Goal: Transaction & Acquisition: Purchase product/service

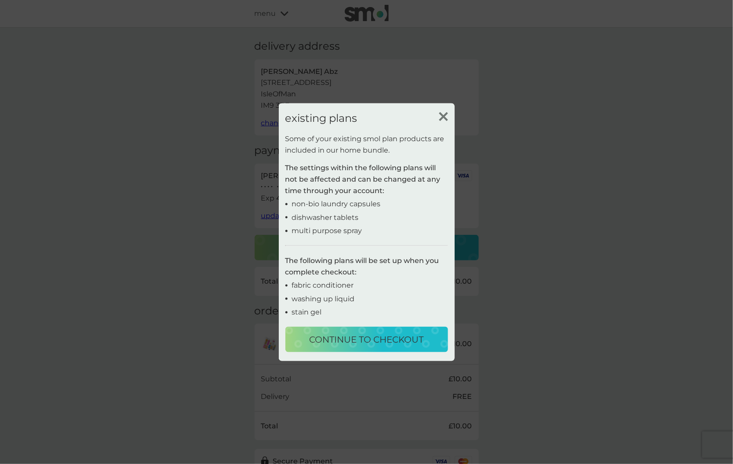
click at [444, 114] on img at bounding box center [443, 116] width 9 height 9
click at [444, 114] on div "Eli Abz 137 Borrowdale Road IsleOfMan IM9 3BE" at bounding box center [366, 91] width 211 height 51
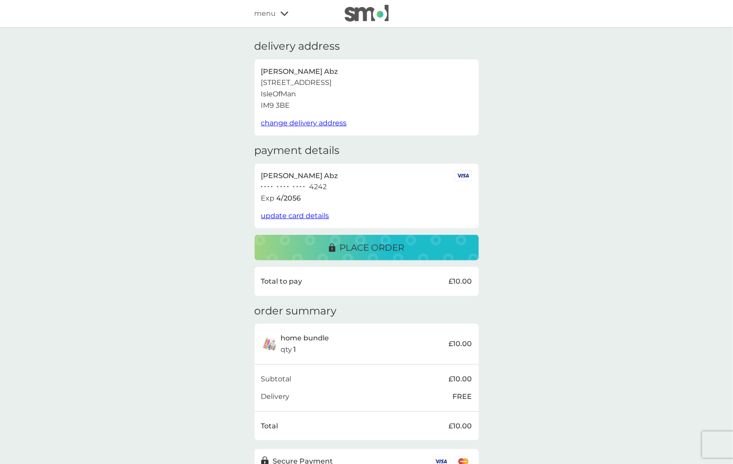
click at [267, 13] on span "menu" at bounding box center [266, 13] width 22 height 11
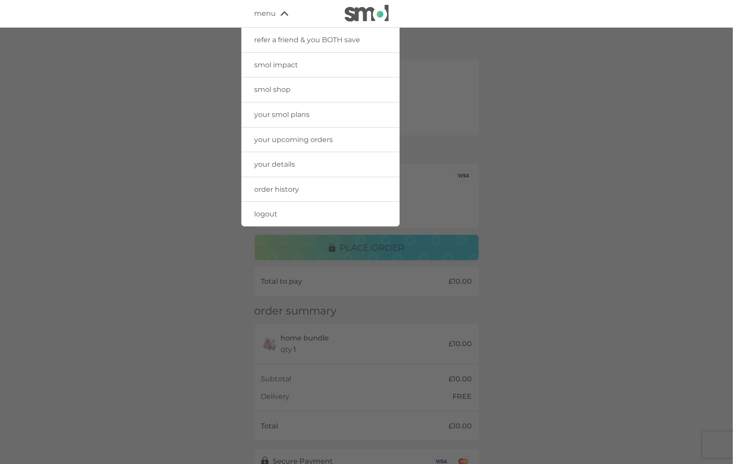
click at [278, 213] on link "logout" at bounding box center [320, 214] width 158 height 25
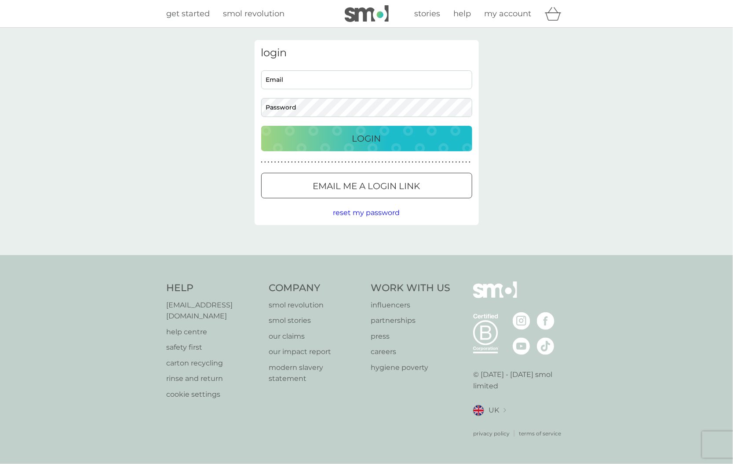
click at [189, 15] on span "get started" at bounding box center [189, 14] width 44 height 10
click at [171, 14] on span "get started" at bounding box center [189, 14] width 44 height 10
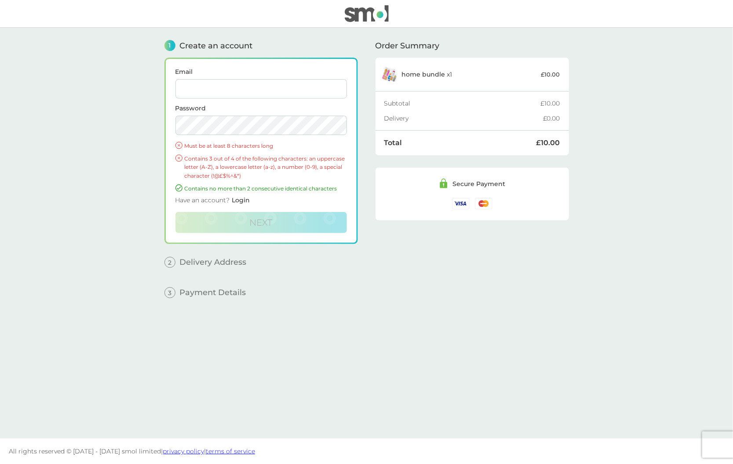
click at [241, 91] on input "Email" at bounding box center [260, 88] width 171 height 19
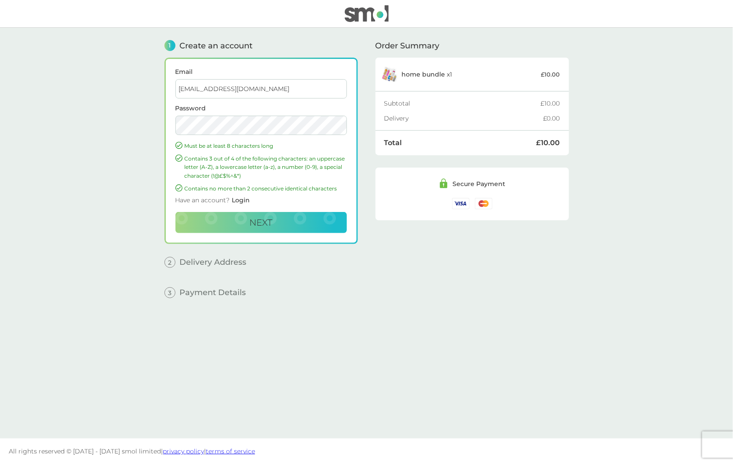
click at [220, 88] on input "[EMAIL_ADDRESS][DOMAIN_NAME]" at bounding box center [260, 88] width 171 height 19
type input "[EMAIL_ADDRESS][DOMAIN_NAME]"
click at [240, 226] on button "Next" at bounding box center [260, 222] width 171 height 21
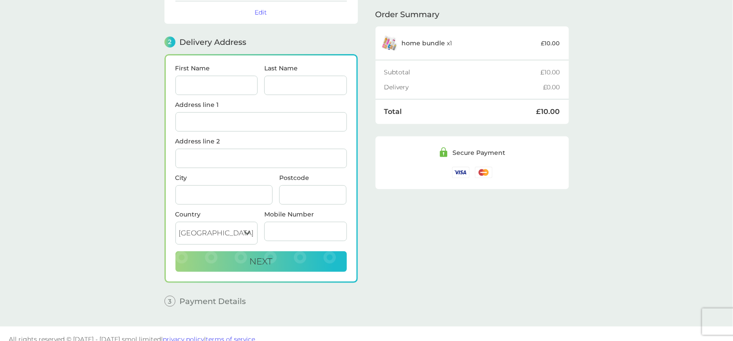
scroll to position [95, 0]
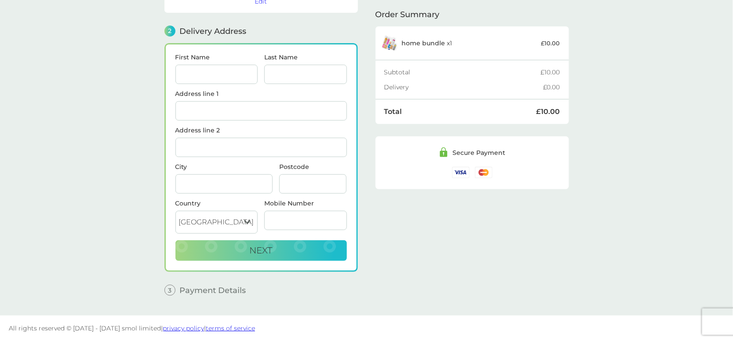
click at [200, 76] on input "First Name" at bounding box center [216, 74] width 83 height 19
type input "Eli"
type input "Abz"
type input "137 Borrowdale Road"
type input "IsleOfMan"
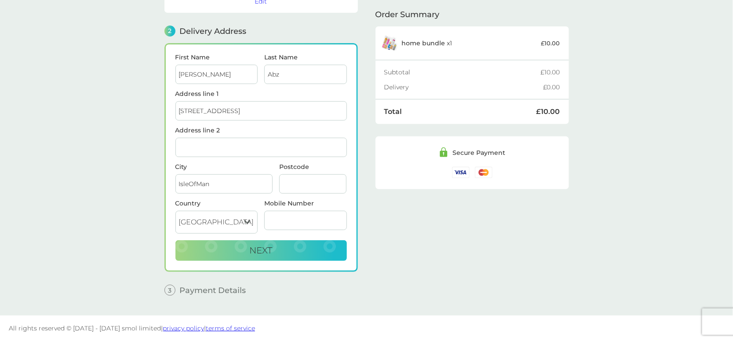
type input "IM9 3BE"
select select "Isle of Man"
type input "07334545433"
click at [193, 246] on button "Next" at bounding box center [260, 250] width 171 height 21
checkbox input "true"
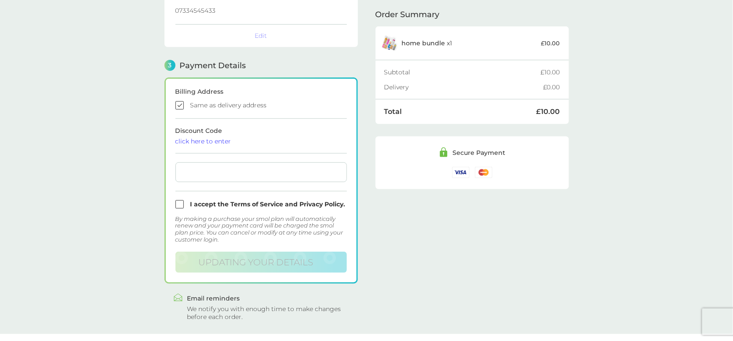
scroll to position [215, 0]
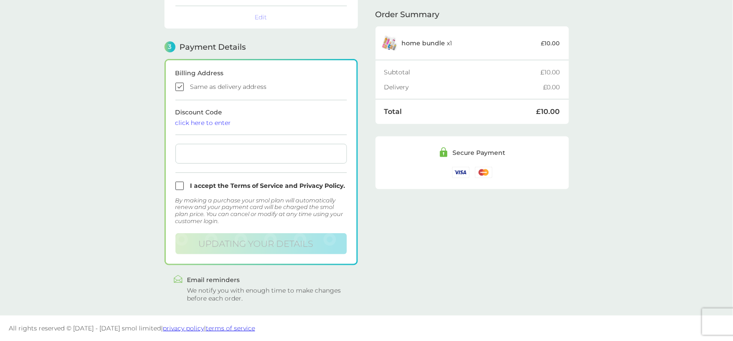
click at [179, 187] on input "checkbox" at bounding box center [260, 186] width 171 height 8
checkbox input "true"
click at [200, 161] on div at bounding box center [260, 154] width 171 height 20
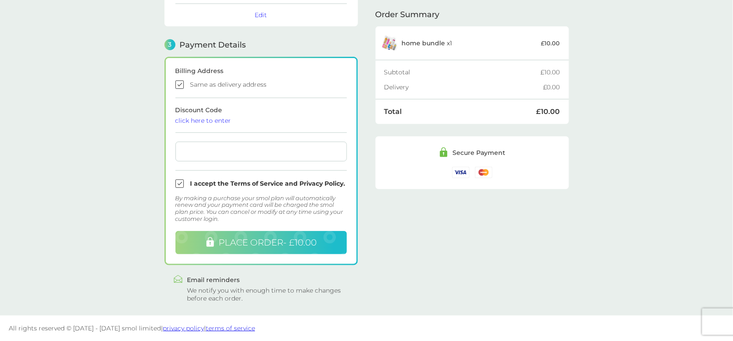
click at [234, 244] on span "PLACE ORDER - £10.00" at bounding box center [267, 242] width 98 height 11
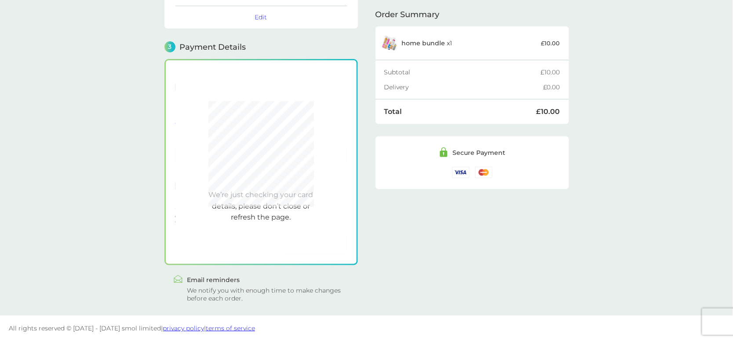
scroll to position [215, 0]
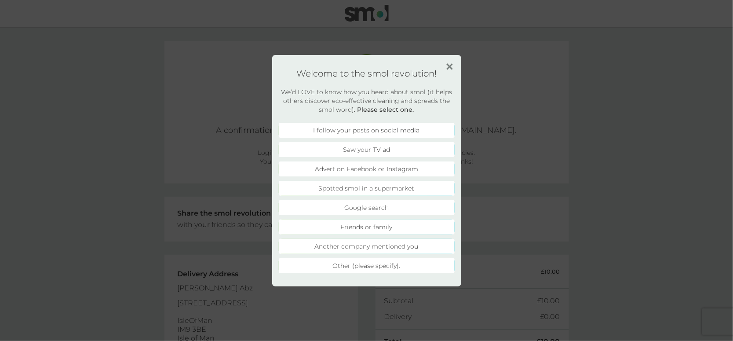
click at [393, 132] on li "I follow your posts on social media" at bounding box center [367, 130] width 176 height 15
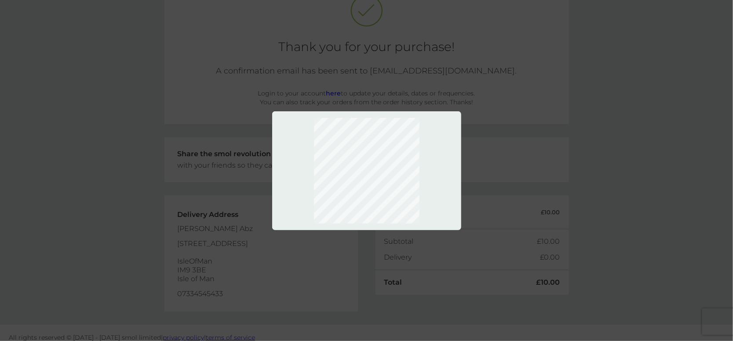
scroll to position [62, 0]
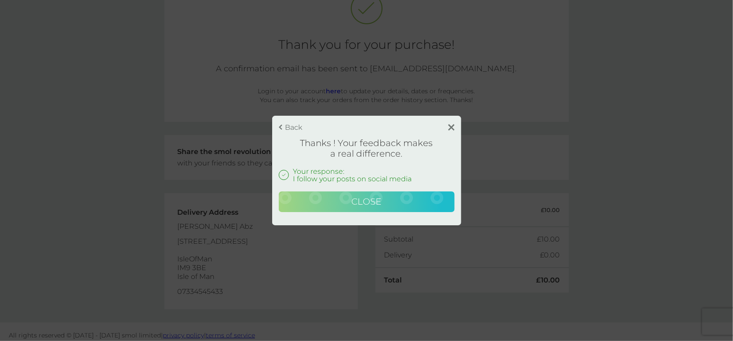
click at [320, 202] on button "Close" at bounding box center [367, 201] width 176 height 21
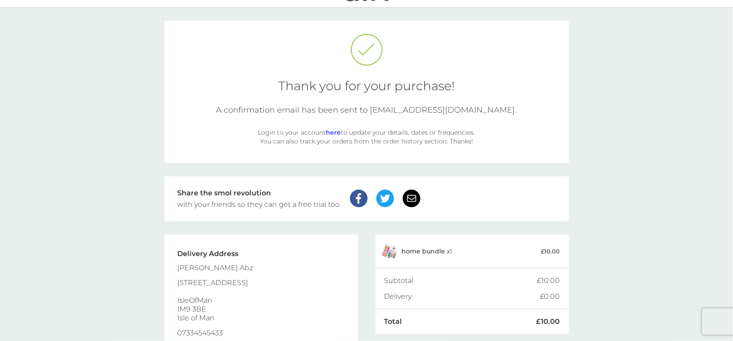
scroll to position [21, 0]
click at [336, 131] on link "here" at bounding box center [333, 131] width 15 height 8
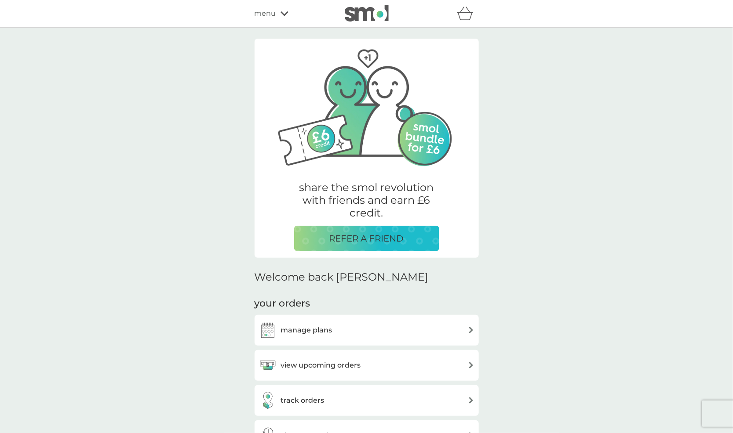
click at [320, 333] on h3 "manage plans" at bounding box center [306, 330] width 51 height 11
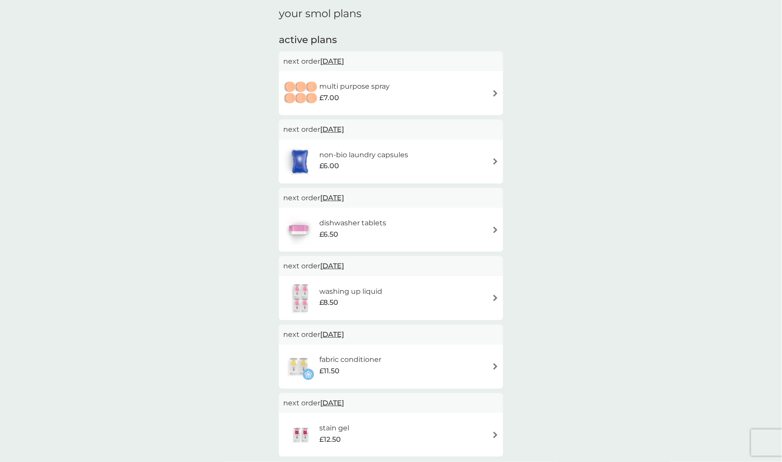
scroll to position [30, 0]
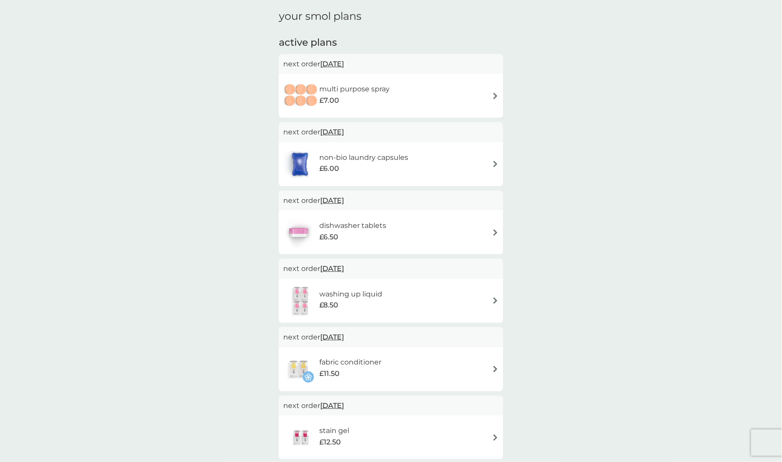
click at [349, 83] on div "multi purpose spray £7.00" at bounding box center [340, 95] width 115 height 31
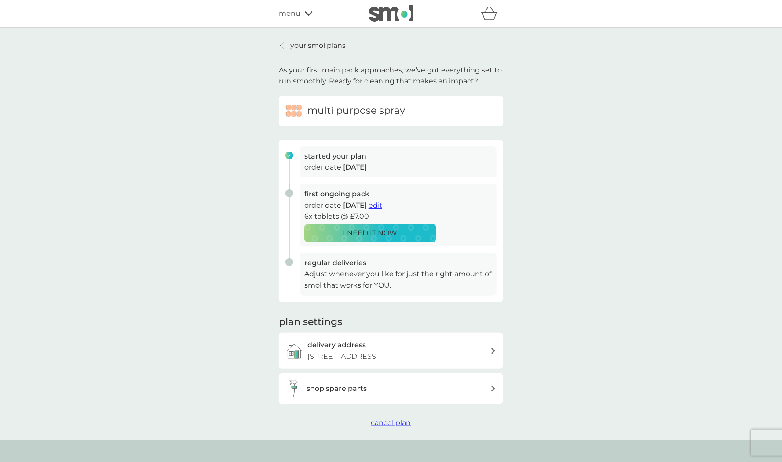
click at [286, 44] on link "your smol plans" at bounding box center [312, 45] width 67 height 11
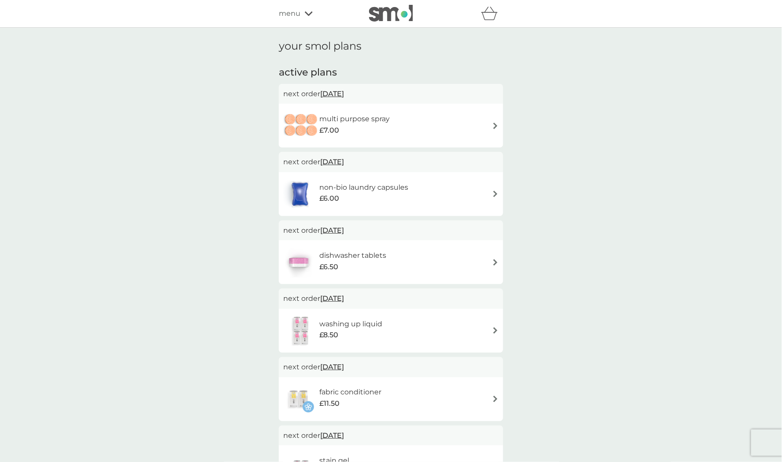
click at [374, 134] on div "£7.00" at bounding box center [354, 130] width 70 height 11
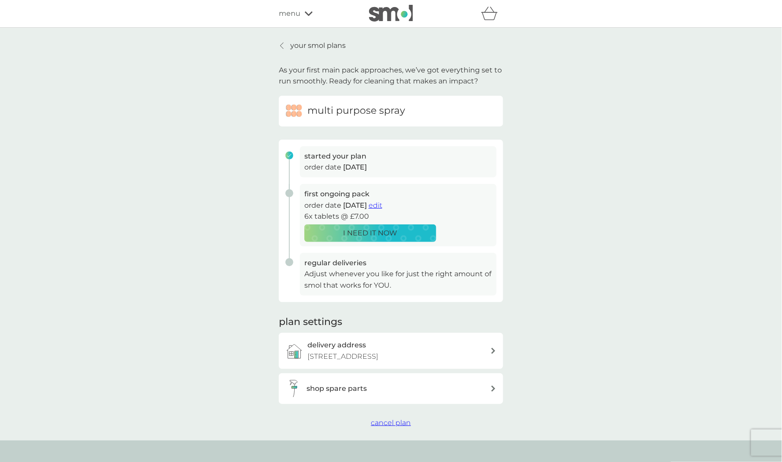
click at [282, 50] on link "your smol plans" at bounding box center [312, 45] width 67 height 11
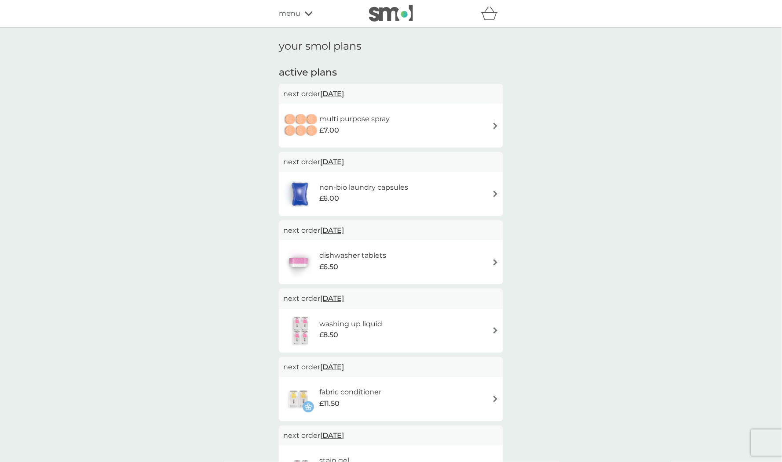
click at [289, 12] on span "menu" at bounding box center [290, 13] width 22 height 11
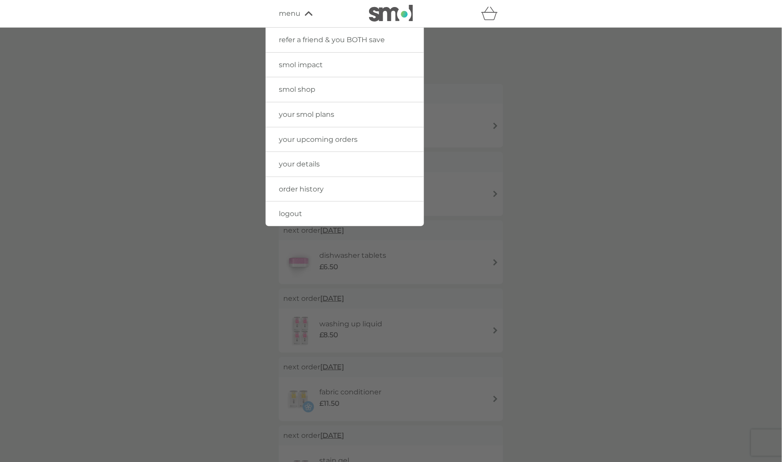
click at [309, 185] on span "order history" at bounding box center [301, 189] width 45 height 8
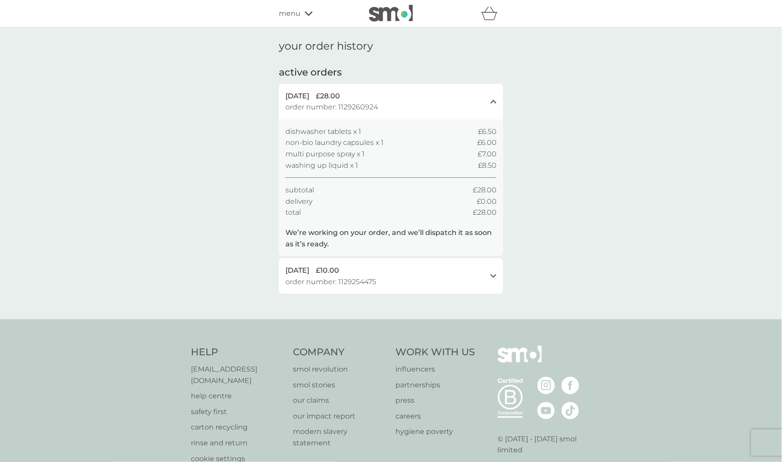
click at [346, 287] on span "order number: 1129254475" at bounding box center [330, 282] width 91 height 11
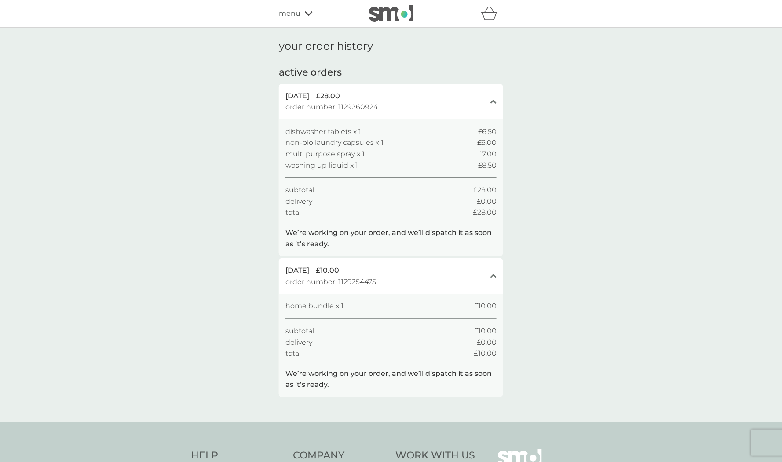
click at [395, 11] on img at bounding box center [391, 13] width 44 height 17
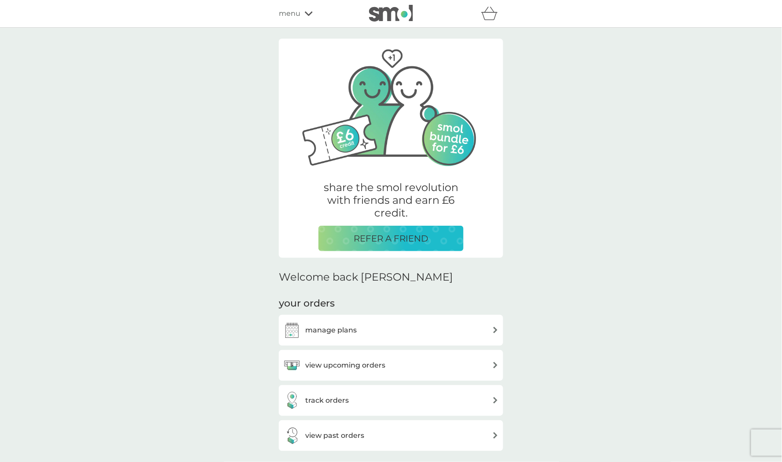
click at [368, 326] on div "manage plans" at bounding box center [390, 331] width 215 height 18
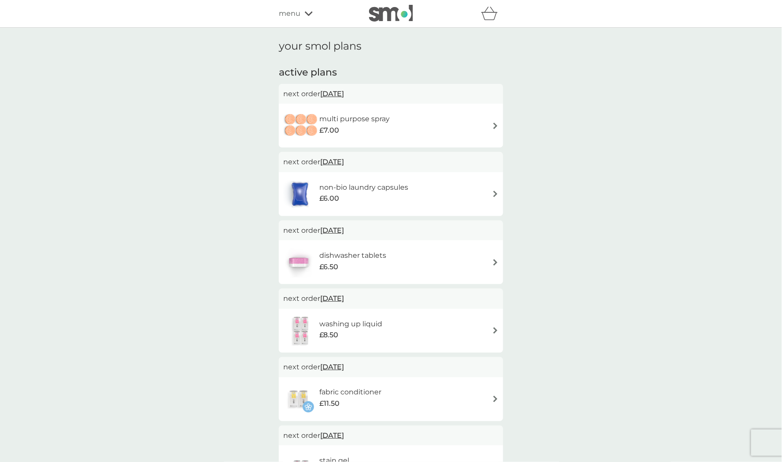
click at [376, 116] on h6 "multi purpose spray" at bounding box center [354, 118] width 70 height 11
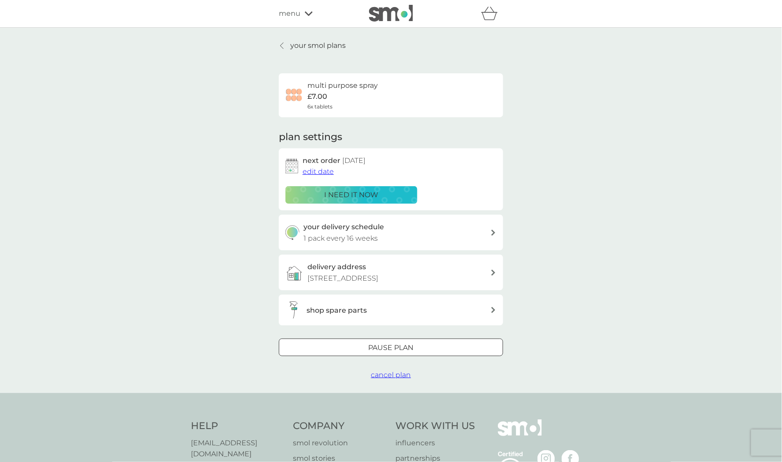
click at [281, 42] on icon at bounding box center [282, 45] width 4 height 7
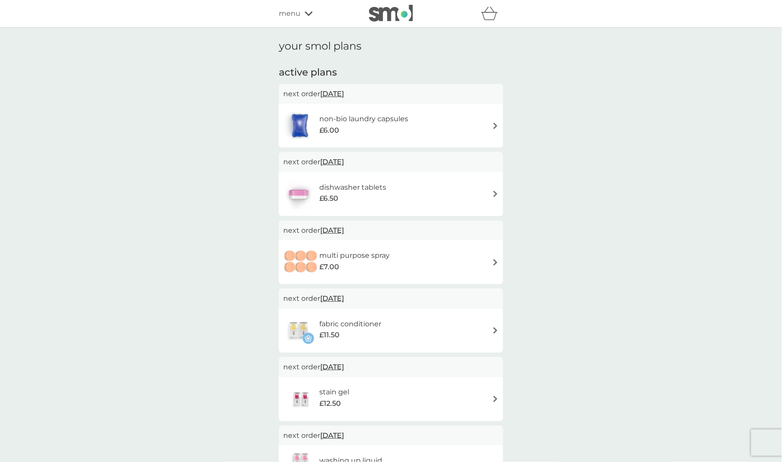
click at [316, 277] on img at bounding box center [301, 262] width 36 height 31
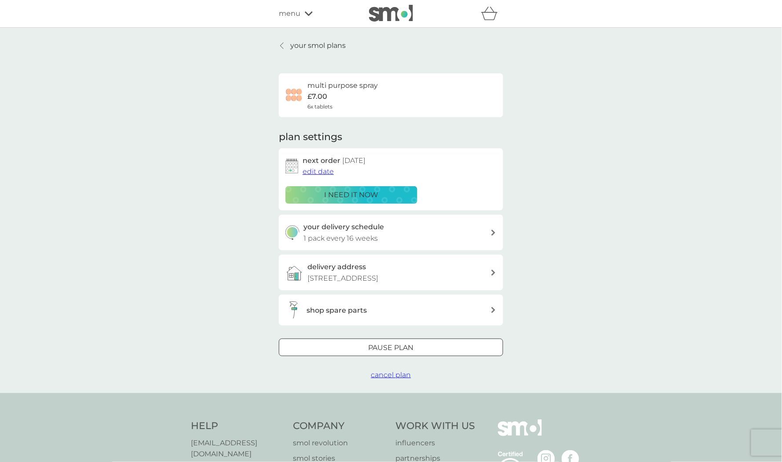
click at [286, 39] on div "your smol plans multi purpose spray £7.00 6x tablets plan settings next order […" at bounding box center [391, 211] width 782 height 366
click at [282, 45] on icon at bounding box center [281, 46] width 3 height 6
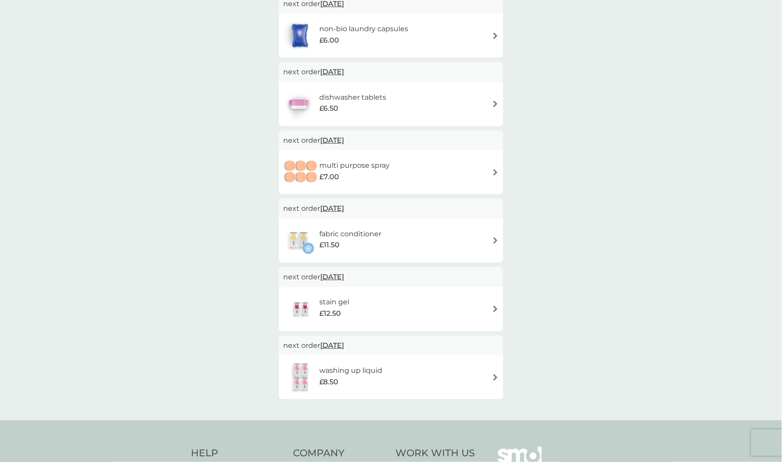
scroll to position [93, 0]
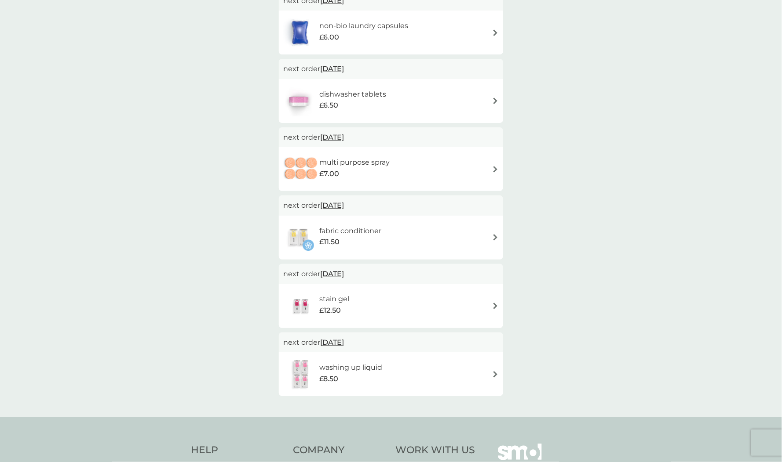
click at [315, 247] on div at bounding box center [301, 237] width 36 height 31
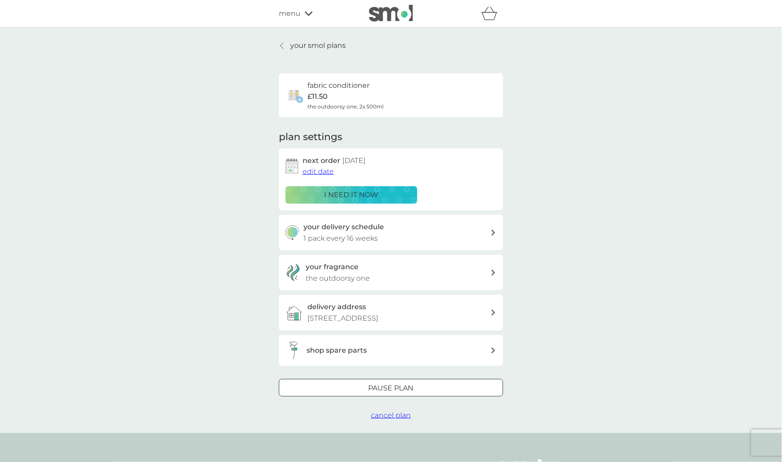
click at [327, 275] on p "the outdoorsy one" at bounding box center [338, 278] width 64 height 11
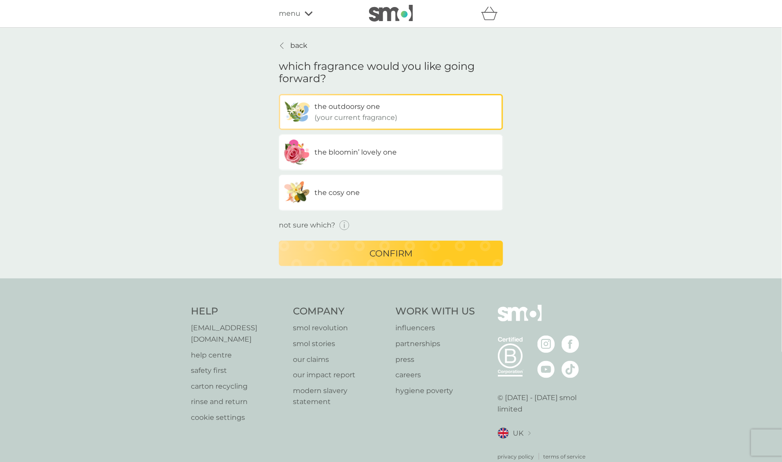
click at [357, 182] on label "the cosy one" at bounding box center [391, 193] width 224 height 36
click at [279, 94] on input "the cosy one" at bounding box center [279, 94] width 0 height 0
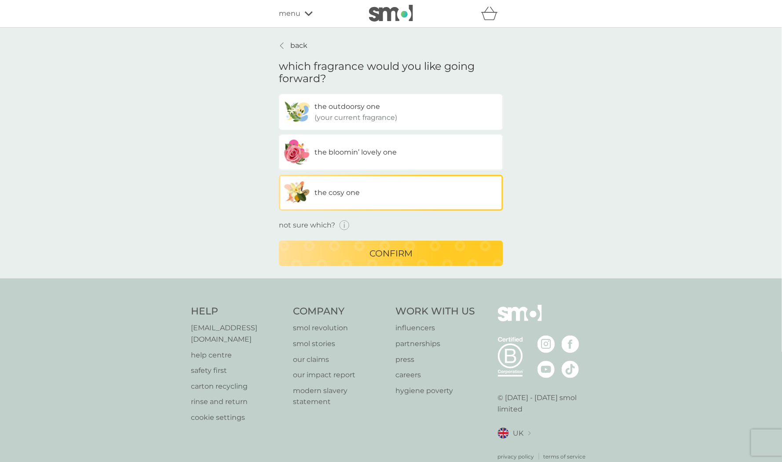
click at [357, 260] on div "confirm" at bounding box center [391, 254] width 207 height 14
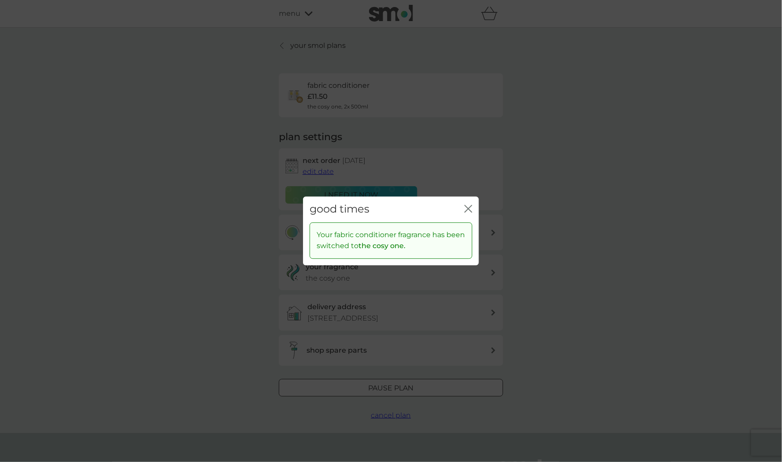
click at [471, 206] on icon "close" at bounding box center [470, 209] width 4 height 7
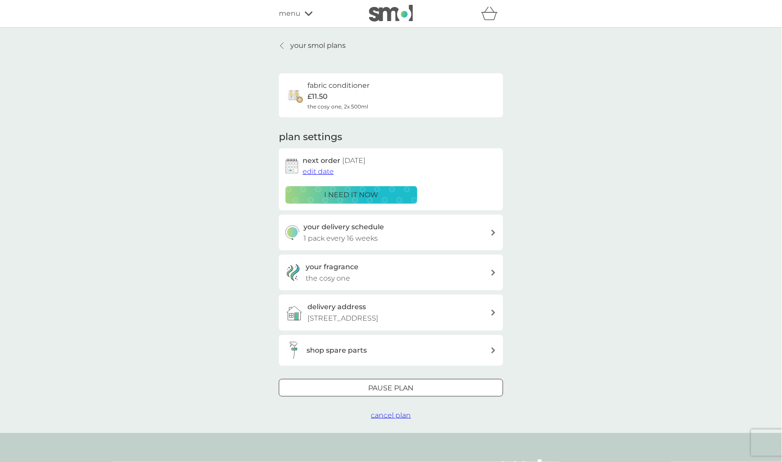
click at [287, 45] on link "your smol plans" at bounding box center [312, 45] width 67 height 11
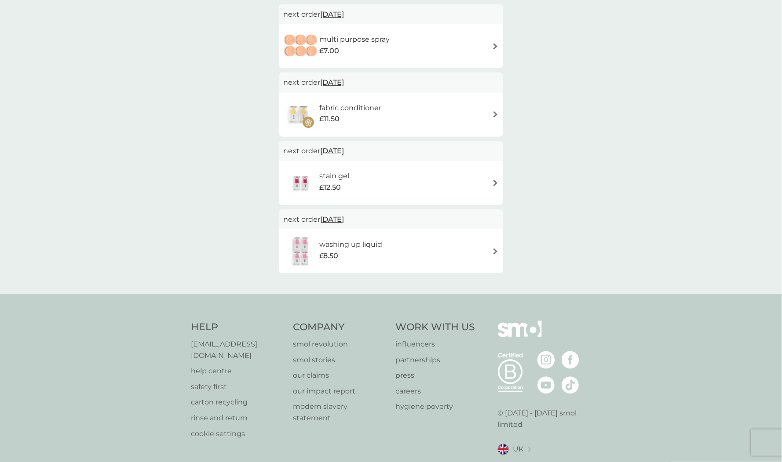
scroll to position [248, 0]
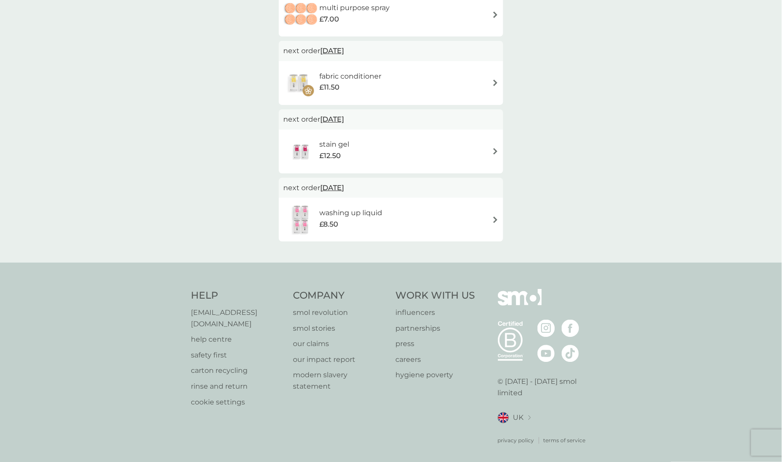
click at [221, 365] on p "carton recycling" at bounding box center [238, 370] width 94 height 11
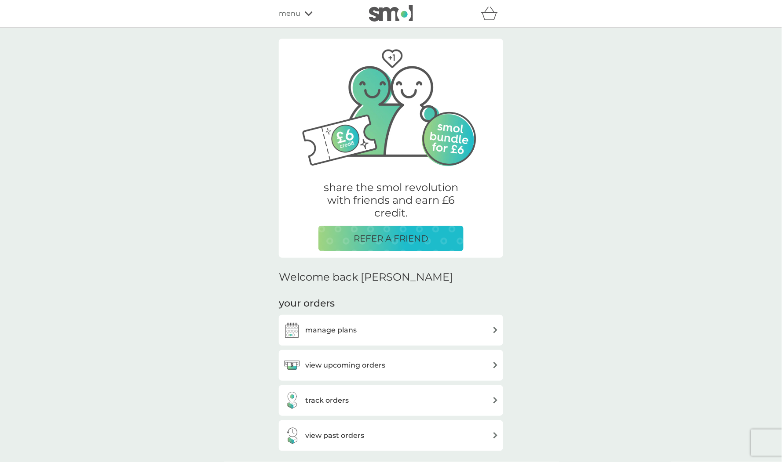
click at [311, 15] on icon at bounding box center [309, 13] width 8 height 5
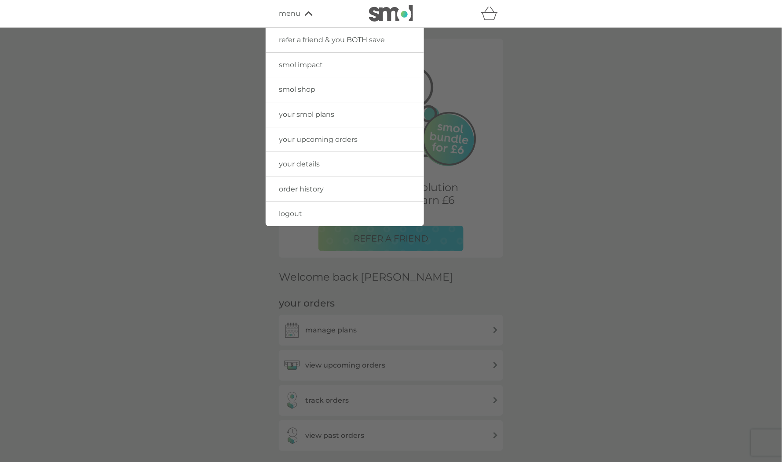
click at [200, 236] on div at bounding box center [391, 259] width 782 height 462
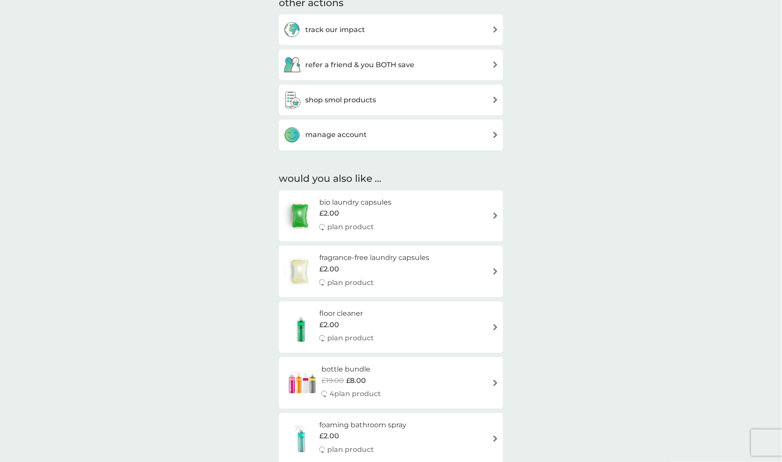
scroll to position [469, 0]
click at [350, 376] on span "£8.00" at bounding box center [356, 380] width 20 height 11
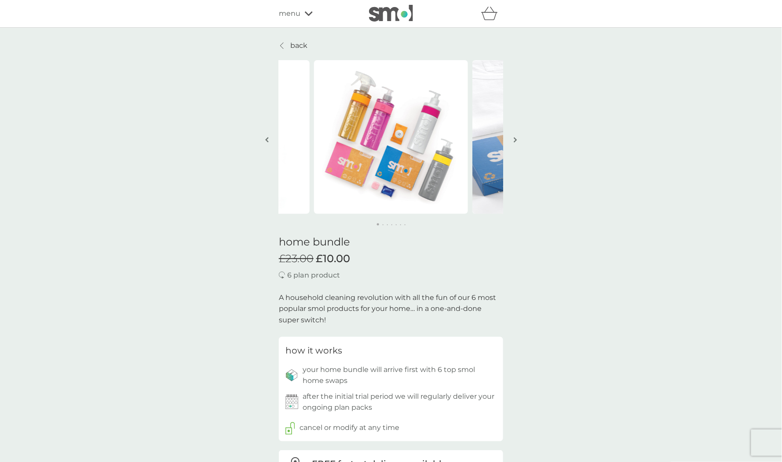
click at [380, 10] on img at bounding box center [391, 13] width 44 height 17
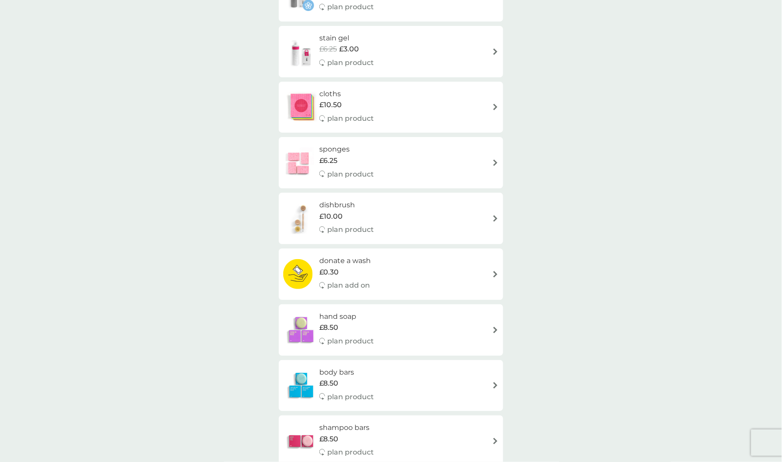
scroll to position [1650, 0]
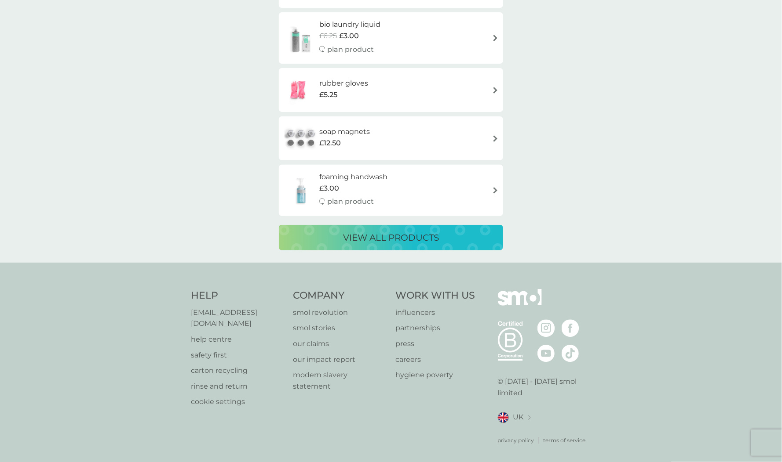
click at [210, 367] on div "help@smolproducts.com help centre safety first carton recycling rinse and retur…" at bounding box center [238, 357] width 94 height 101
click at [209, 365] on p "carton recycling" at bounding box center [238, 370] width 94 height 11
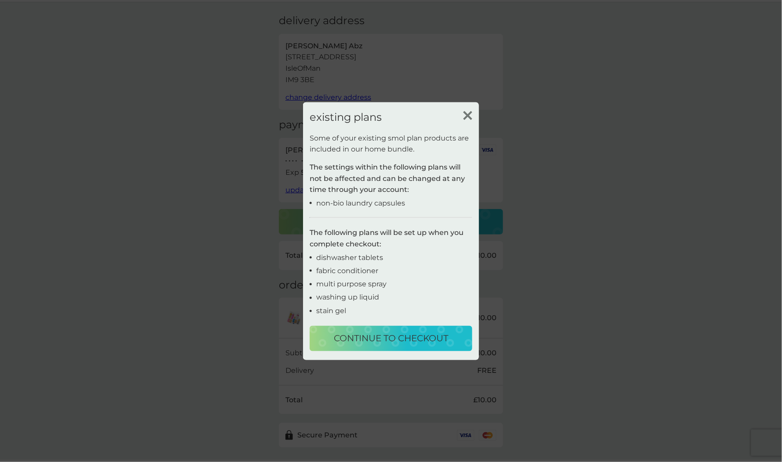
scroll to position [48, 0]
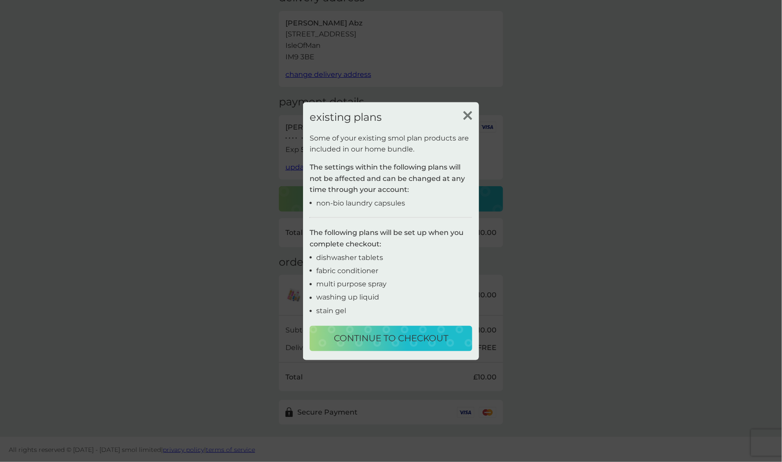
click at [364, 338] on p "continue to checkout" at bounding box center [391, 338] width 114 height 14
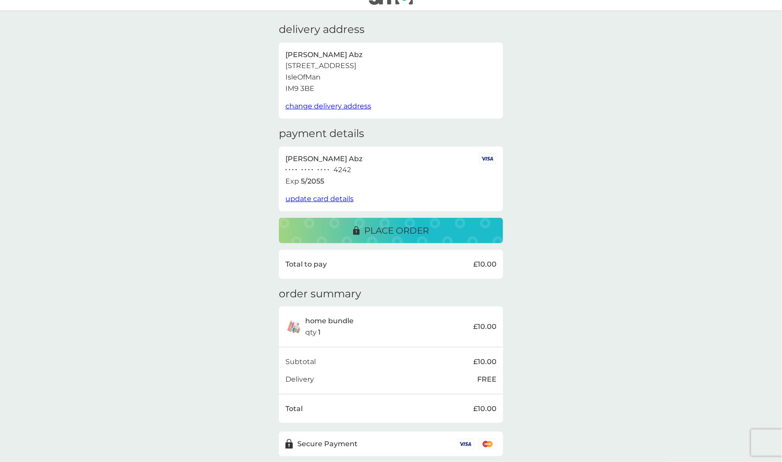
scroll to position [0, 0]
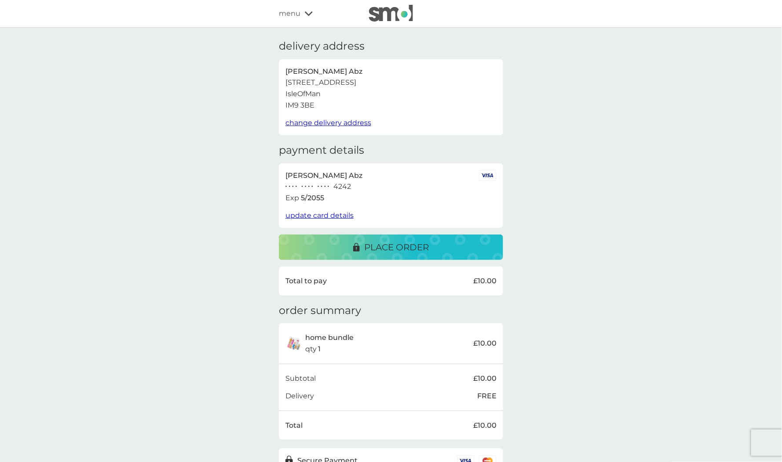
click at [393, 20] on img at bounding box center [391, 13] width 44 height 17
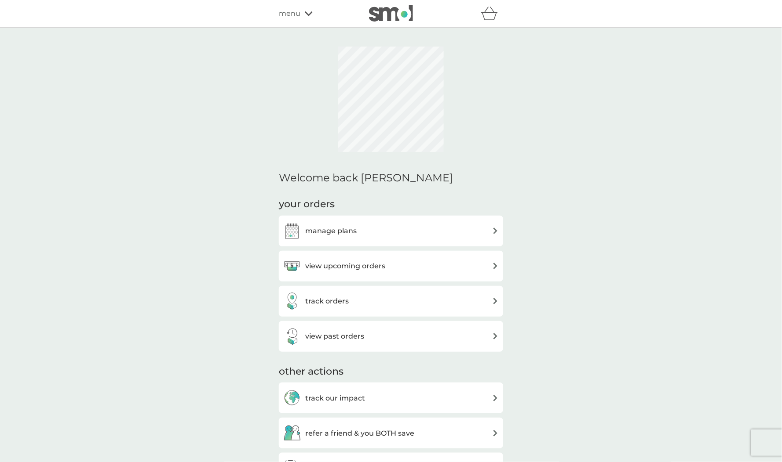
click at [488, 17] on icon "basket" at bounding box center [489, 14] width 17 height 14
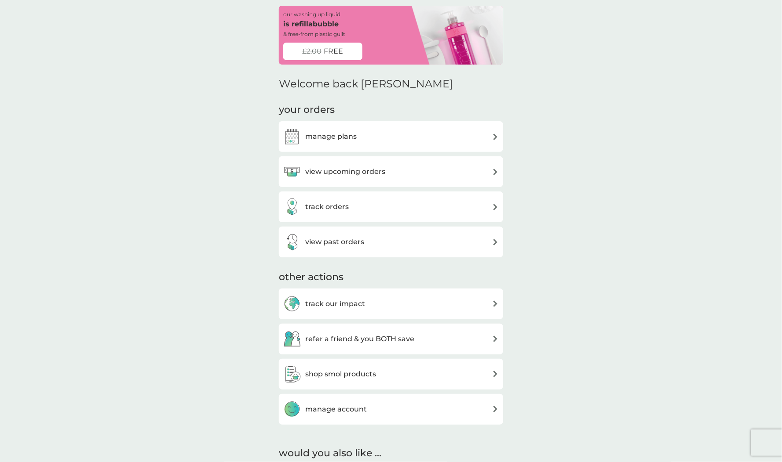
scroll to position [35, 0]
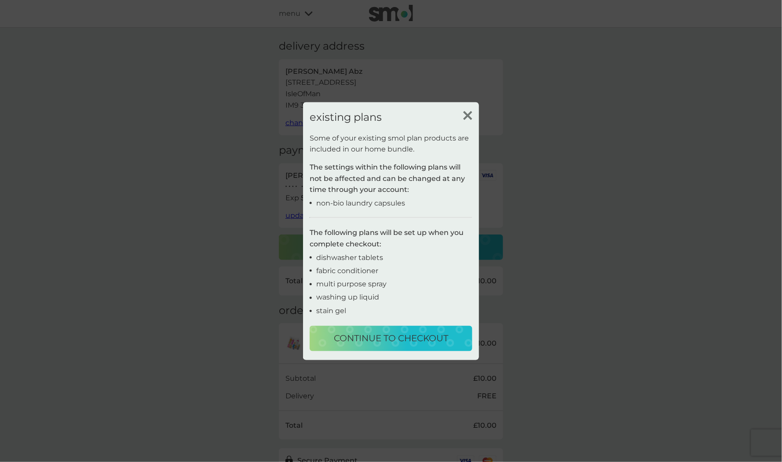
click at [379, 339] on p "continue to checkout" at bounding box center [391, 338] width 114 height 14
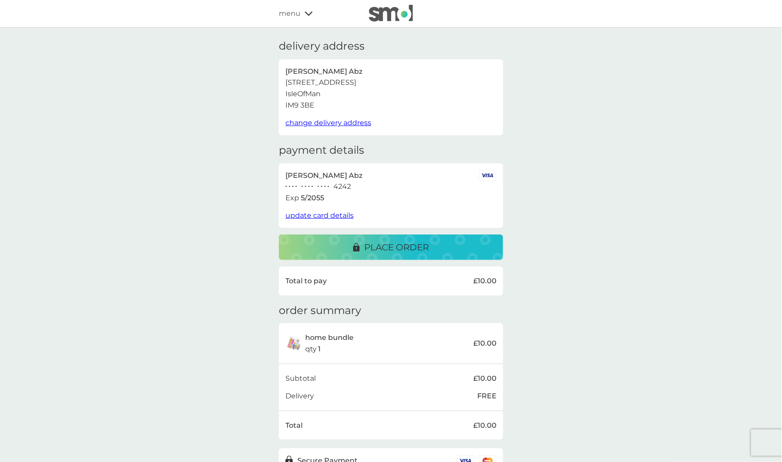
scroll to position [48, 0]
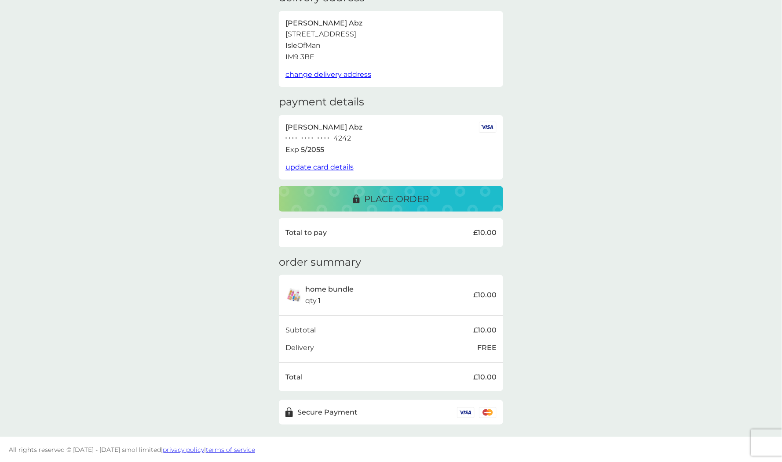
click at [349, 203] on div "place order" at bounding box center [391, 199] width 207 height 14
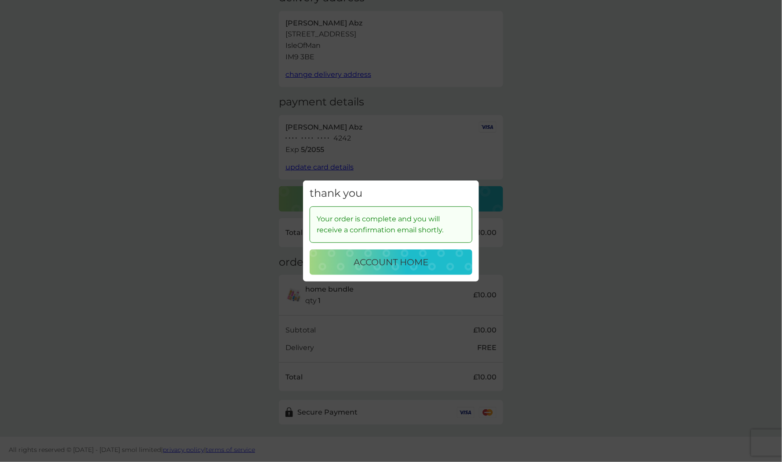
click at [393, 266] on p "account home" at bounding box center [390, 262] width 75 height 14
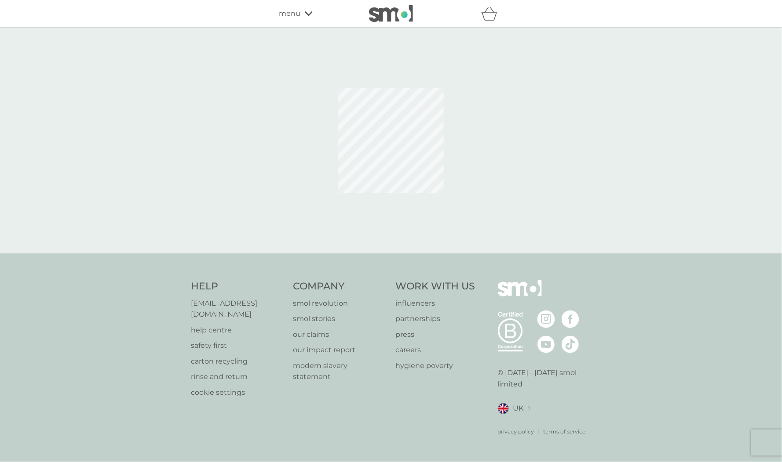
click at [349, 423] on div "Company smol revolution smol stories our claims our impact report modern slaver…" at bounding box center [340, 358] width 94 height 156
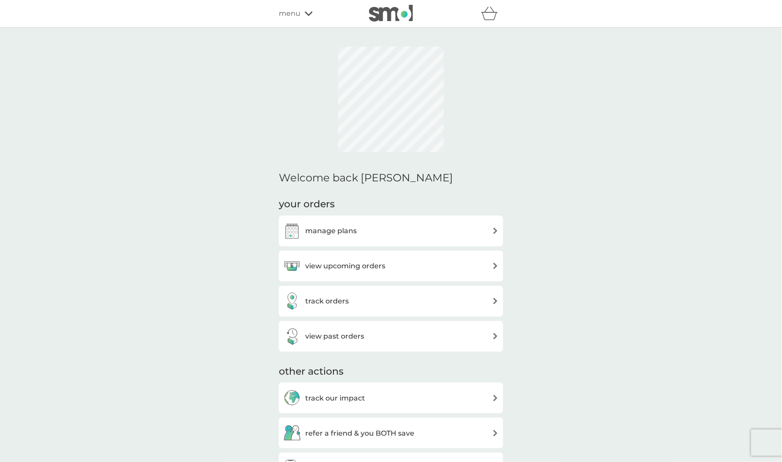
scroll to position [0, 0]
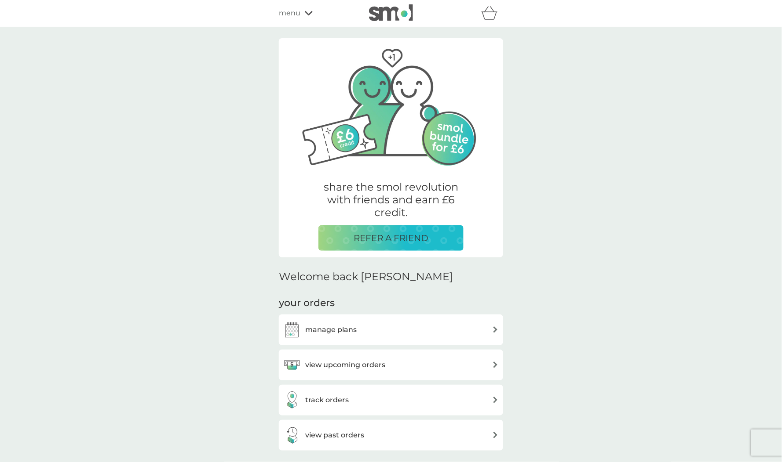
click at [356, 328] on h3 "manage plans" at bounding box center [330, 329] width 51 height 11
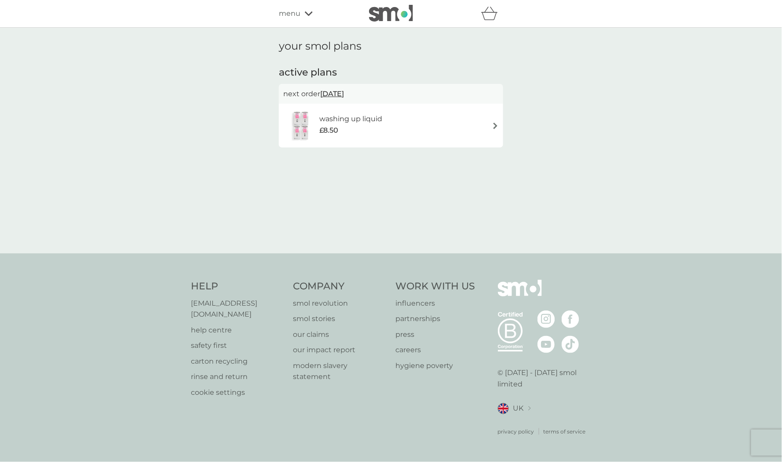
click at [388, 14] on img at bounding box center [391, 13] width 44 height 17
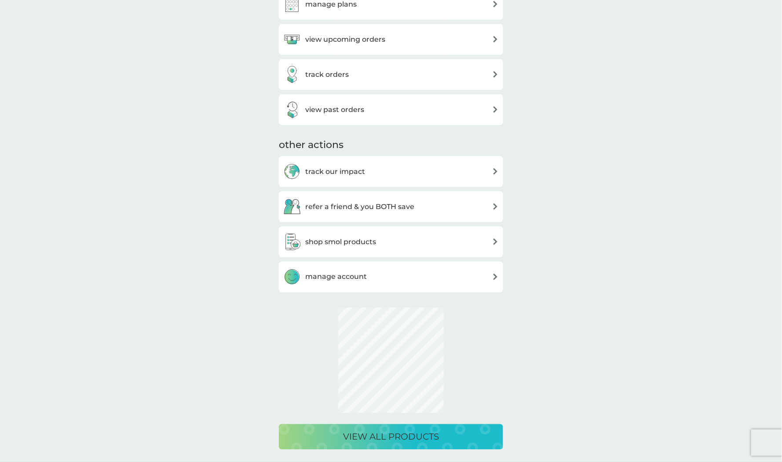
scroll to position [526, 0]
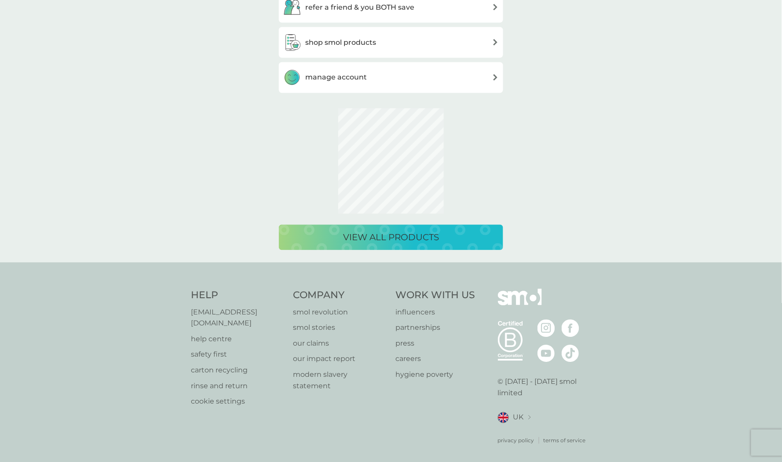
click at [373, 240] on p "view all products" at bounding box center [391, 238] width 96 height 14
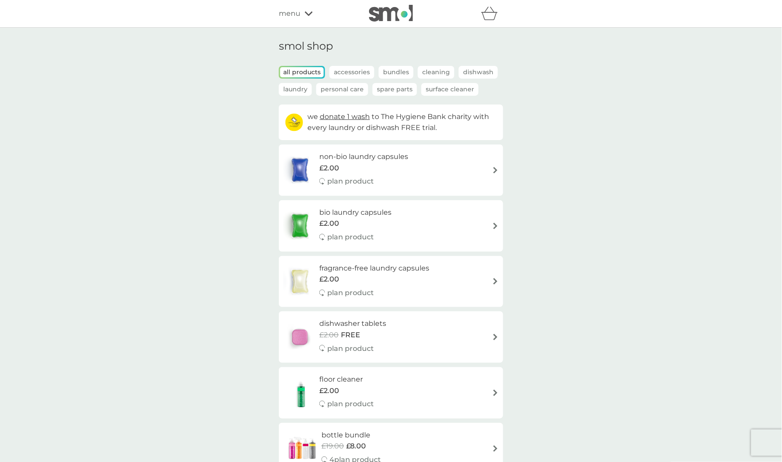
click at [368, 161] on h6 "non-bio laundry capsules" at bounding box center [363, 156] width 89 height 11
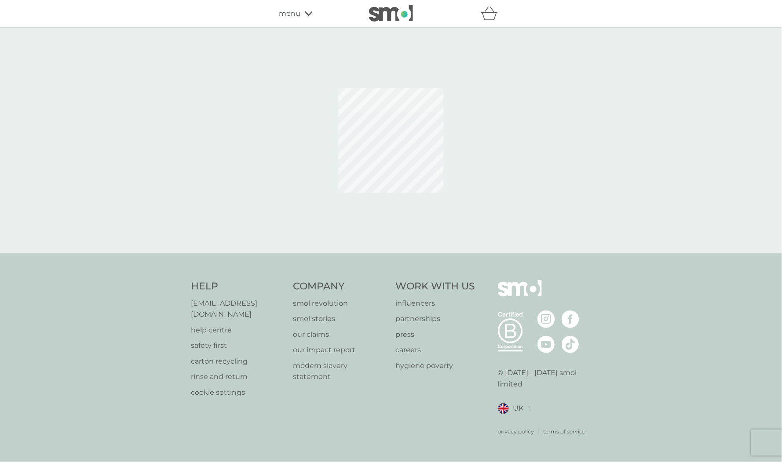
select select "42"
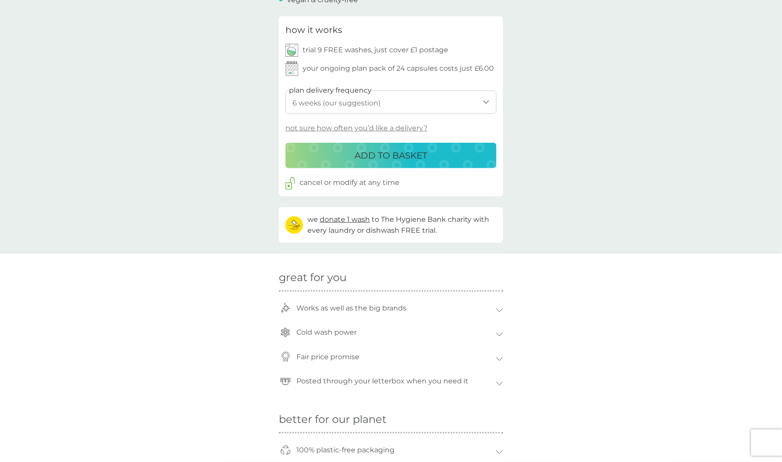
scroll to position [421, 0]
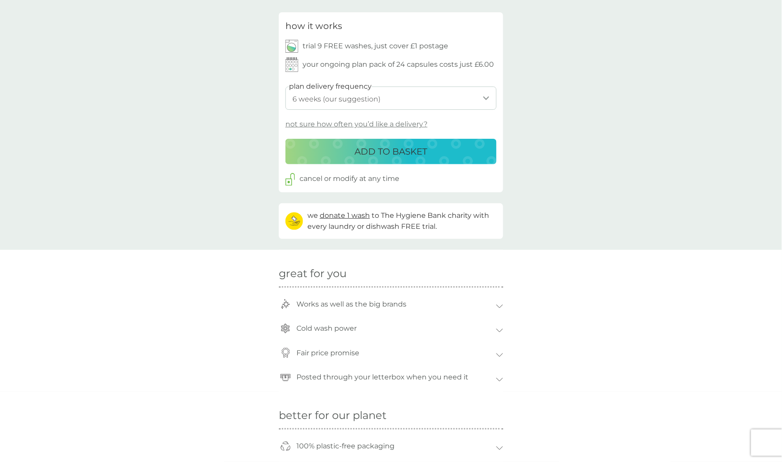
click at [362, 150] on p "ADD TO BASKET" at bounding box center [391, 152] width 73 height 14
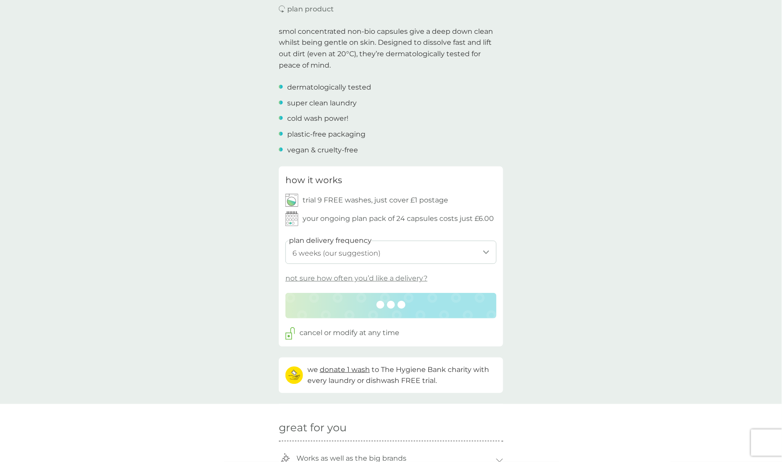
scroll to position [0, 0]
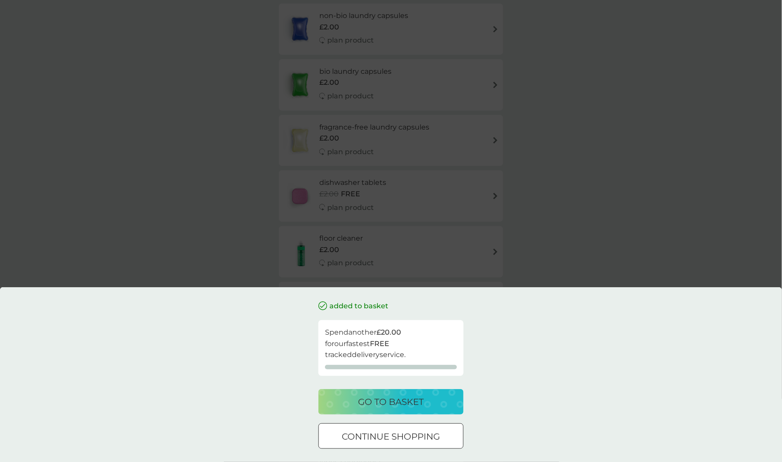
scroll to position [143, 0]
click at [385, 400] on p "go to basket" at bounding box center [391, 402] width 66 height 14
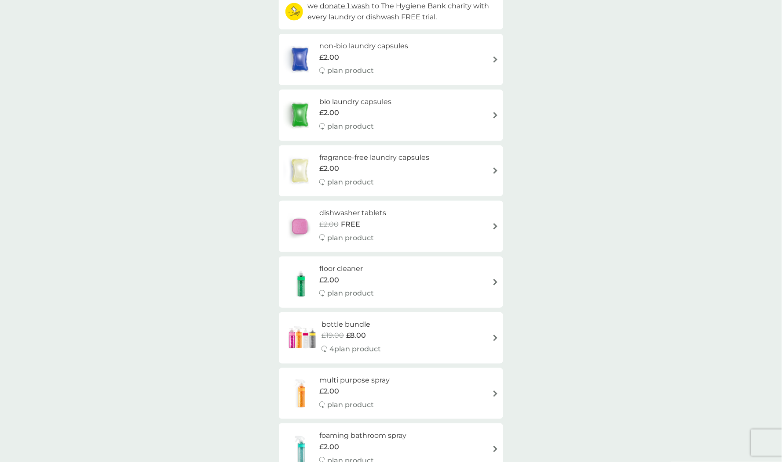
scroll to position [110, 0]
click at [322, 218] on h6 "dishwasher tablets" at bounding box center [352, 213] width 67 height 11
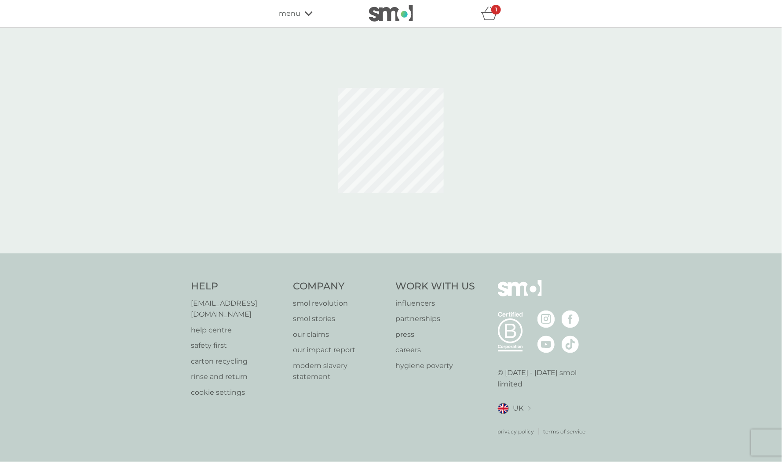
select select "42"
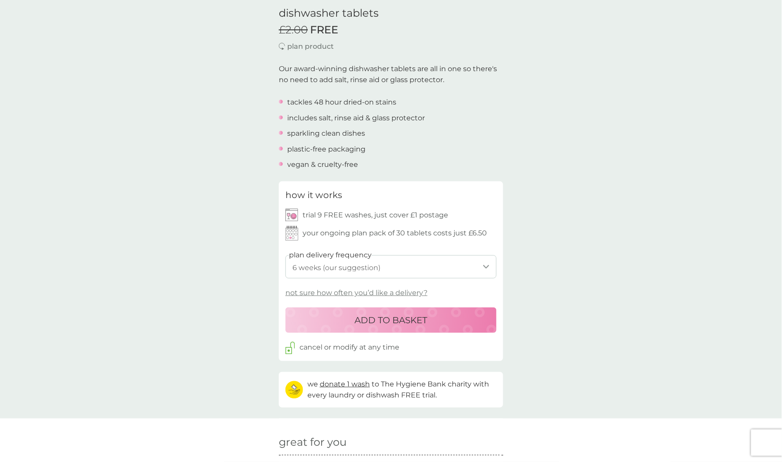
scroll to position [229, 0]
click at [340, 318] on div "ADD TO BASKET" at bounding box center [390, 320] width 193 height 14
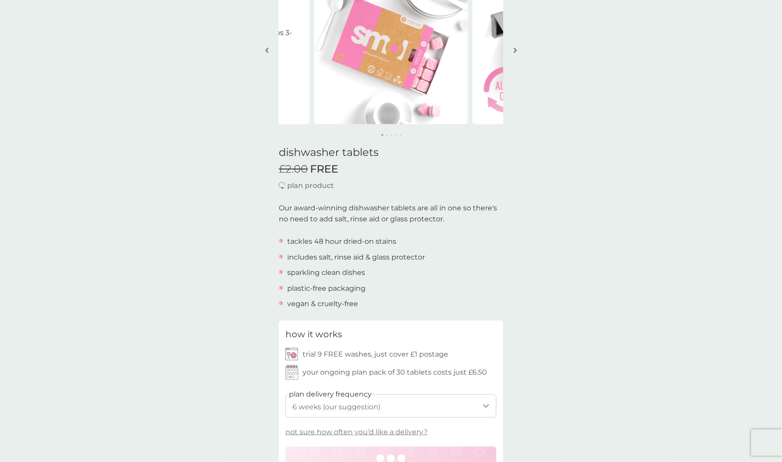
scroll to position [0, 0]
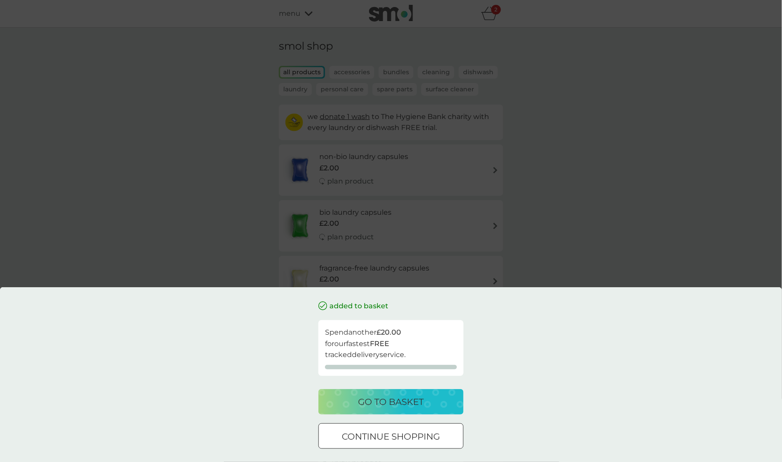
click at [371, 431] on p "continue shopping" at bounding box center [391, 437] width 98 height 14
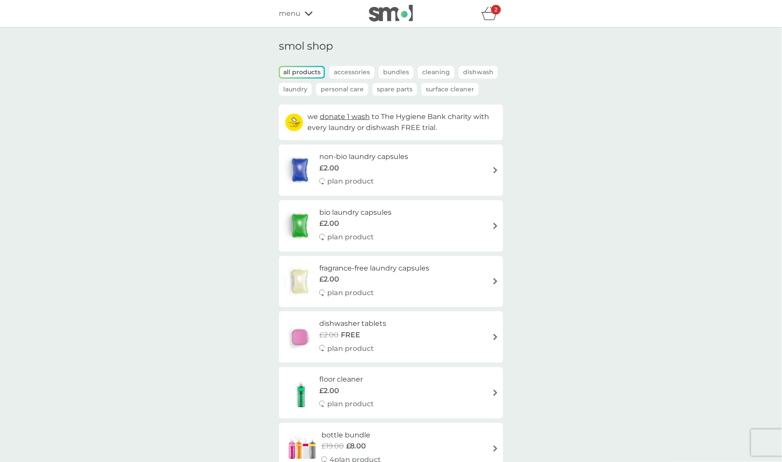
click at [479, 14] on div "2" at bounding box center [465, 14] width 75 height 18
click at [490, 15] on icon "basket" at bounding box center [489, 14] width 17 height 14
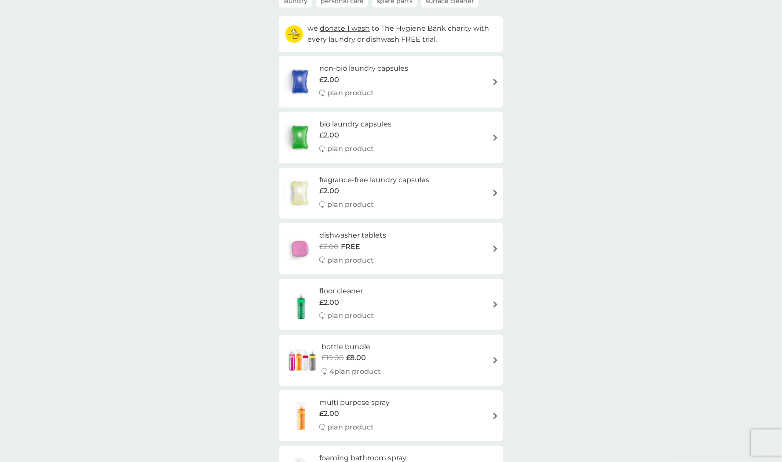
scroll to position [90, 0]
click at [342, 410] on div "£2.00" at bounding box center [354, 412] width 70 height 11
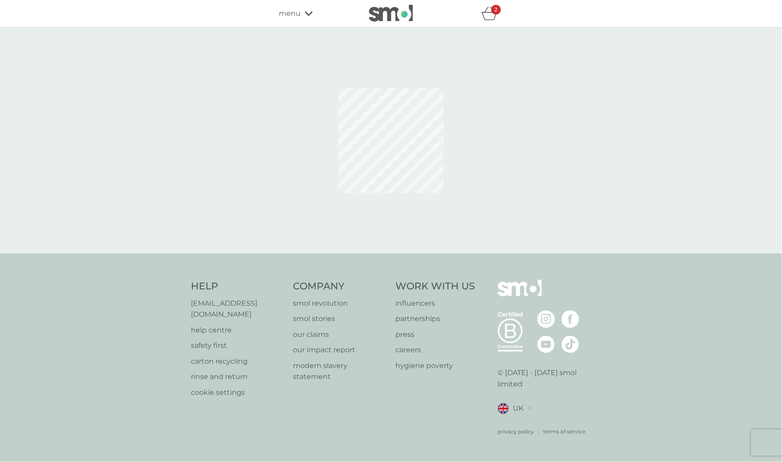
select select "112"
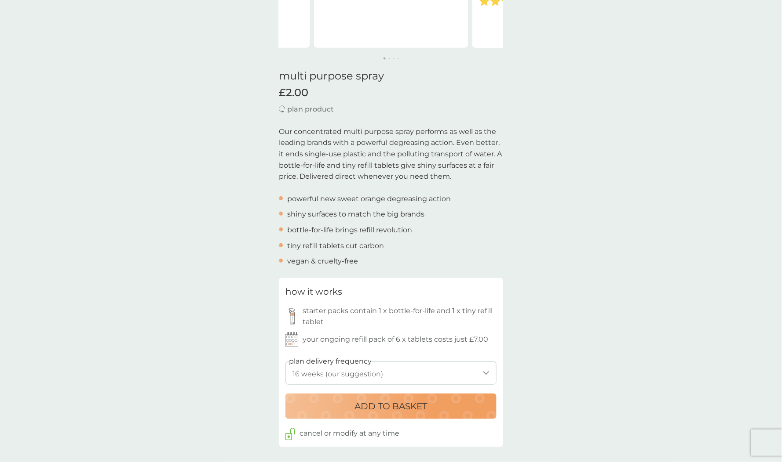
scroll to position [166, 0]
click at [377, 412] on p "ADD TO BASKET" at bounding box center [391, 407] width 73 height 14
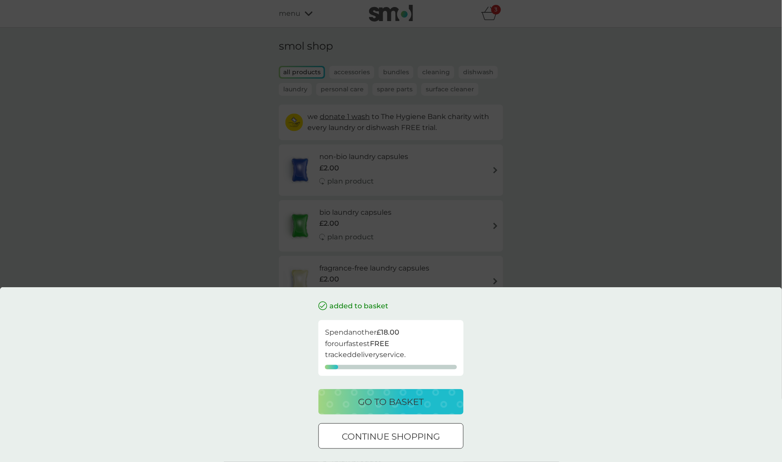
click at [406, 402] on p "go to basket" at bounding box center [391, 402] width 66 height 14
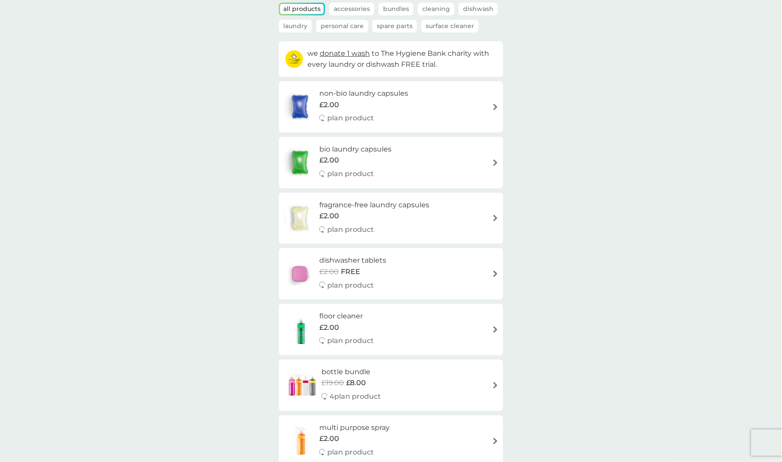
scroll to position [64, 0]
click at [328, 407] on div "bottle bundle £19.00 £8.00 4 plan product" at bounding box center [391, 385] width 224 height 51
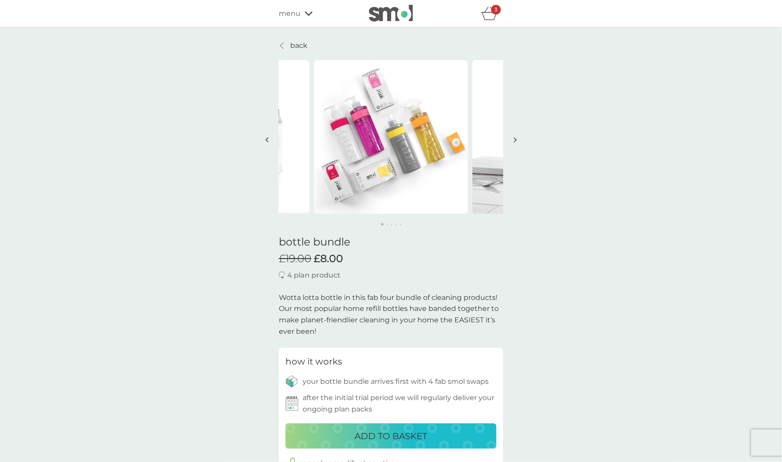
click at [342, 430] on div "ADD TO BASKET" at bounding box center [390, 437] width 193 height 14
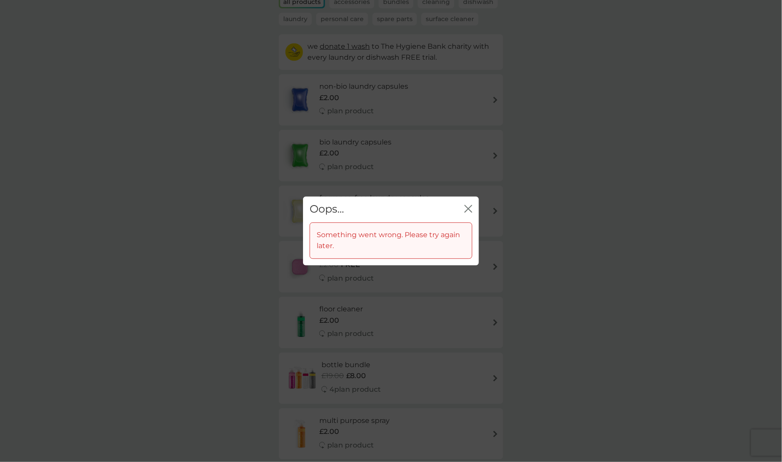
scroll to position [71, 0]
click at [465, 210] on icon "close" at bounding box center [468, 209] width 8 height 8
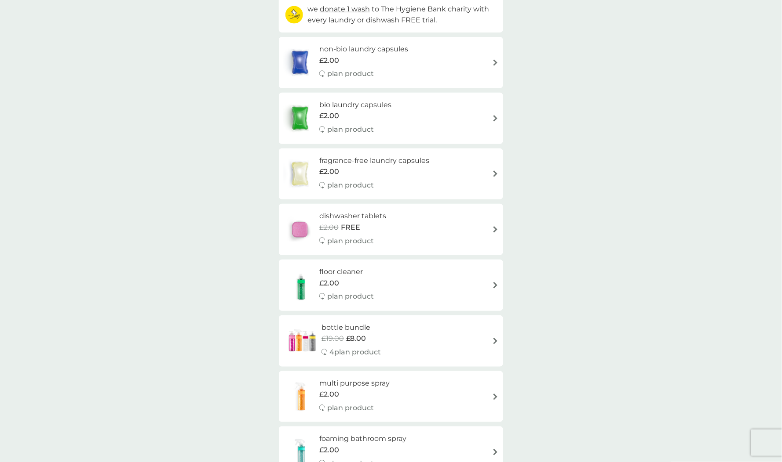
scroll to position [175, 0]
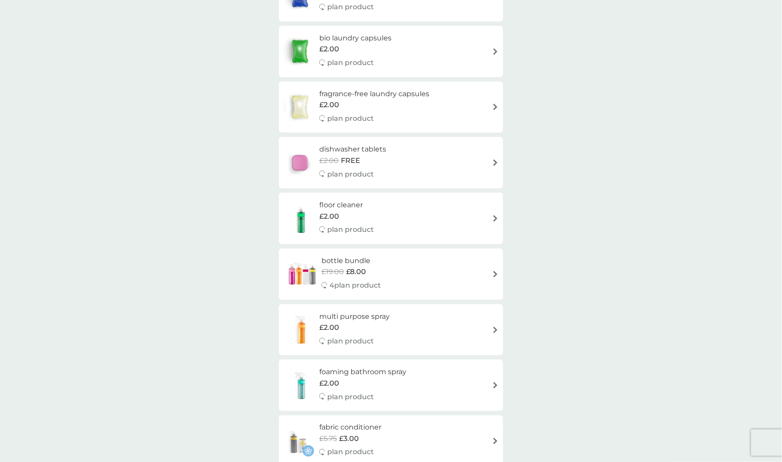
click at [412, 283] on div "bottle bundle £19.00 £8.00 4 plan product" at bounding box center [390, 274] width 215 height 38
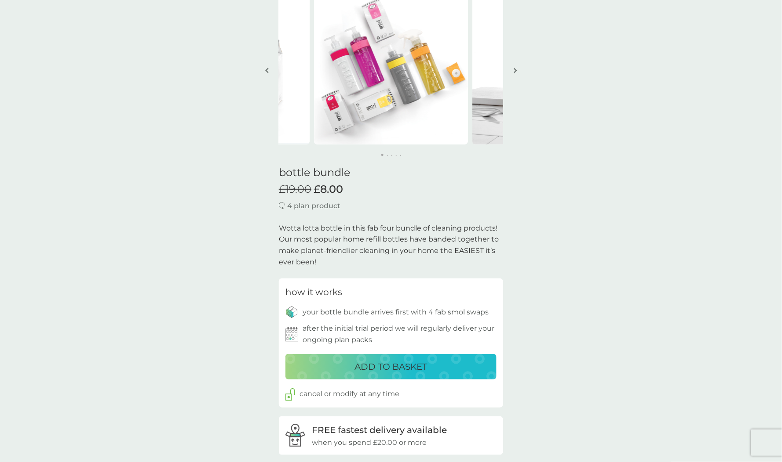
scroll to position [70, 0]
click at [434, 371] on div "ADD TO BASKET" at bounding box center [390, 366] width 193 height 14
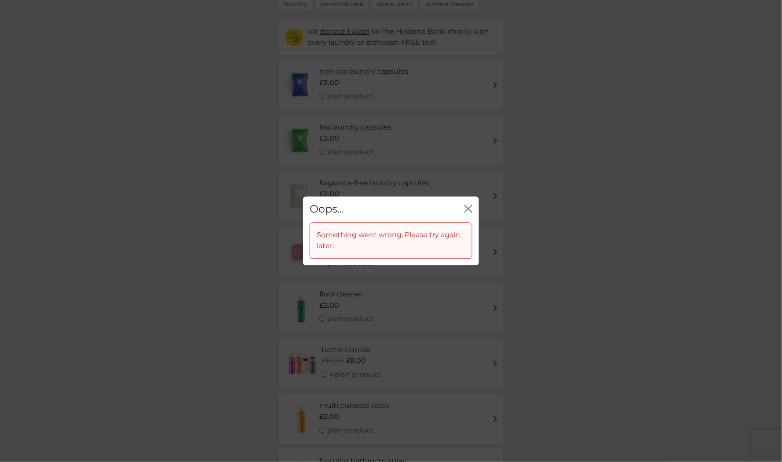
scroll to position [89, 0]
click at [467, 210] on icon "close" at bounding box center [468, 209] width 8 height 8
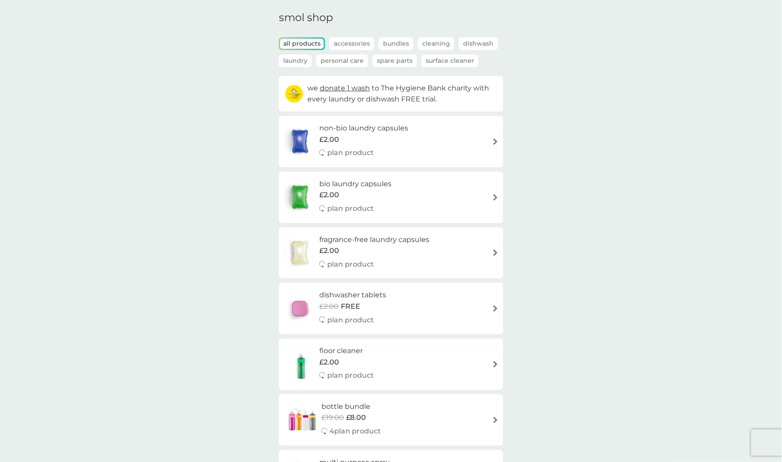
scroll to position [0, 0]
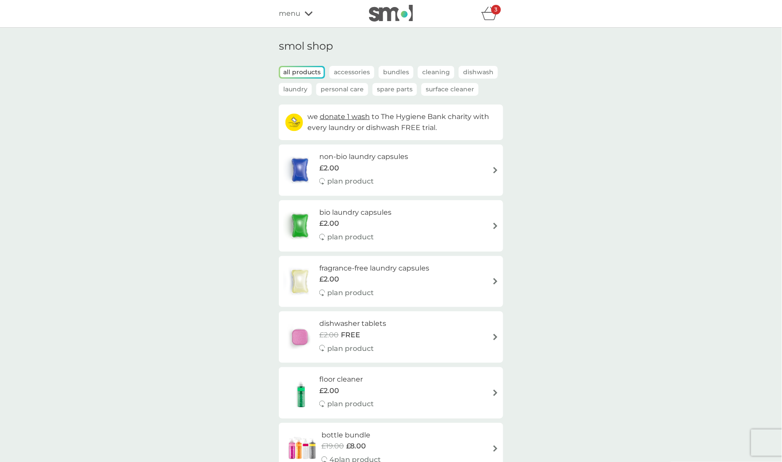
click at [493, 8] on div "3" at bounding box center [496, 10] width 10 height 10
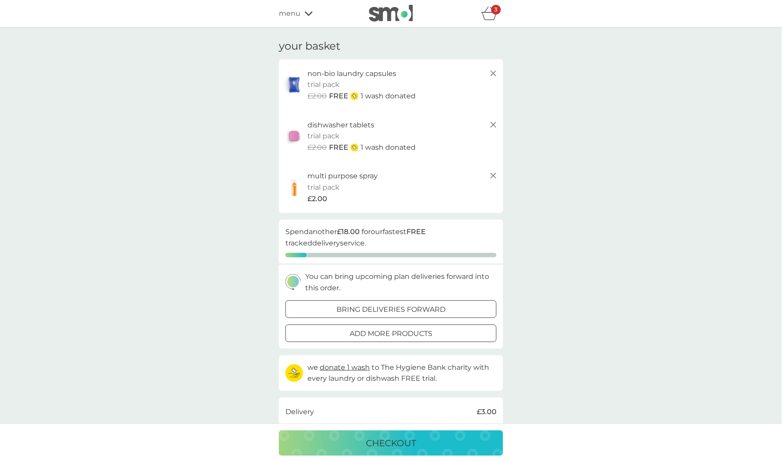
click at [496, 178] on icon at bounding box center [493, 176] width 11 height 11
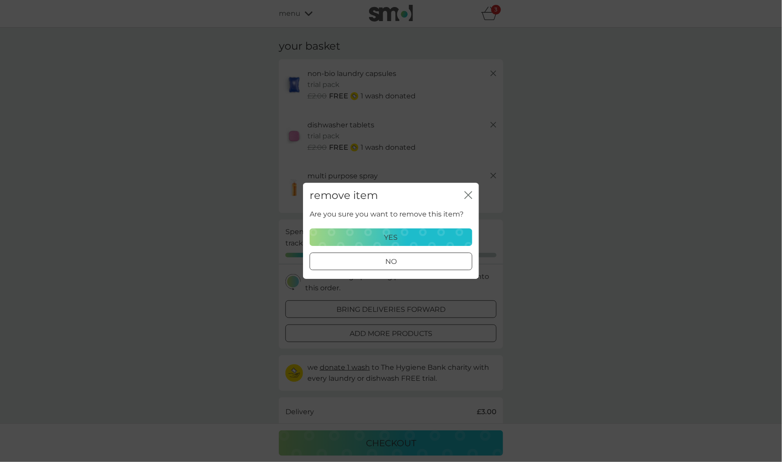
click at [427, 232] on div "yes" at bounding box center [390, 237] width 151 height 11
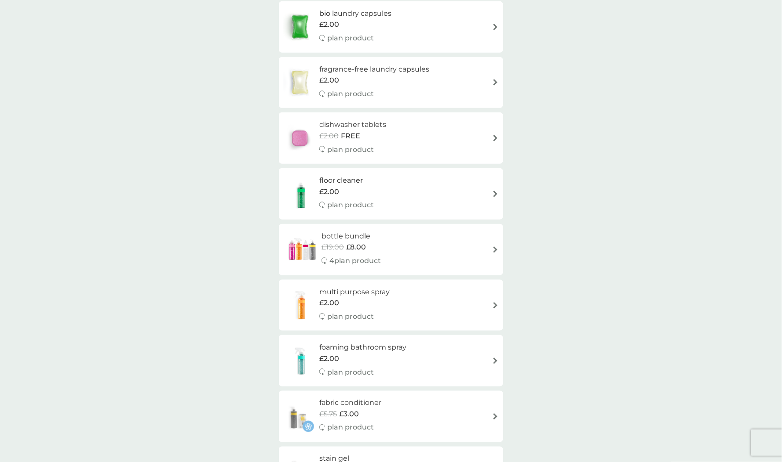
scroll to position [206, 0]
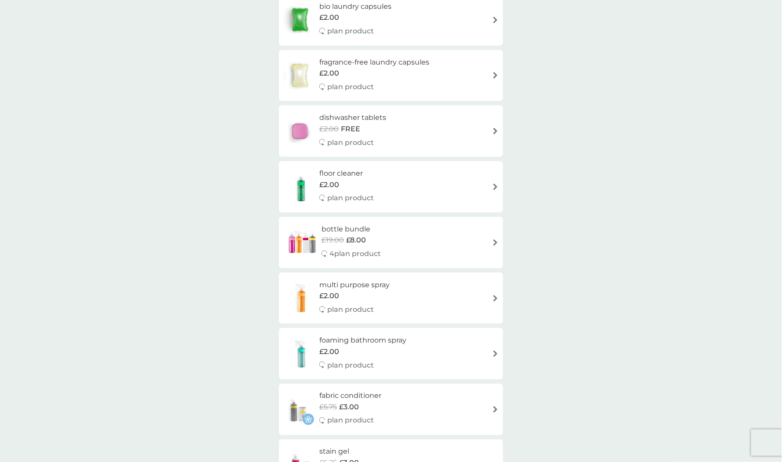
click at [416, 239] on div "bottle bundle £19.00 £8.00 4 plan product" at bounding box center [390, 243] width 215 height 38
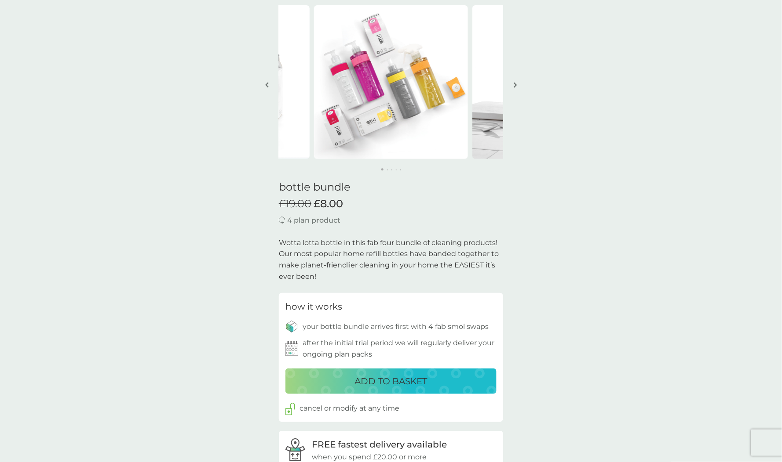
scroll to position [72, 0]
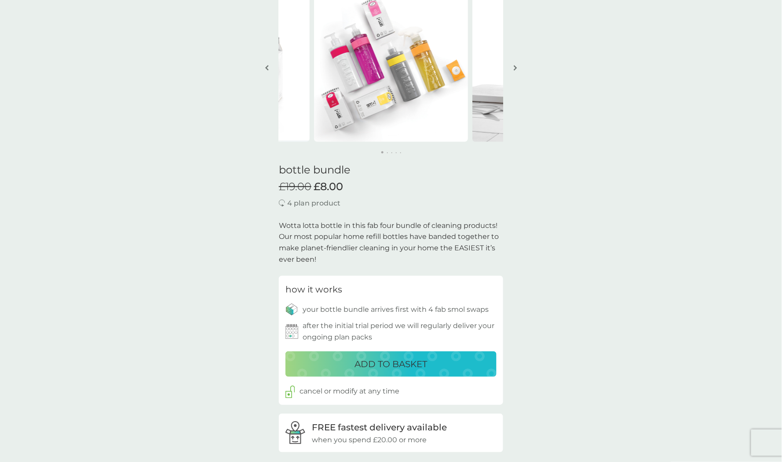
click at [432, 364] on div "ADD TO BASKET" at bounding box center [390, 364] width 193 height 14
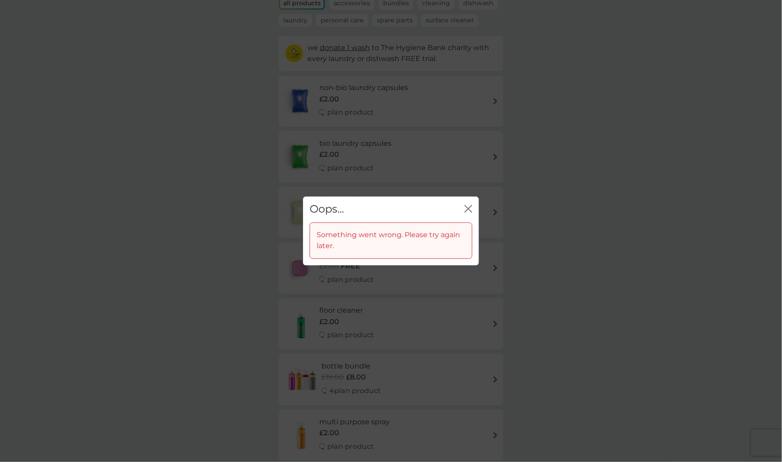
scroll to position [61, 0]
click at [466, 214] on button "close" at bounding box center [468, 209] width 8 height 9
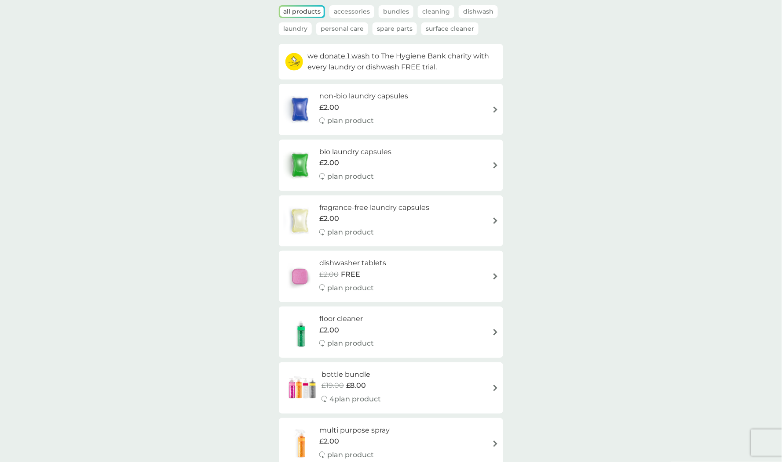
click at [331, 389] on span "£19.00" at bounding box center [332, 385] width 22 height 11
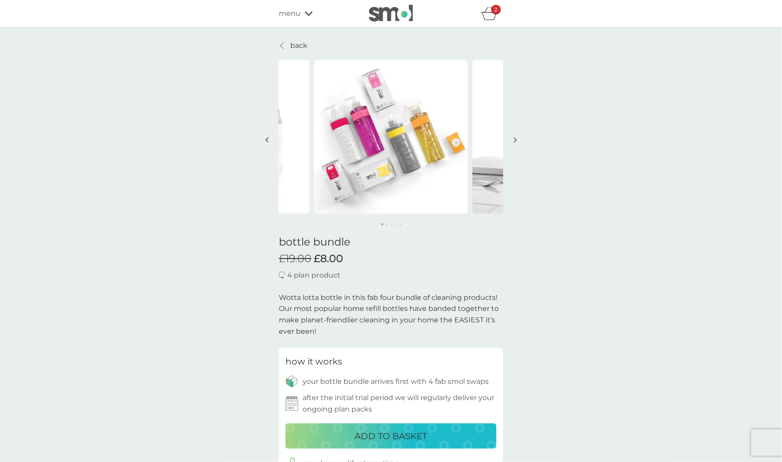
click at [326, 439] on div "ADD TO BASKET" at bounding box center [390, 437] width 193 height 14
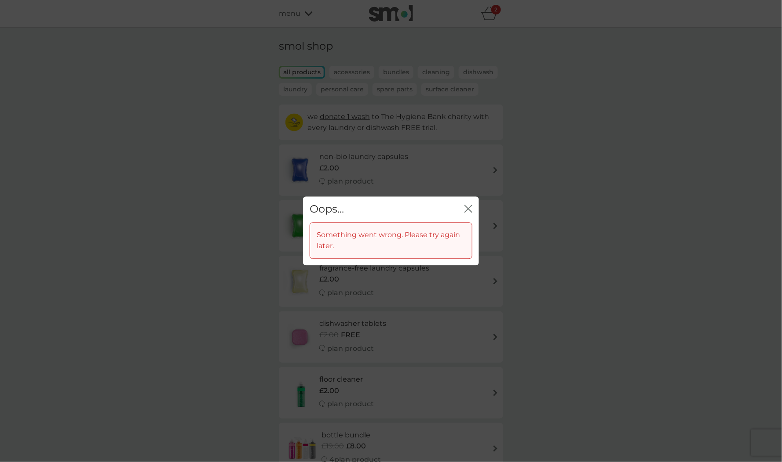
click at [468, 207] on icon "close" at bounding box center [468, 209] width 8 height 8
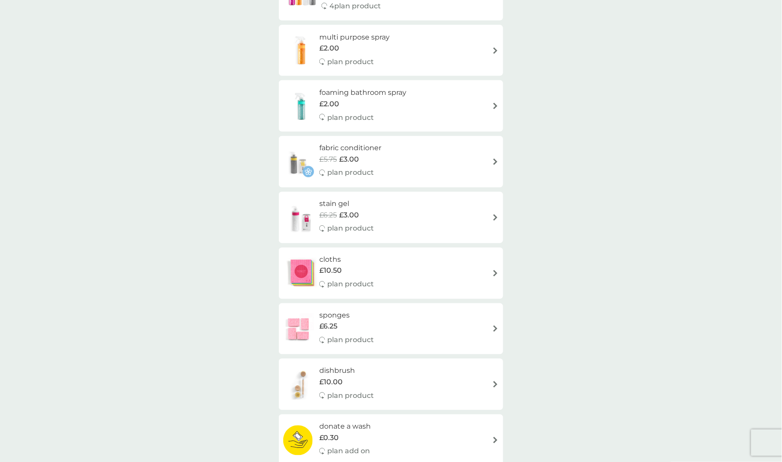
scroll to position [463, 0]
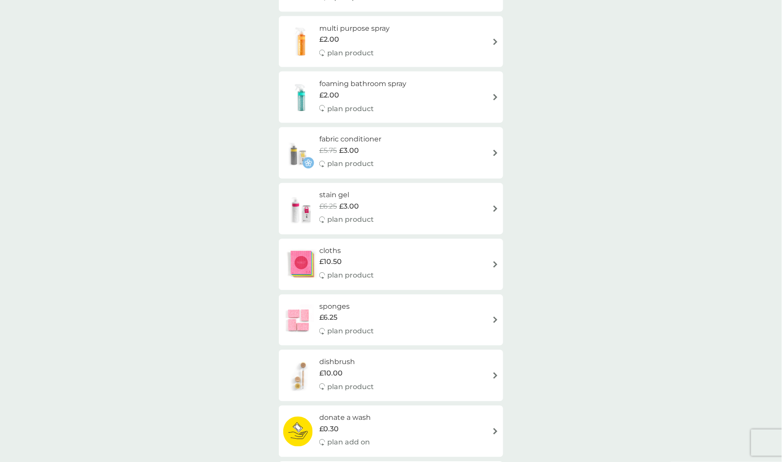
click at [418, 157] on div "fabric conditioner £5.75 £3.00 plan product" at bounding box center [390, 153] width 215 height 38
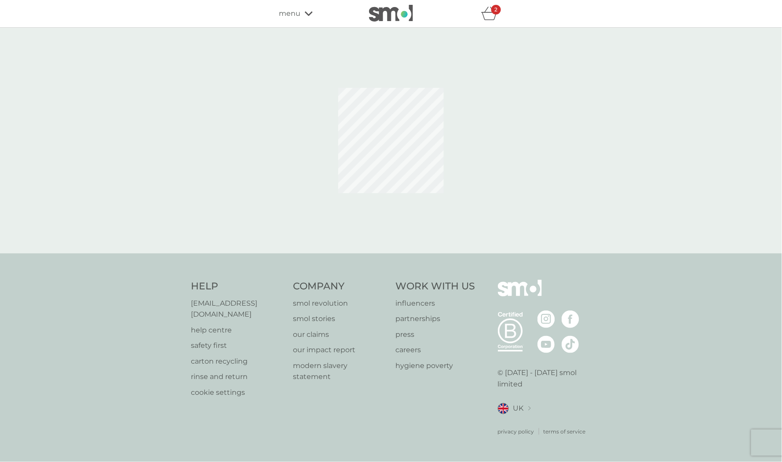
select select "182"
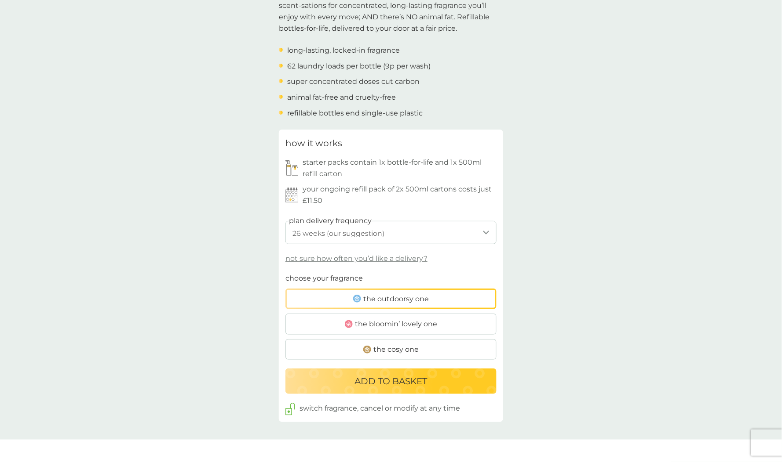
scroll to position [316, 0]
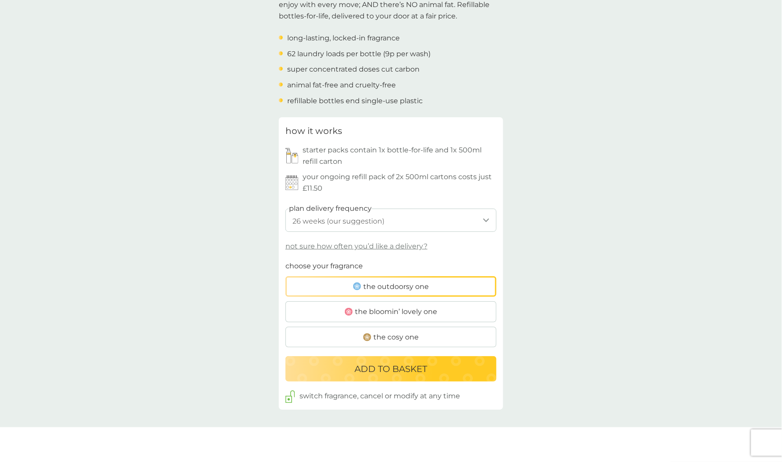
click at [408, 371] on p "ADD TO BASKET" at bounding box center [391, 369] width 73 height 14
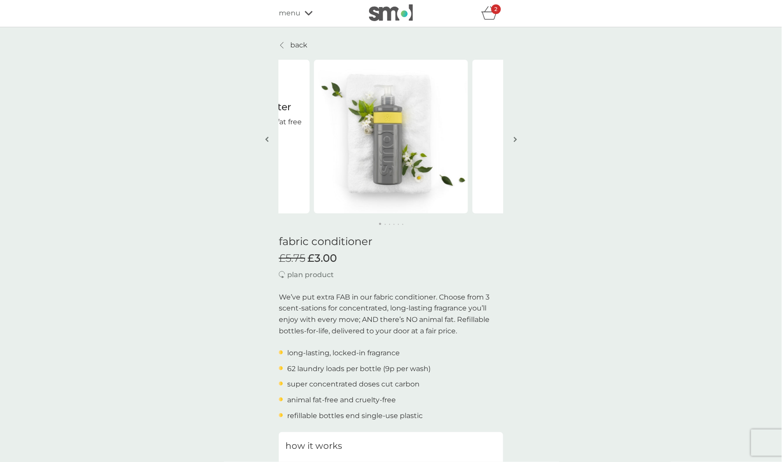
scroll to position [0, 0]
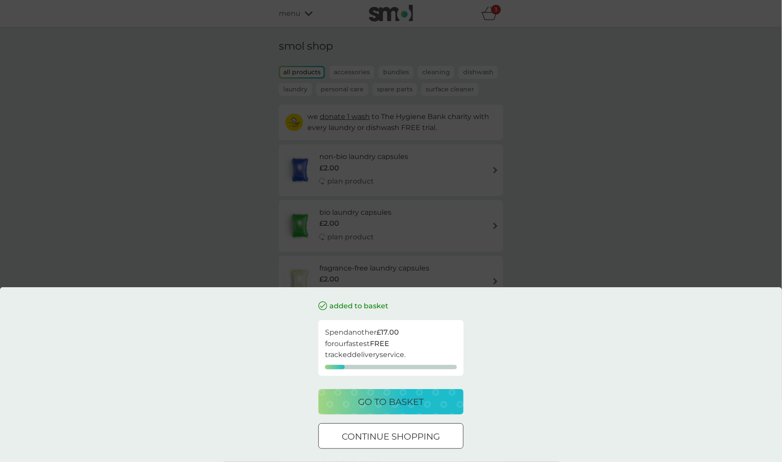
click at [363, 433] on p "continue shopping" at bounding box center [391, 437] width 98 height 14
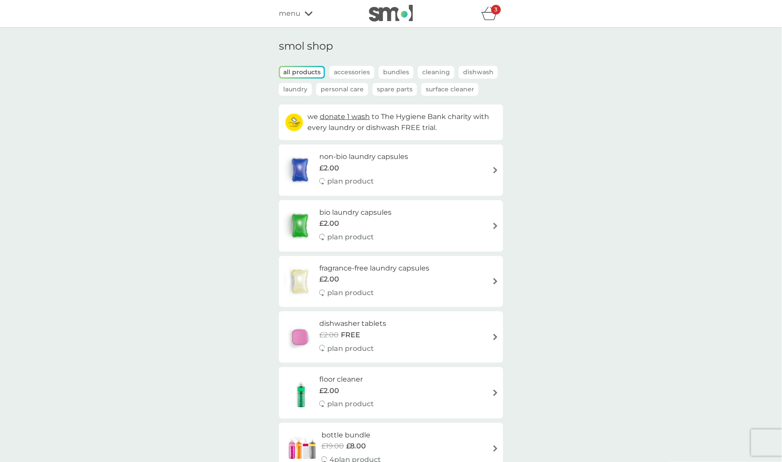
click at [322, 169] on span "£2.00" at bounding box center [329, 168] width 20 height 11
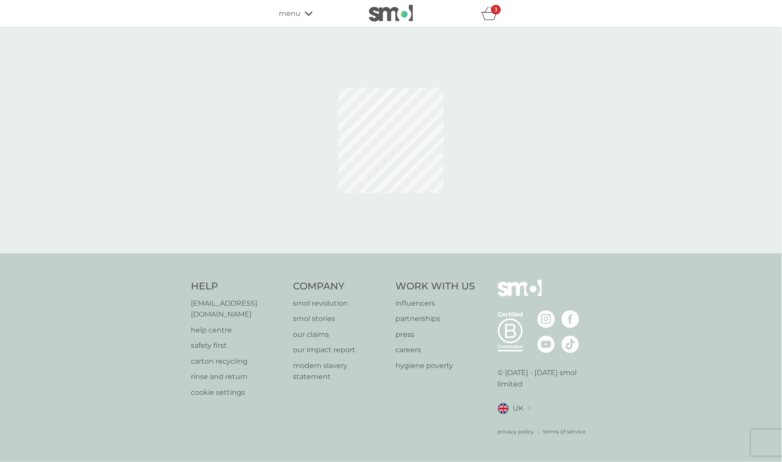
select select "42"
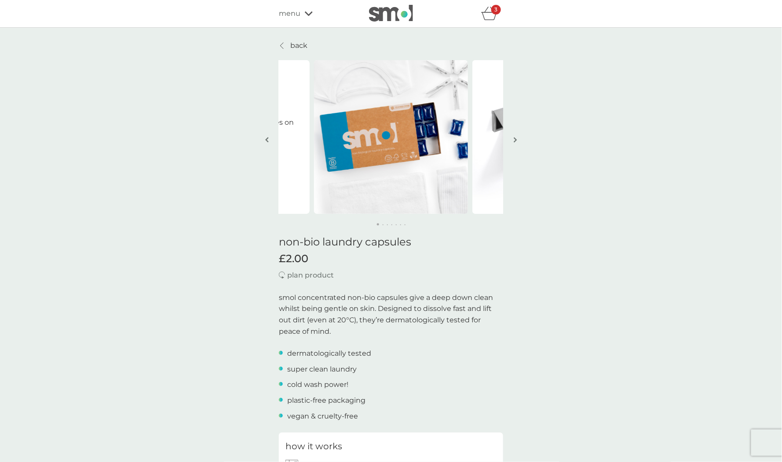
click at [375, 270] on div "plan product" at bounding box center [391, 275] width 224 height 11
click at [282, 45] on icon at bounding box center [282, 45] width 4 height 7
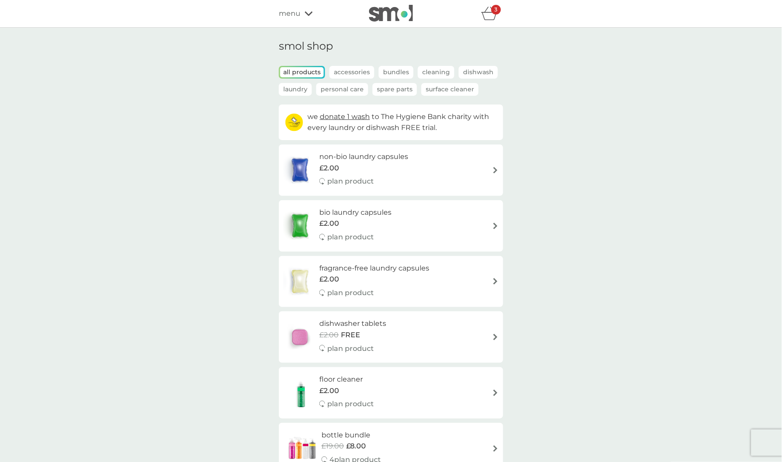
click at [303, 230] on img at bounding box center [299, 226] width 33 height 31
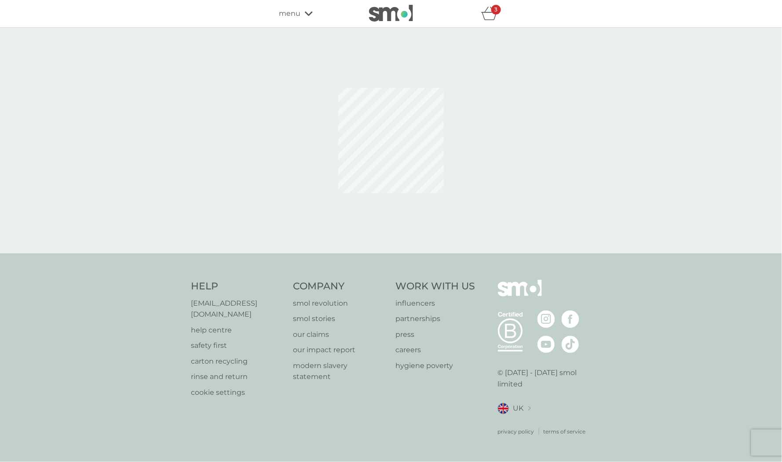
select select "42"
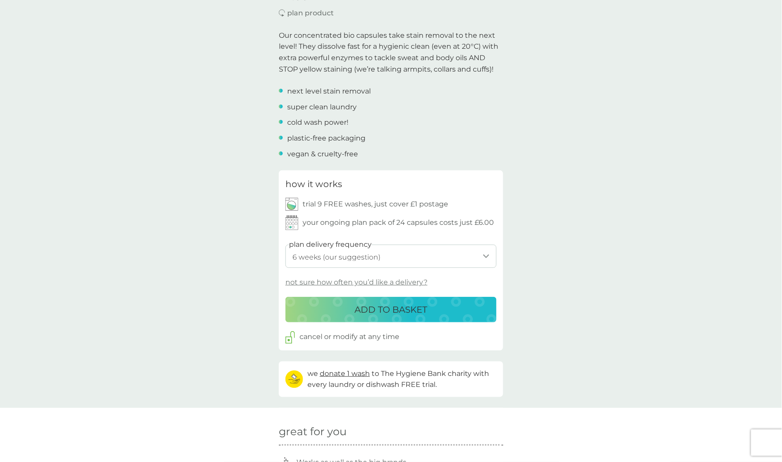
scroll to position [264, 0]
click at [318, 306] on div "ADD TO BASKET" at bounding box center [390, 309] width 193 height 14
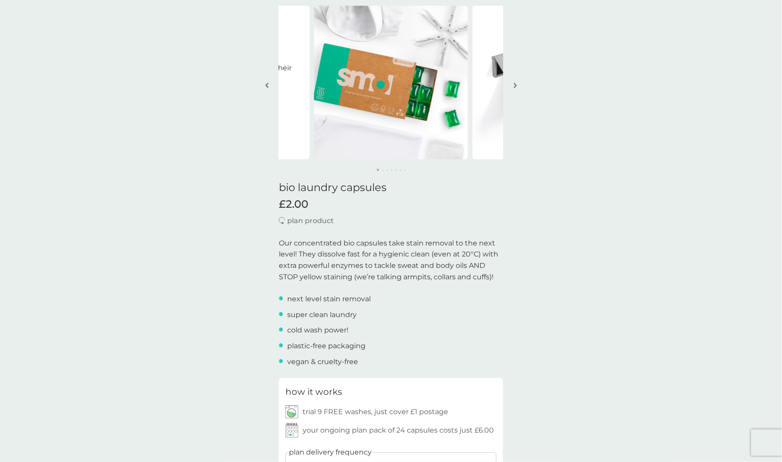
scroll to position [3, 0]
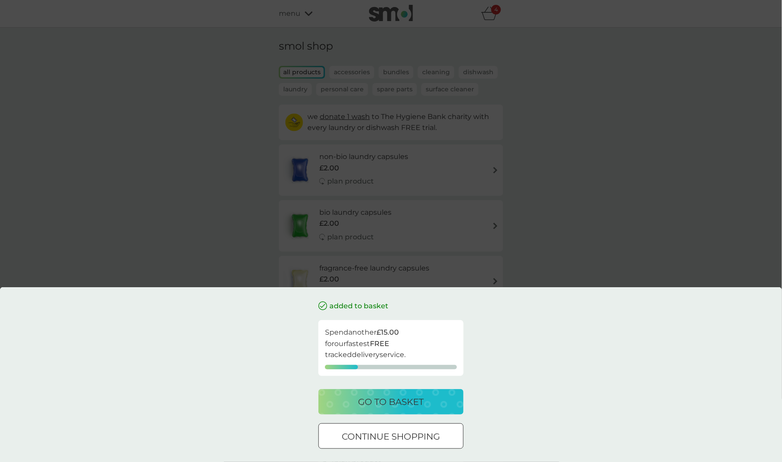
click at [287, 42] on div "added to basket Spend another £15.00 for our fastest FREE tracked delivery serv…" at bounding box center [391, 231] width 782 height 462
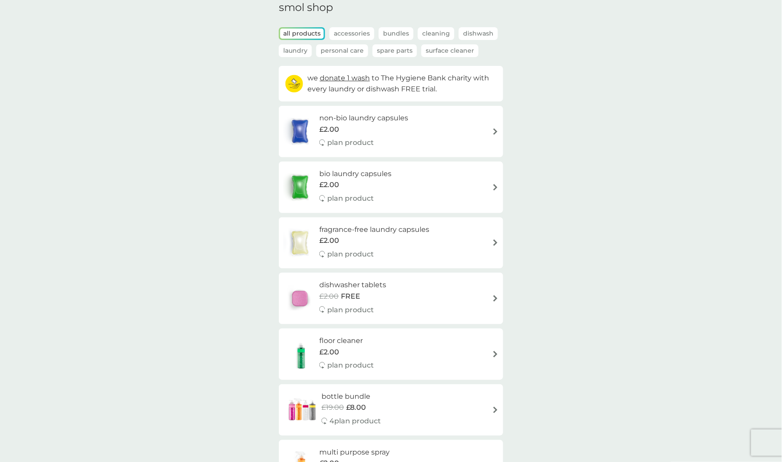
scroll to position [46, 0]
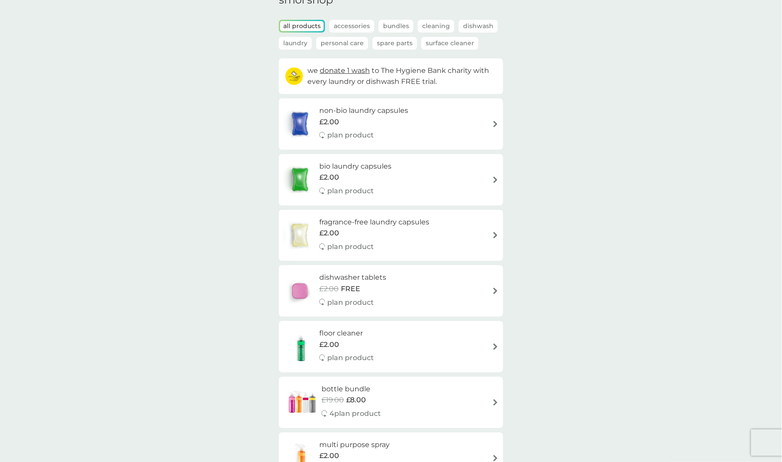
click at [335, 231] on span "£2.00" at bounding box center [329, 233] width 20 height 11
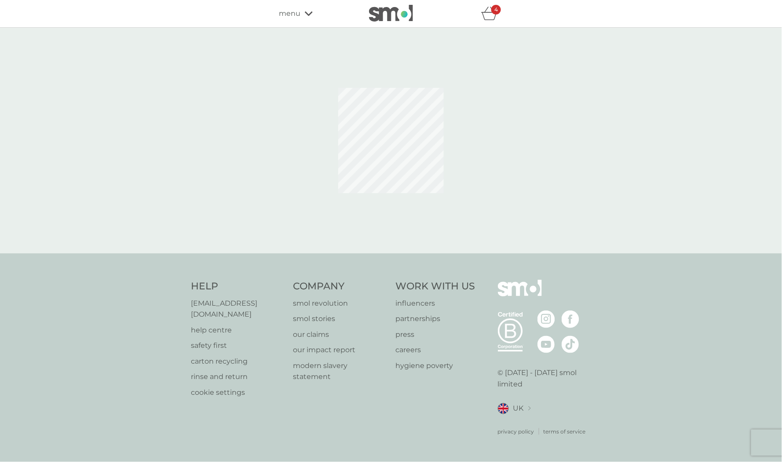
select select "42"
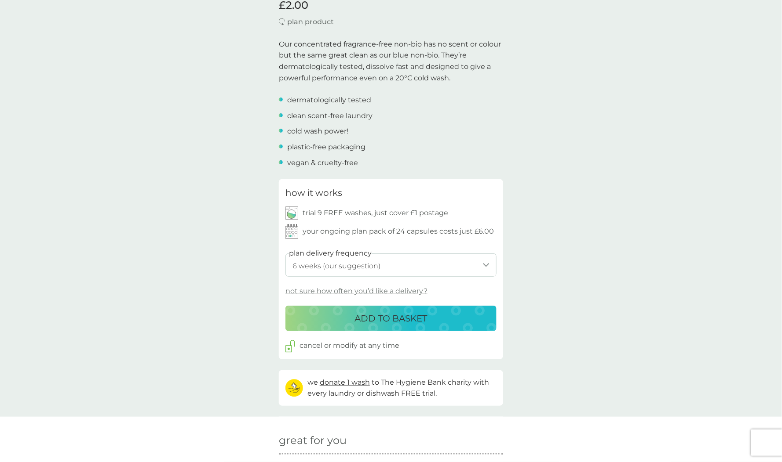
scroll to position [295, 0]
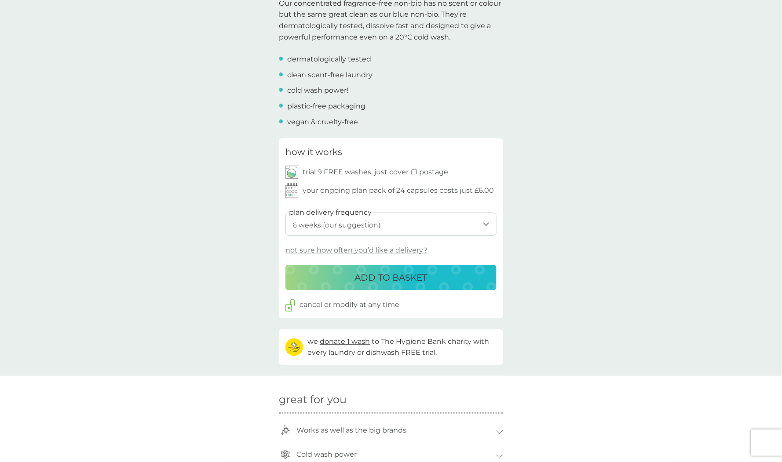
click at [357, 283] on p "ADD TO BASKET" at bounding box center [391, 278] width 73 height 14
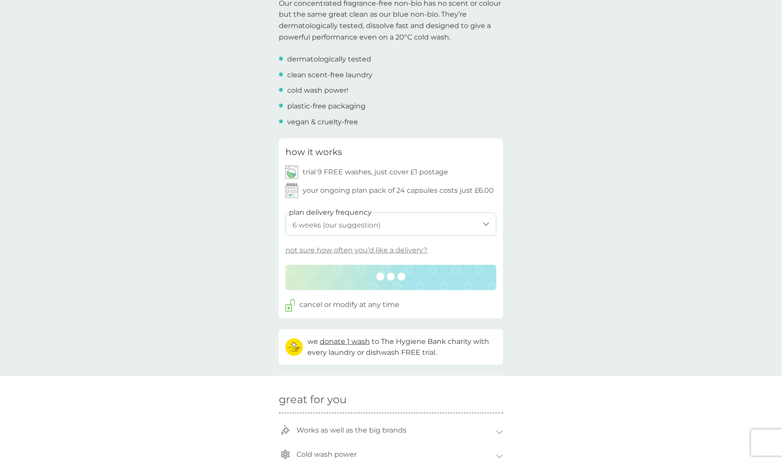
scroll to position [0, 0]
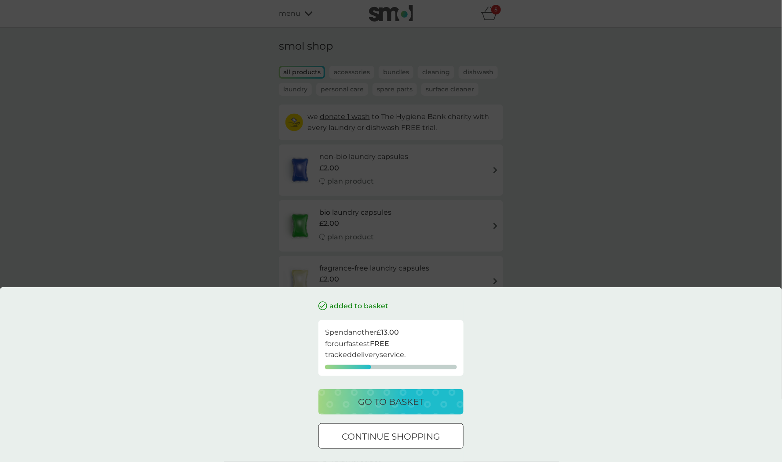
click at [302, 46] on div "added to basket Spend another £13.00 for our fastest FREE tracked delivery serv…" at bounding box center [391, 231] width 782 height 462
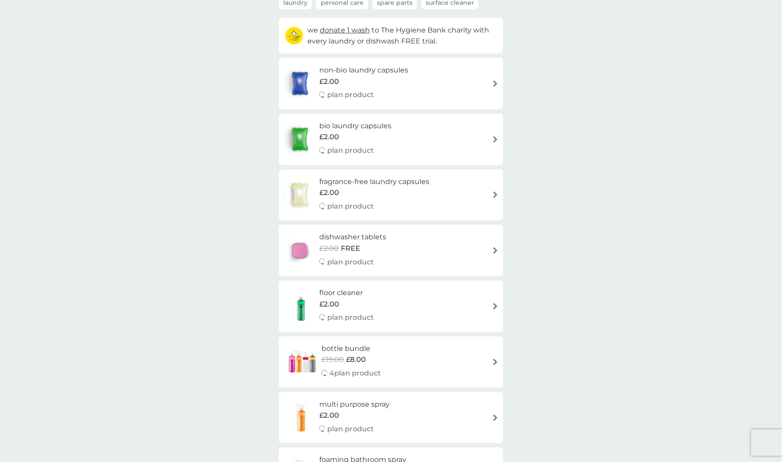
scroll to position [89, 0]
click at [337, 255] on p "plan product" at bounding box center [350, 260] width 47 height 11
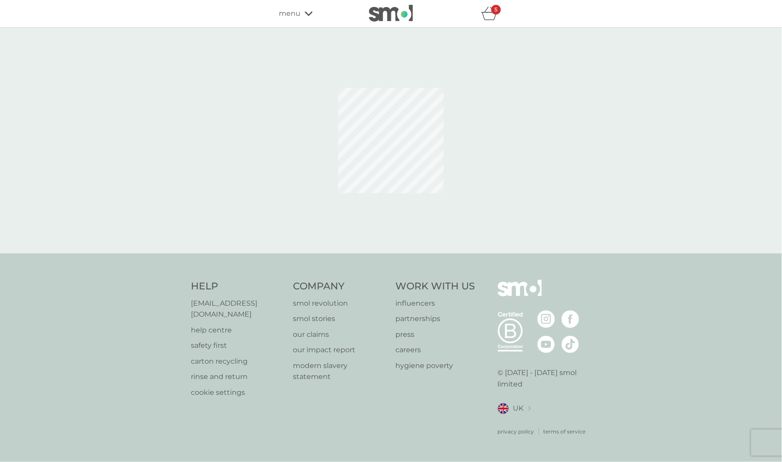
select select "42"
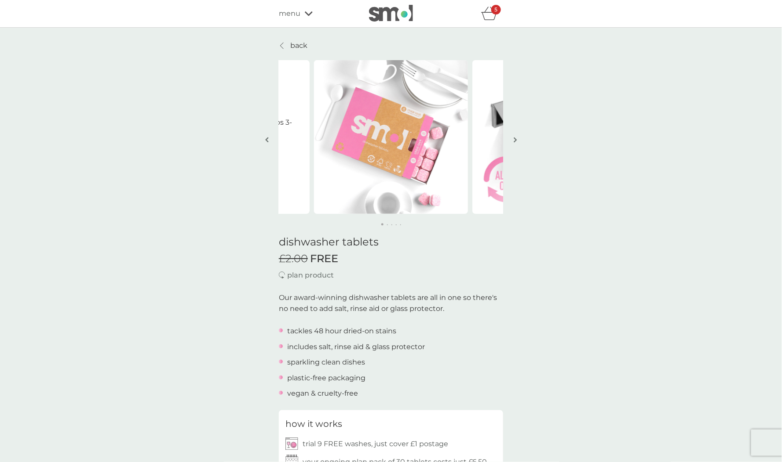
click at [288, 42] on link "back" at bounding box center [293, 45] width 29 height 11
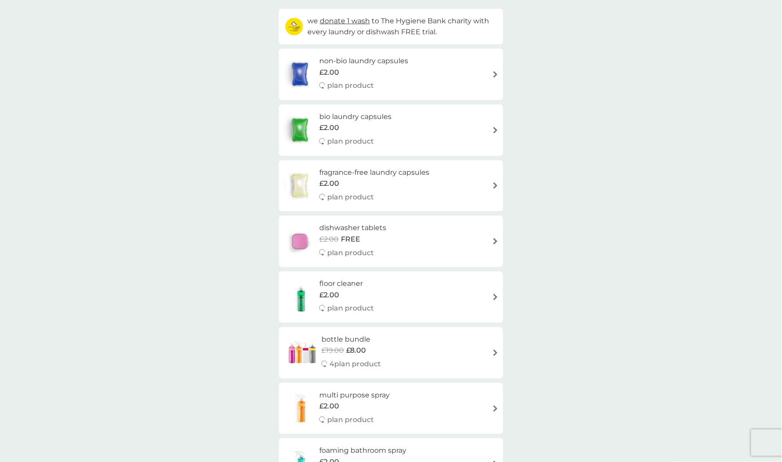
scroll to position [99, 0]
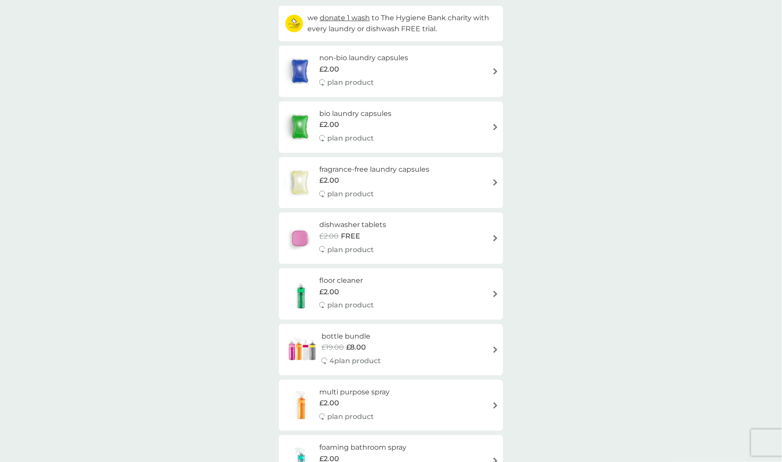
click at [336, 287] on span "£2.00" at bounding box center [329, 292] width 20 height 11
select select "84"
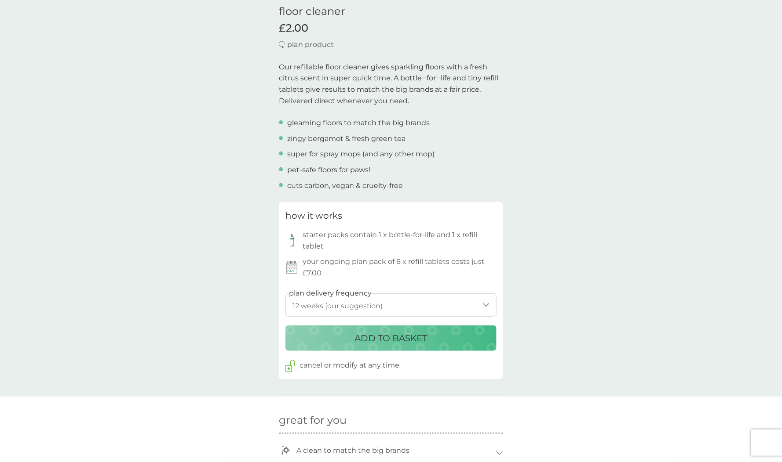
click at [332, 335] on div "ADD TO BASKET" at bounding box center [390, 338] width 193 height 14
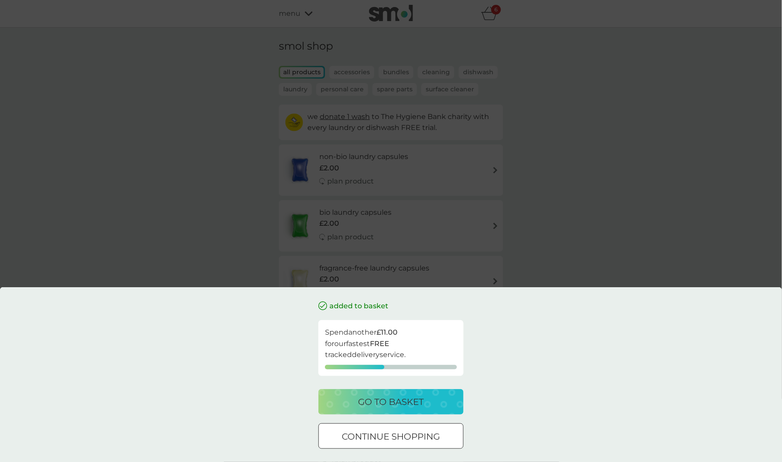
click at [292, 43] on div "added to basket Spend another £11.00 for our fastest FREE tracked delivery serv…" at bounding box center [391, 231] width 782 height 462
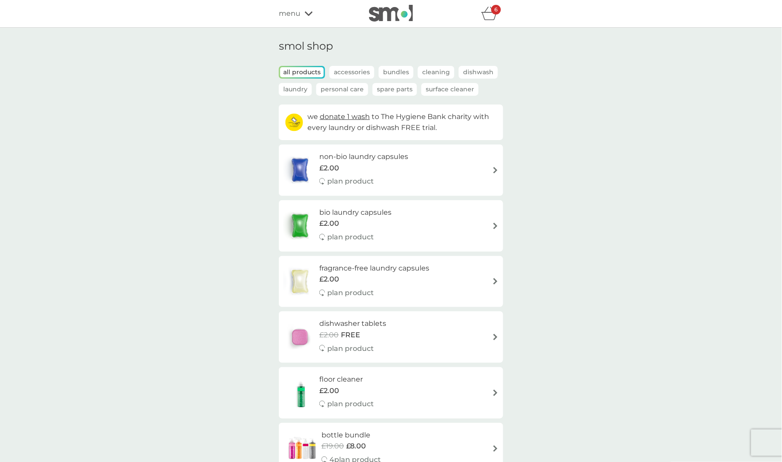
scroll to position [78, 0]
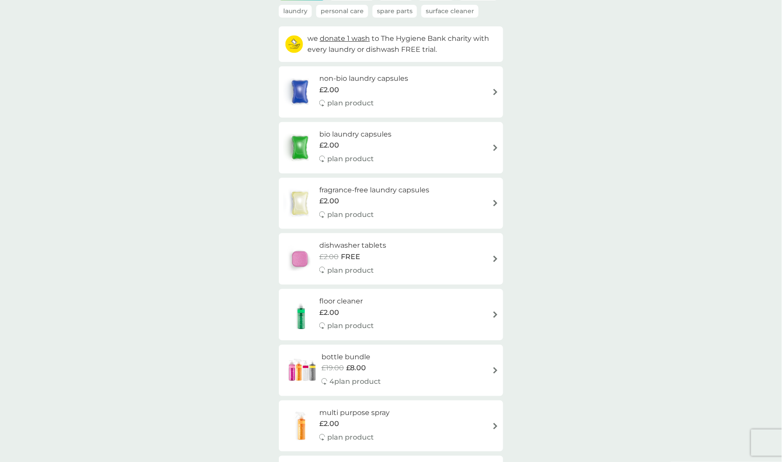
click at [348, 376] on p "4 plan product" at bounding box center [354, 381] width 51 height 11
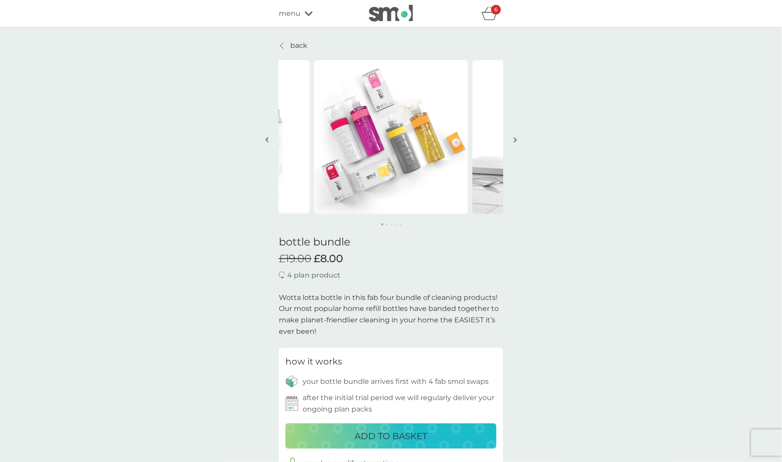
click at [291, 44] on p "back" at bounding box center [298, 45] width 17 height 11
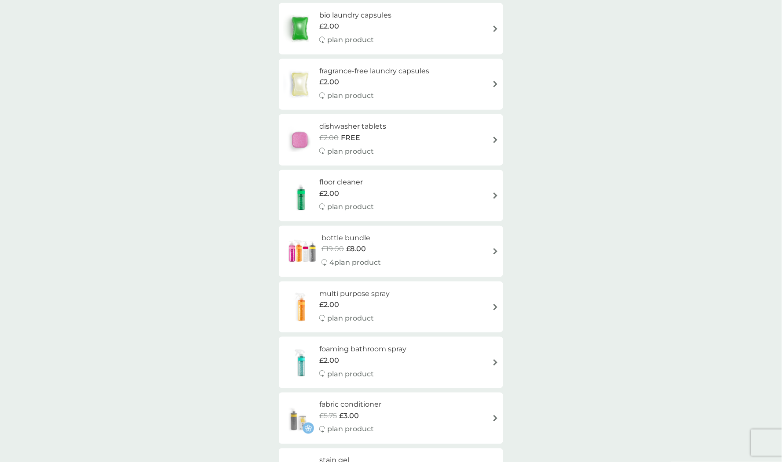
scroll to position [206, 0]
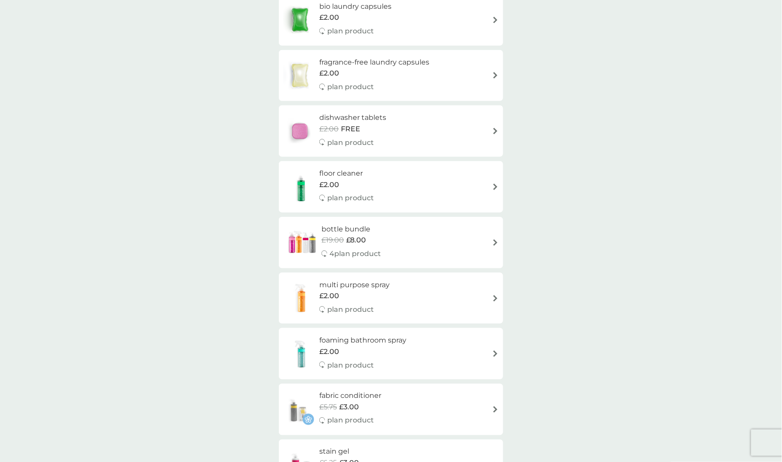
click at [331, 307] on p "plan product" at bounding box center [350, 309] width 47 height 11
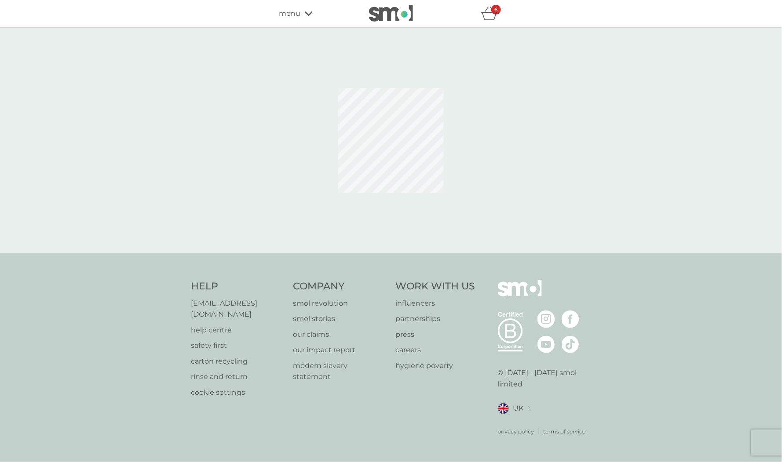
select select "112"
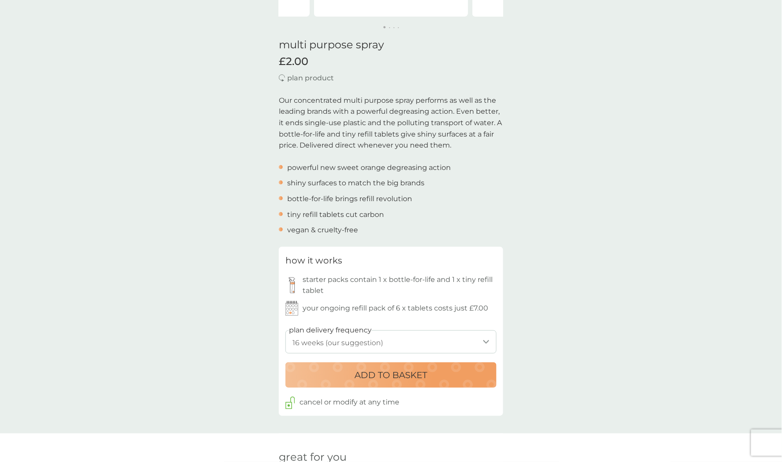
scroll to position [194, 0]
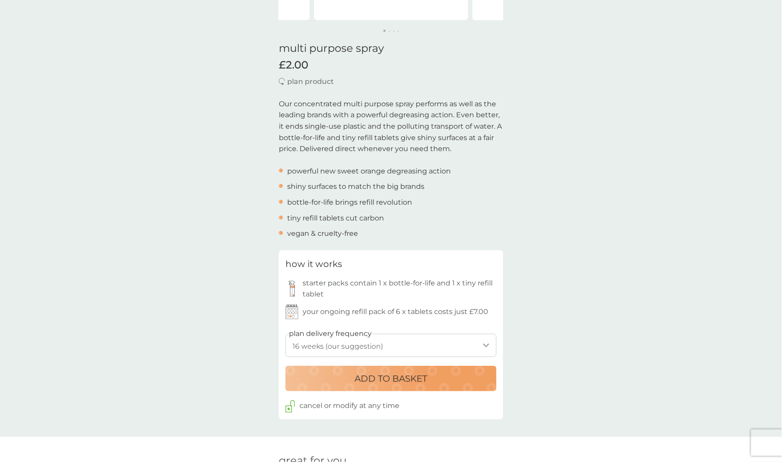
click at [364, 379] on p "ADD TO BASKET" at bounding box center [391, 379] width 73 height 14
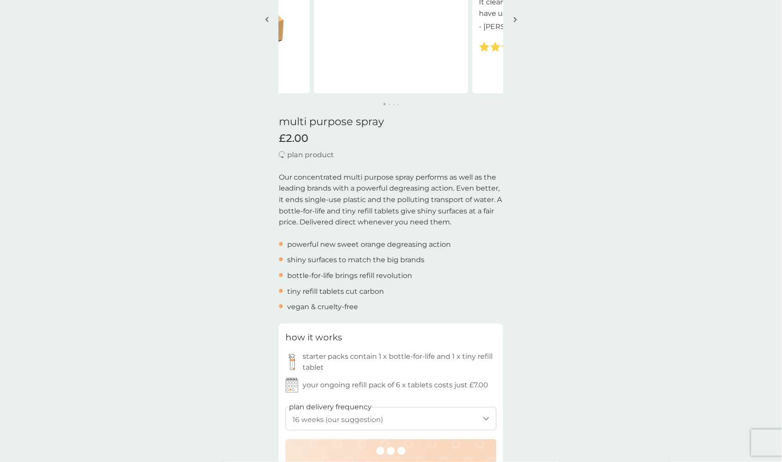
scroll to position [0, 0]
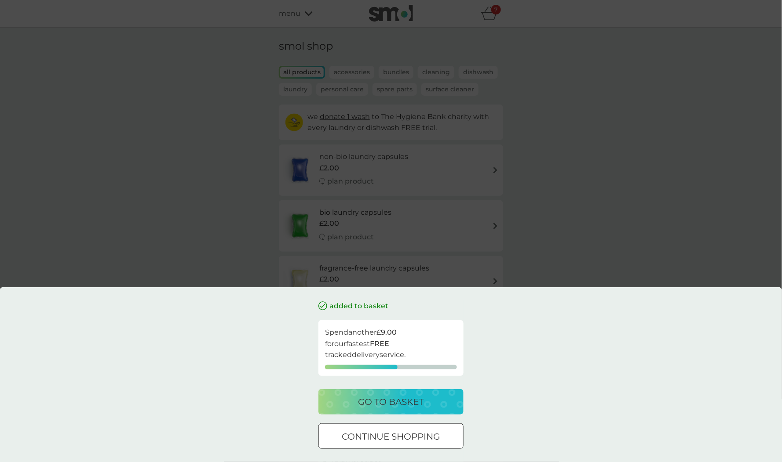
click at [387, 437] on div at bounding box center [391, 437] width 32 height 9
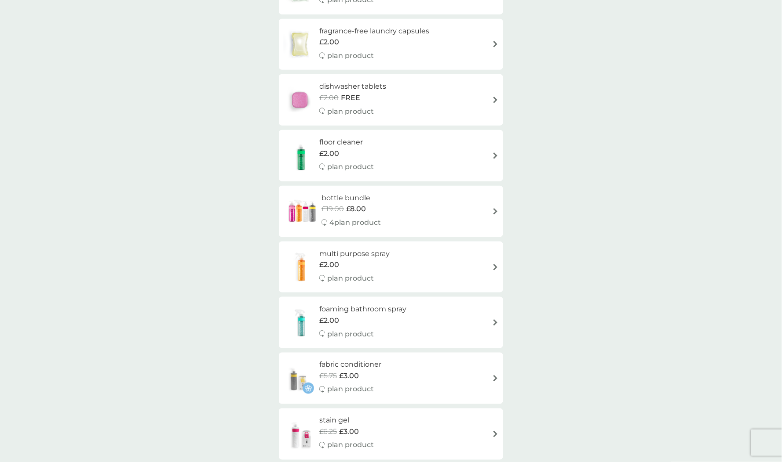
click at [363, 256] on h6 "multi purpose spray" at bounding box center [354, 253] width 70 height 11
select select "112"
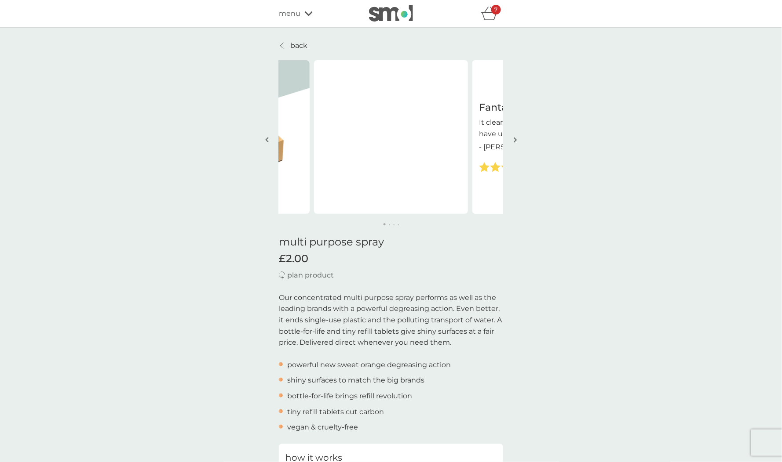
click at [284, 46] on icon at bounding box center [282, 45] width 4 height 7
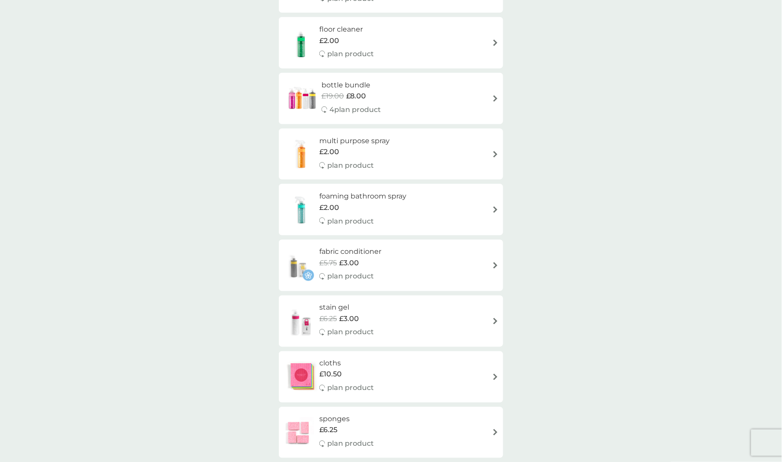
click at [329, 210] on span "£2.00" at bounding box center [329, 207] width 20 height 11
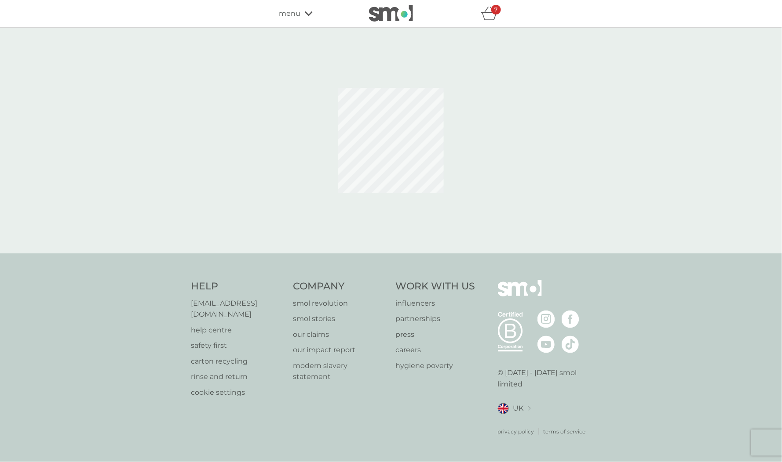
select select "182"
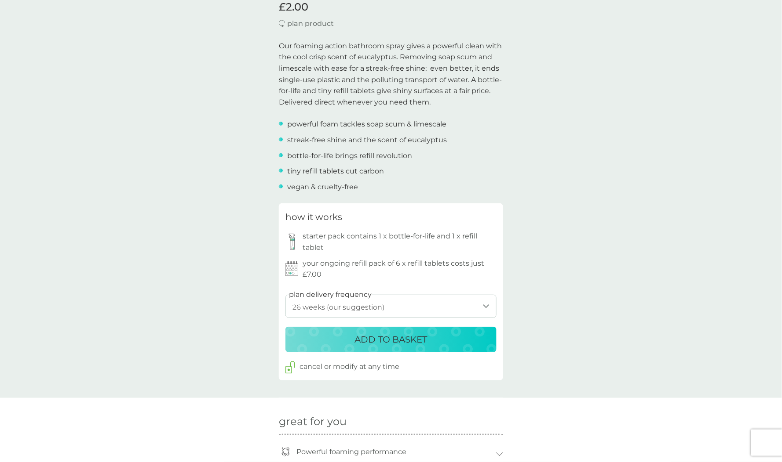
click at [370, 339] on p "ADD TO BASKET" at bounding box center [391, 340] width 73 height 14
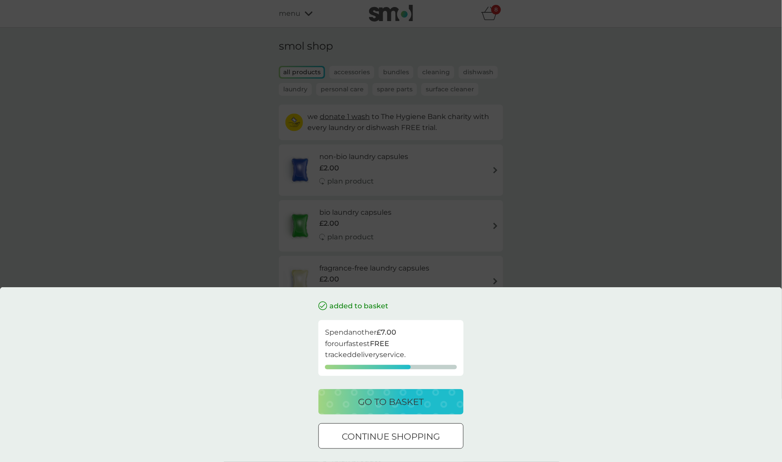
click at [247, 236] on div "added to basket Spend another £7.00 for our fastest FREE tracked delivery servi…" at bounding box center [391, 231] width 782 height 462
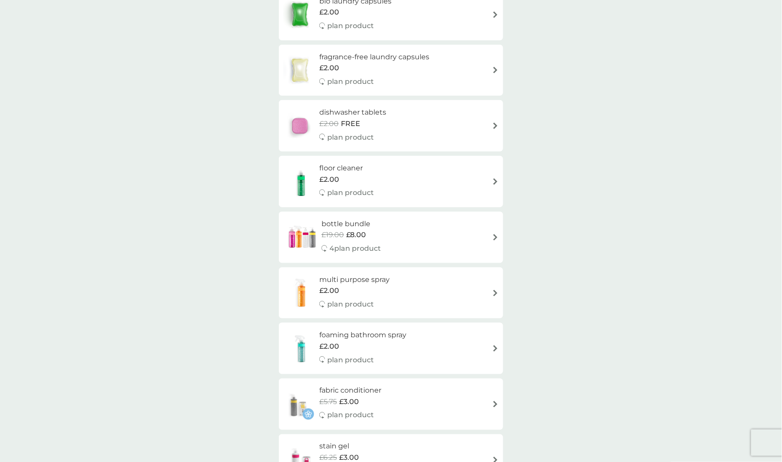
click at [340, 391] on h6 "fabric conditioner" at bounding box center [350, 391] width 62 height 11
select select "182"
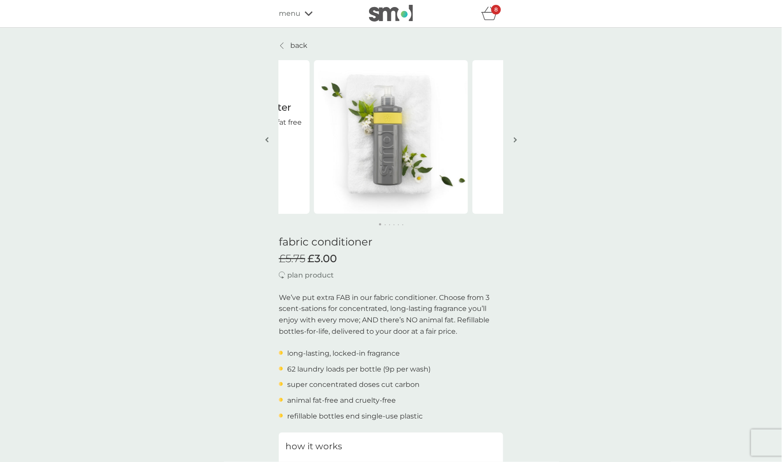
click at [284, 44] on icon at bounding box center [282, 45] width 4 height 7
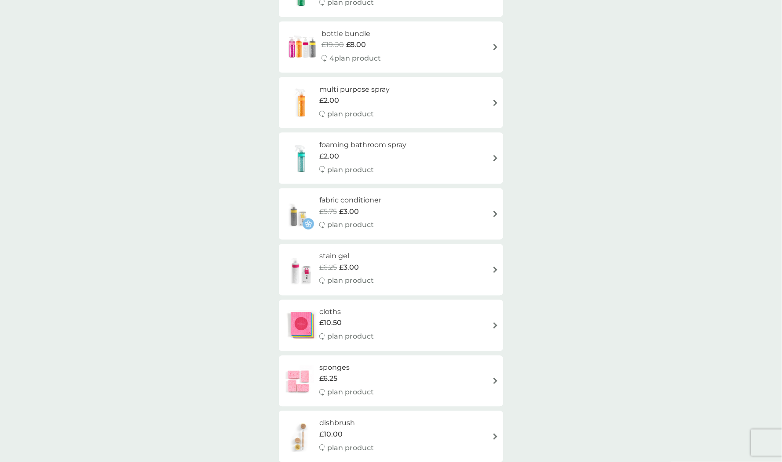
click at [346, 269] on span "£3.00" at bounding box center [349, 267] width 20 height 11
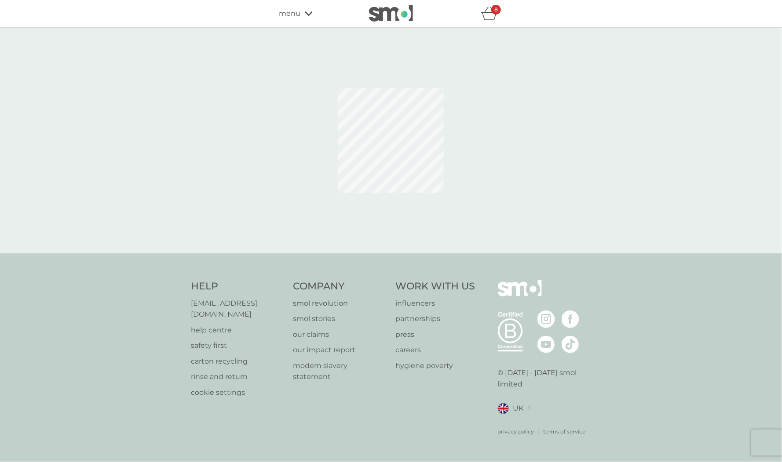
select select "182"
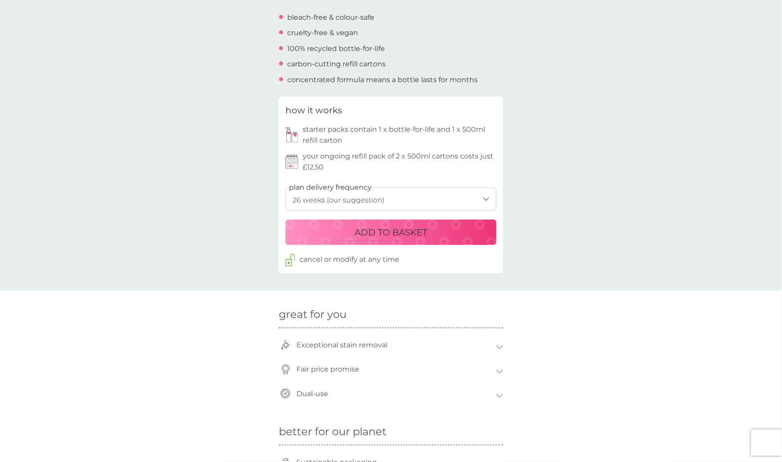
click at [377, 240] on button "ADD TO BASKET" at bounding box center [390, 232] width 211 height 25
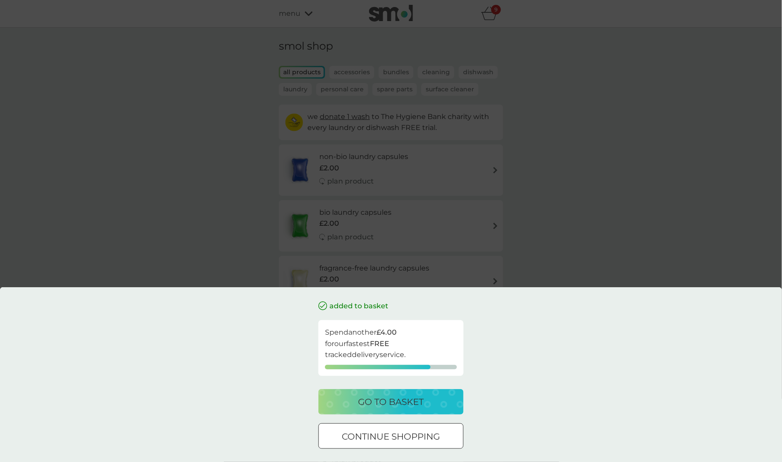
click at [191, 284] on div "added to basket Spend another £4.00 for our fastest FREE tracked delivery servi…" at bounding box center [391, 231] width 782 height 462
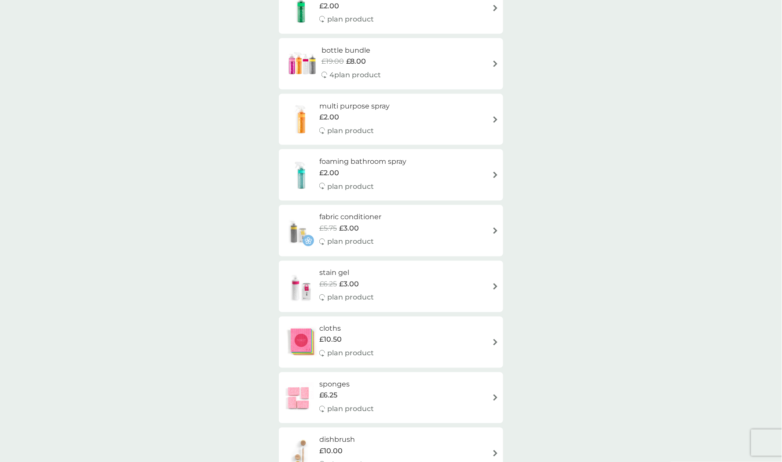
click at [339, 227] on span "£3.00" at bounding box center [349, 228] width 20 height 11
select select "182"
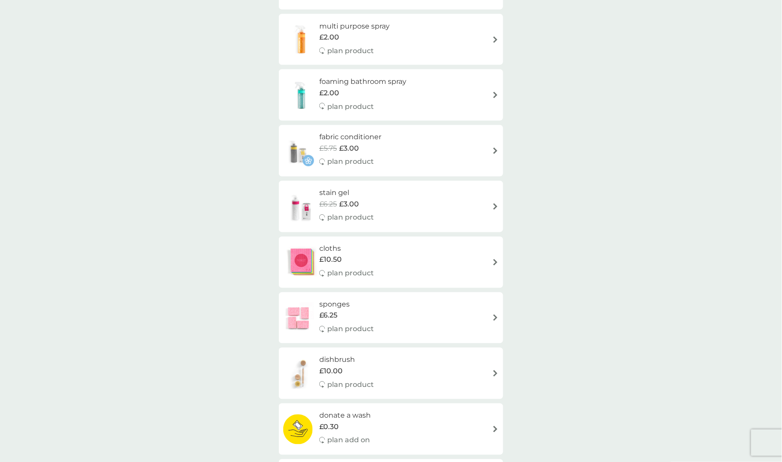
click at [356, 266] on div "cloths £10.50 plan product" at bounding box center [350, 263] width 63 height 38
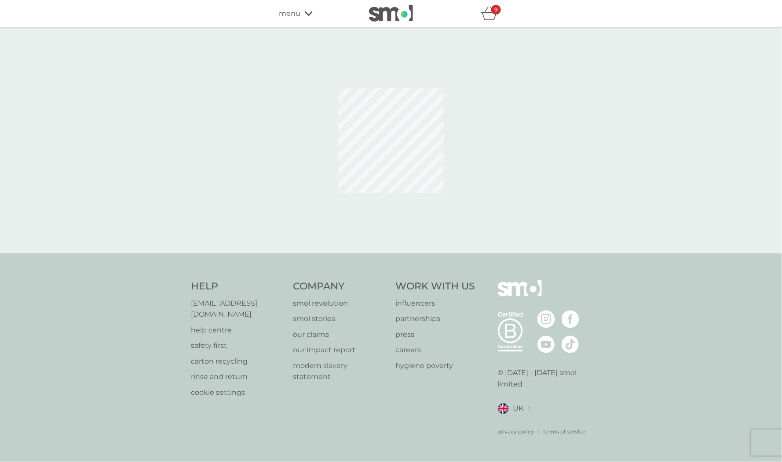
select select "91"
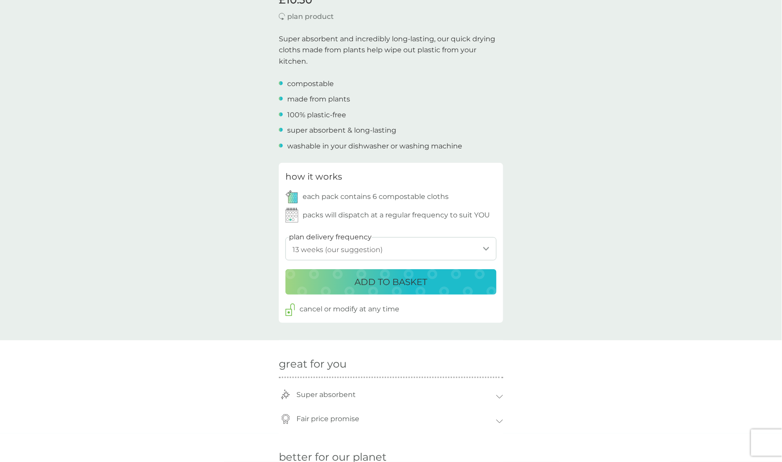
click at [315, 281] on div "ADD TO BASKET" at bounding box center [390, 282] width 193 height 14
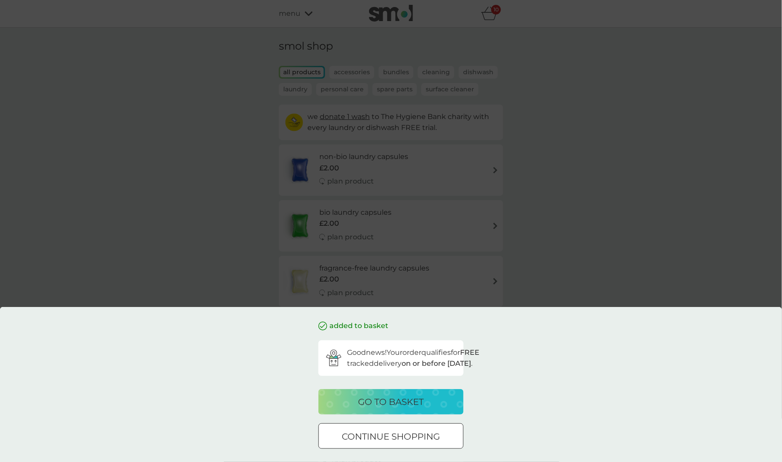
click at [245, 260] on div "added to basket Good news! Your order qualifies for FREE tracked delivery on or…" at bounding box center [391, 231] width 782 height 462
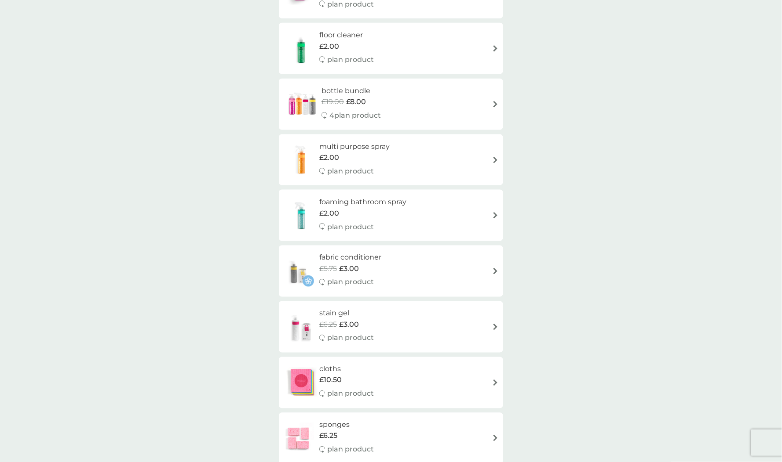
click at [320, 393] on img at bounding box center [323, 394] width 8 height 8
select select "91"
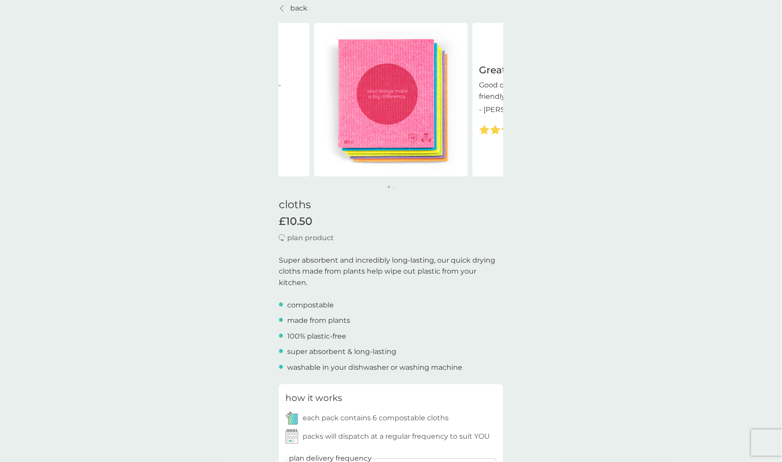
click at [288, 11] on link "back" at bounding box center [293, 8] width 29 height 11
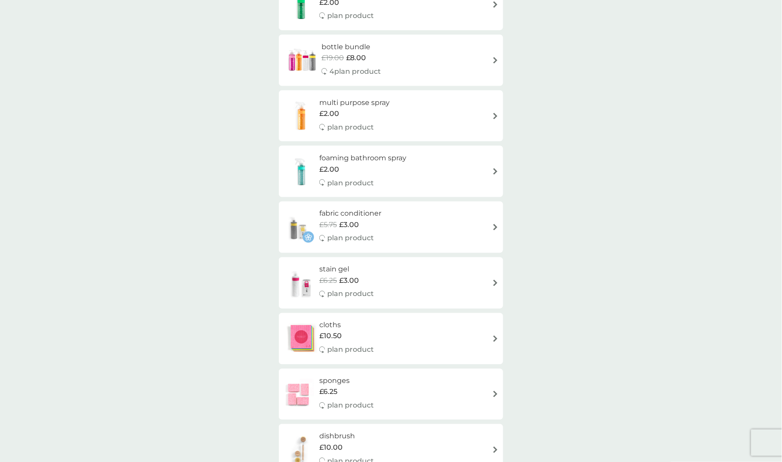
scroll to position [401, 0]
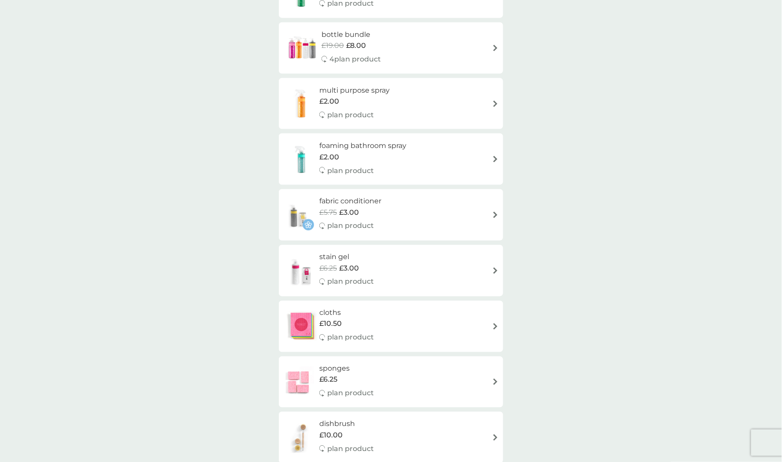
click at [329, 377] on span "£6.25" at bounding box center [328, 380] width 18 height 11
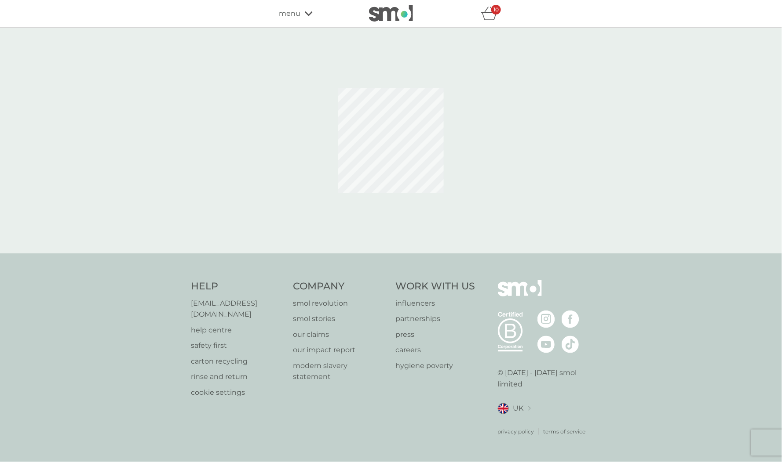
select select "63"
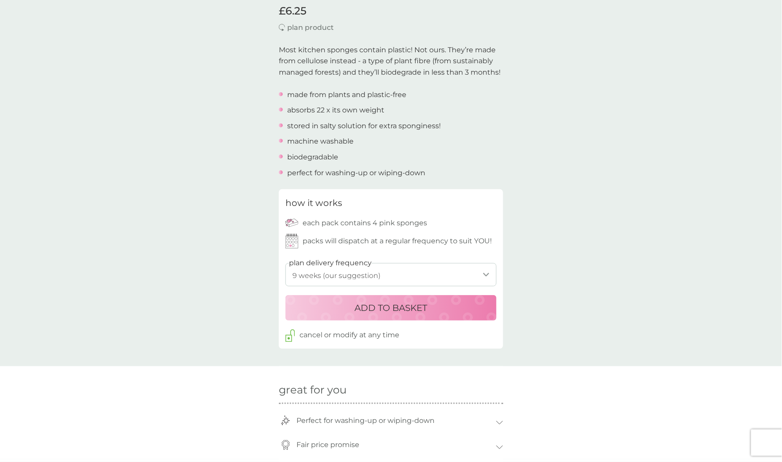
click at [337, 313] on div "ADD TO BASKET" at bounding box center [390, 308] width 193 height 14
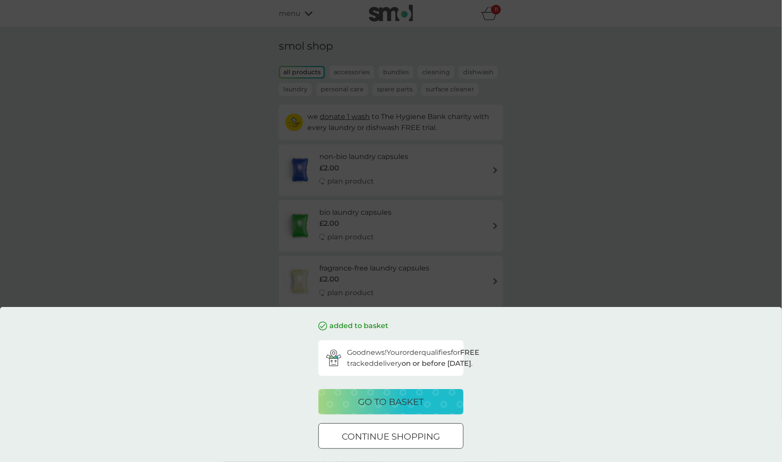
click at [229, 220] on div "added to basket Good news! Your order qualifies for FREE tracked delivery on or…" at bounding box center [391, 231] width 782 height 462
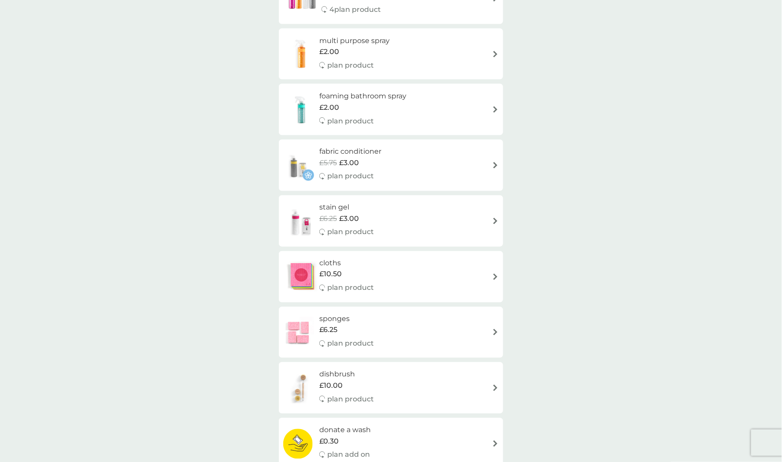
click at [310, 389] on img at bounding box center [301, 388] width 36 height 31
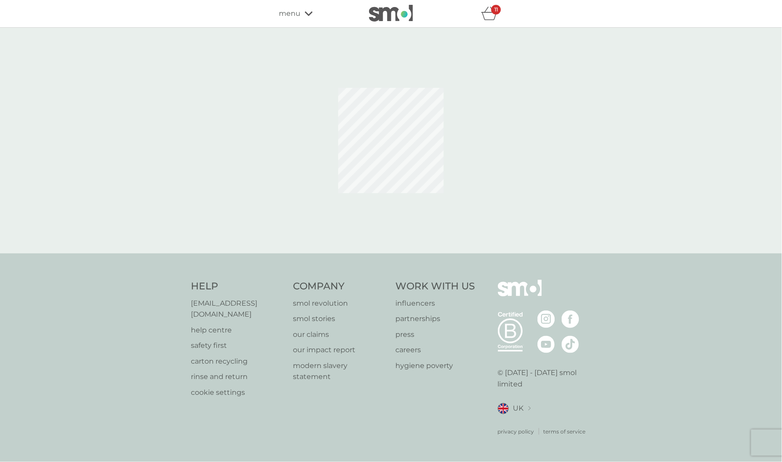
select select "245"
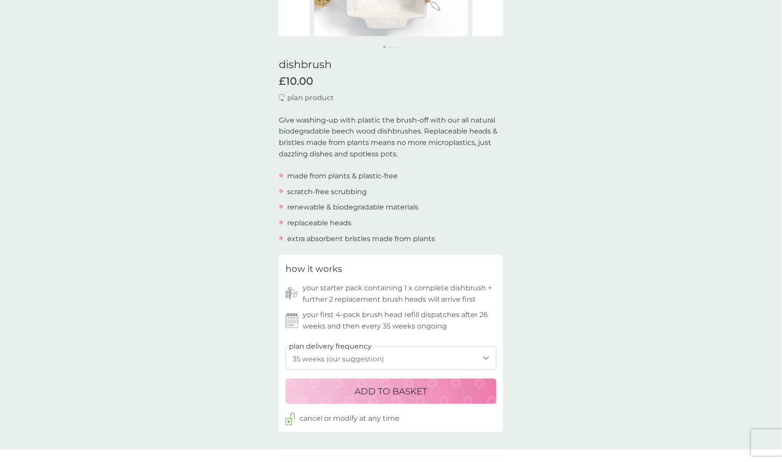
click at [320, 390] on div "ADD TO BASKET" at bounding box center [390, 392] width 193 height 14
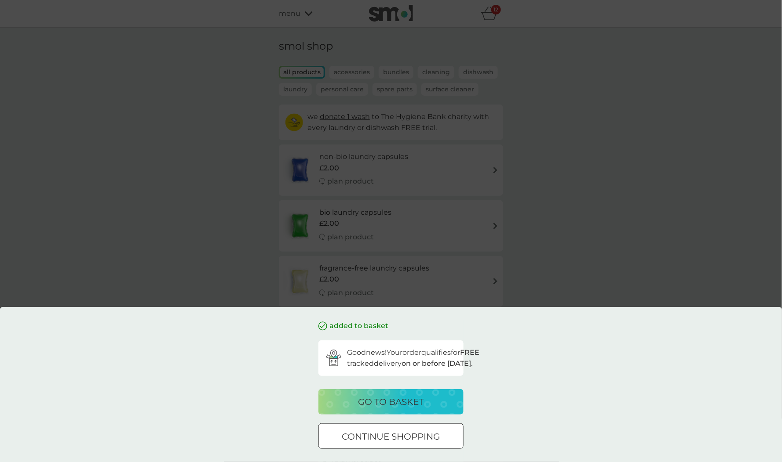
click at [342, 433] on p "continue shopping" at bounding box center [391, 437] width 98 height 14
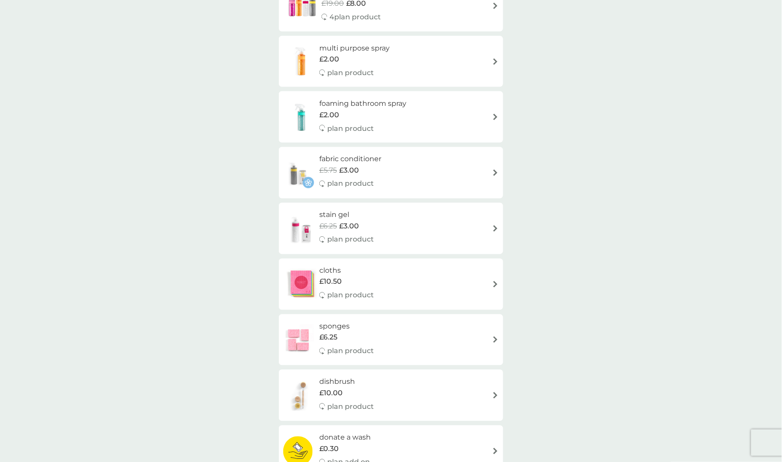
scroll to position [444, 0]
click at [329, 393] on span "£10.00" at bounding box center [330, 393] width 23 height 11
select select "245"
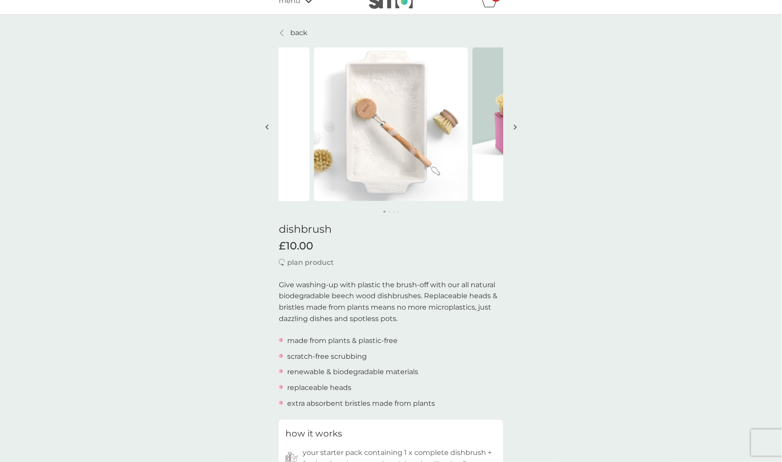
click at [285, 29] on link "back" at bounding box center [293, 32] width 29 height 11
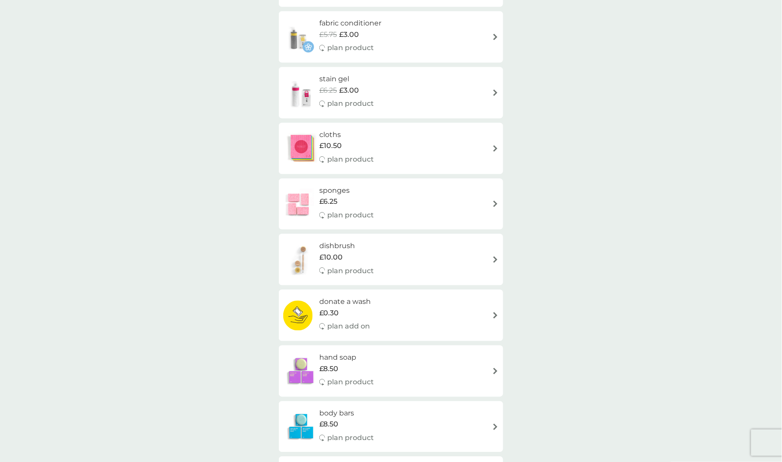
click at [327, 359] on h6 "hand soap" at bounding box center [346, 358] width 55 height 11
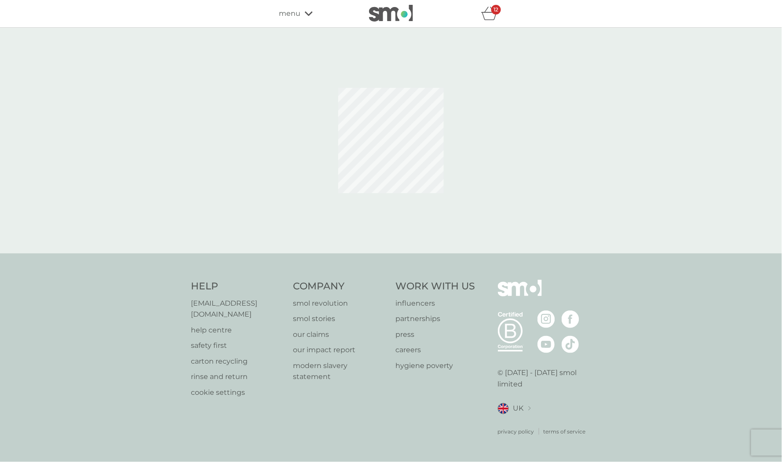
select select "91"
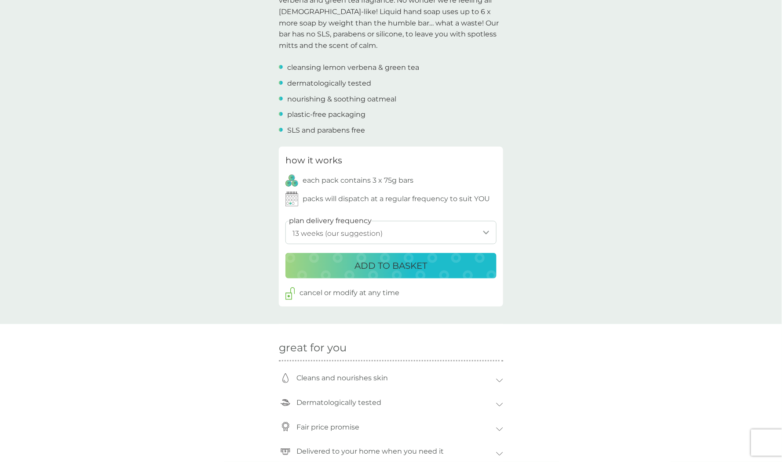
click at [314, 274] on button "ADD TO BASKET" at bounding box center [390, 265] width 211 height 25
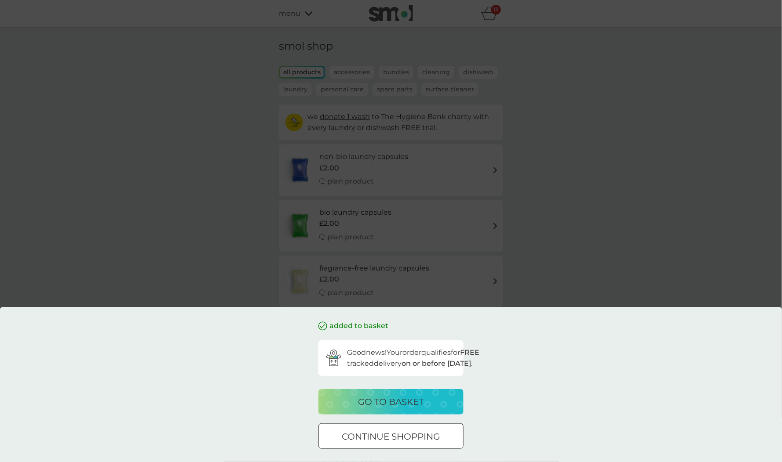
click at [335, 432] on div "continue shopping" at bounding box center [391, 437] width 144 height 14
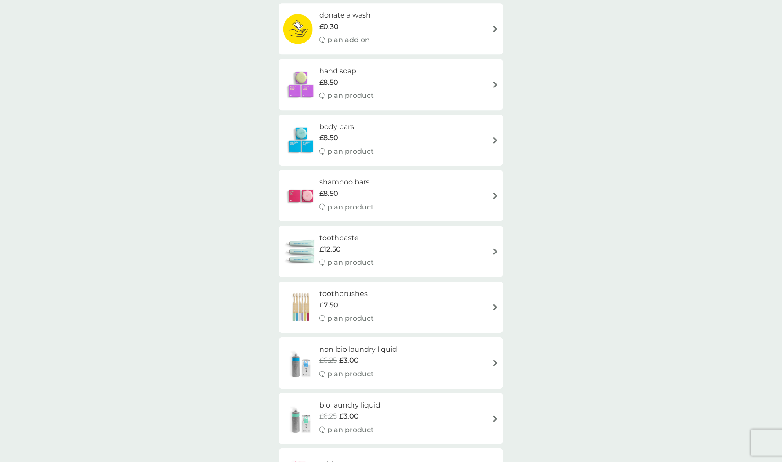
scroll to position [867, 0]
click at [371, 317] on p "plan product" at bounding box center [350, 317] width 47 height 11
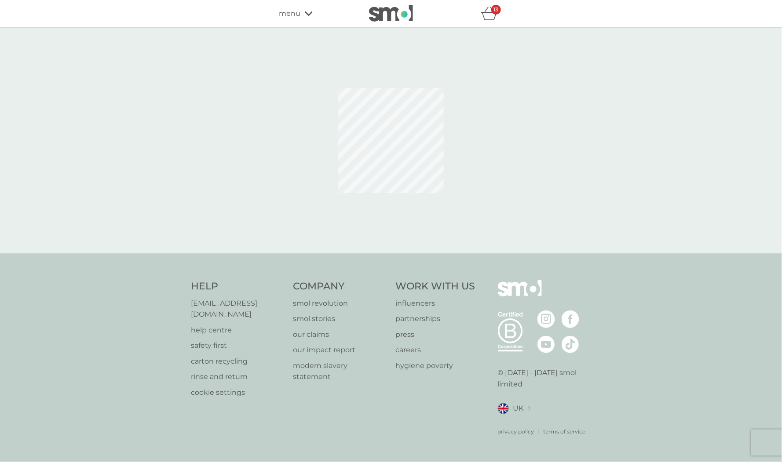
select select "119"
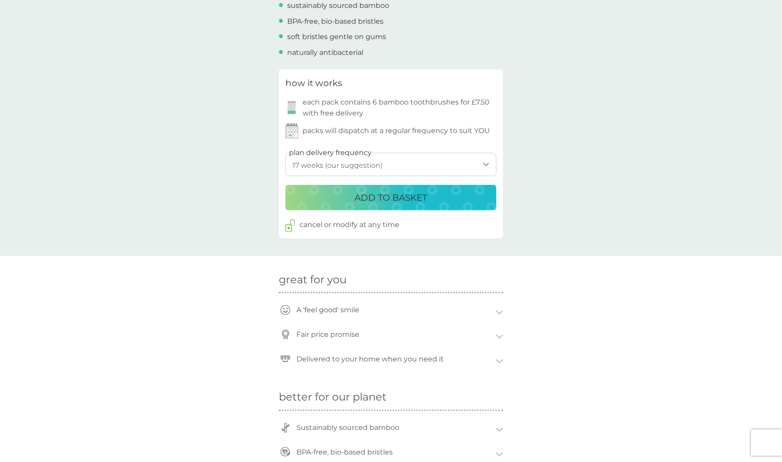
scroll to position [323, 0]
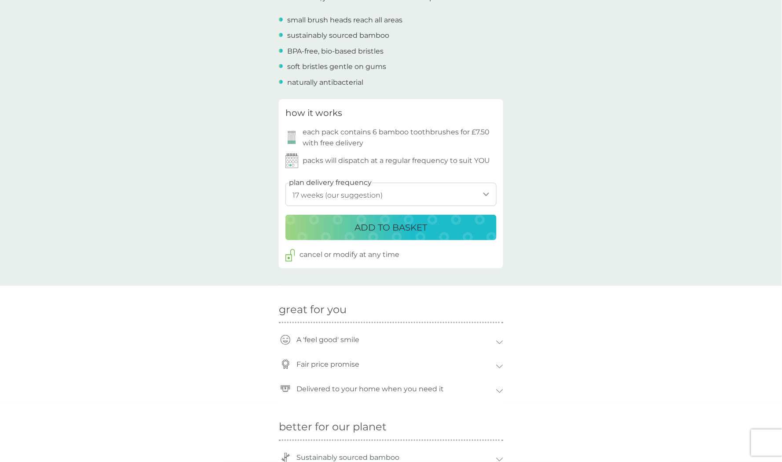
click at [320, 217] on button "ADD TO BASKET" at bounding box center [390, 227] width 211 height 25
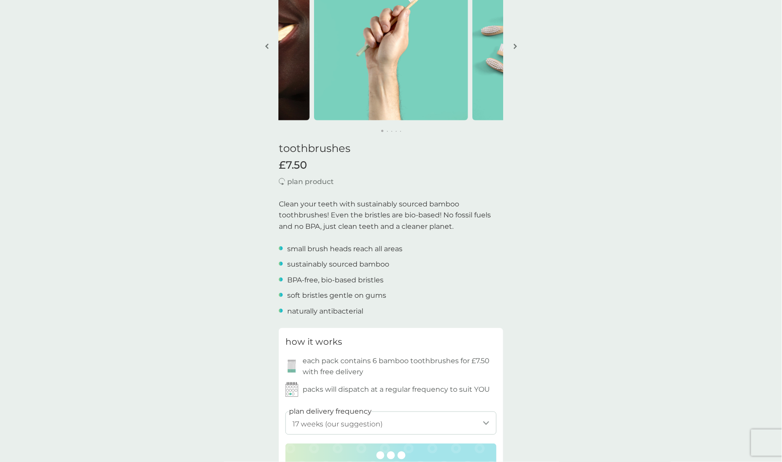
scroll to position [0, 0]
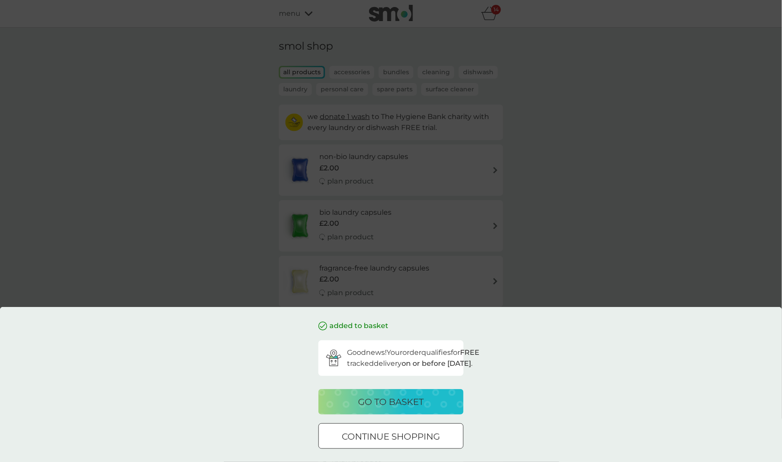
click at [252, 230] on div "added to basket Good news! Your order qualifies for FREE tracked delivery on or…" at bounding box center [391, 231] width 782 height 462
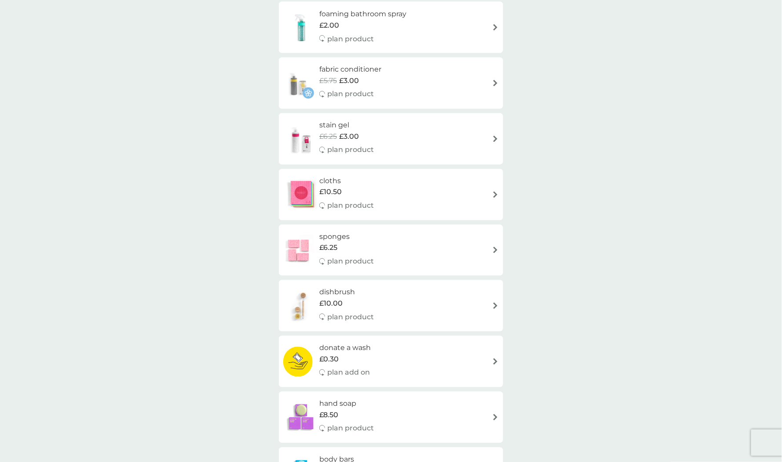
scroll to position [533, 0]
click at [420, 311] on div "dishbrush £10.00 plan product" at bounding box center [390, 306] width 215 height 38
select select "245"
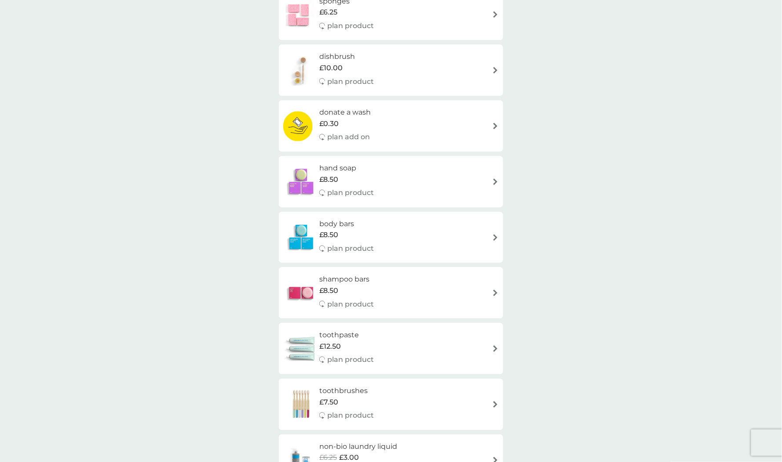
scroll to position [772, 0]
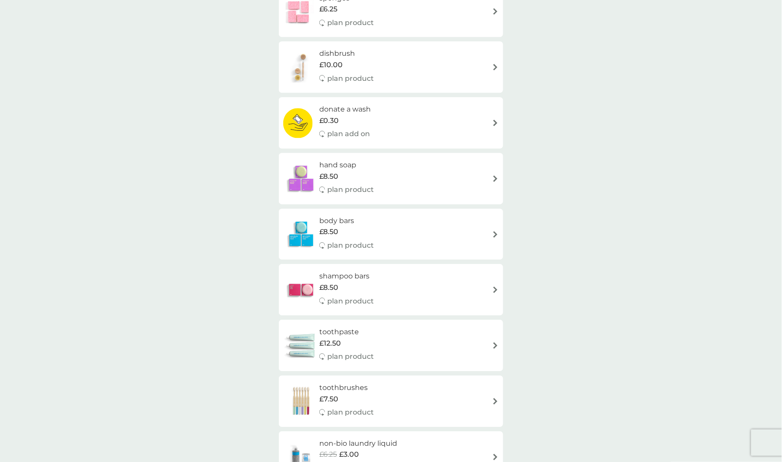
click at [371, 186] on p "plan product" at bounding box center [350, 189] width 47 height 11
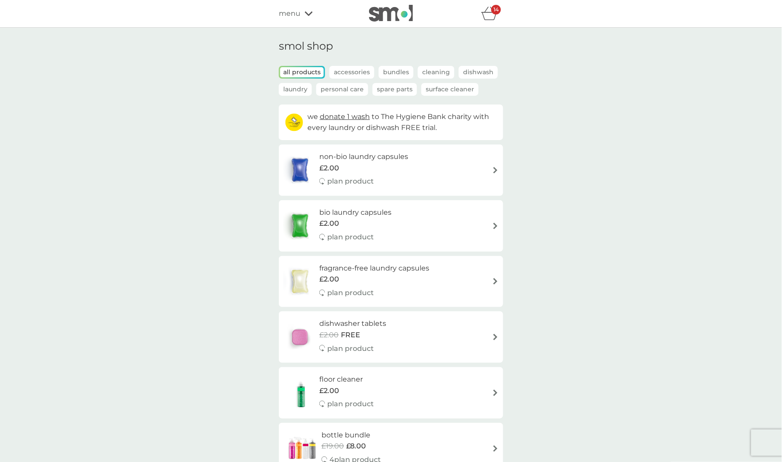
select select "91"
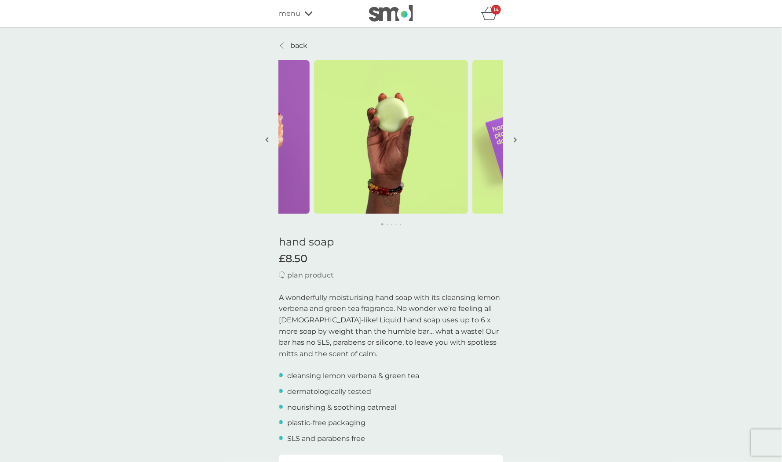
scroll to position [772, 0]
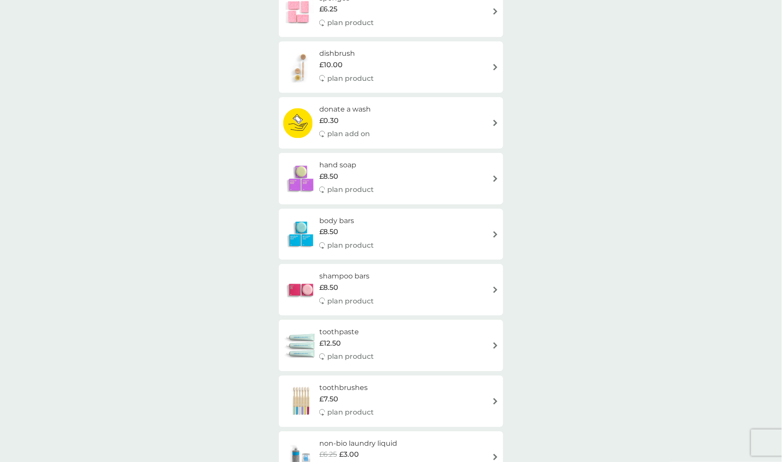
click at [389, 352] on div "toothpaste £12.50 plan product" at bounding box center [390, 346] width 215 height 38
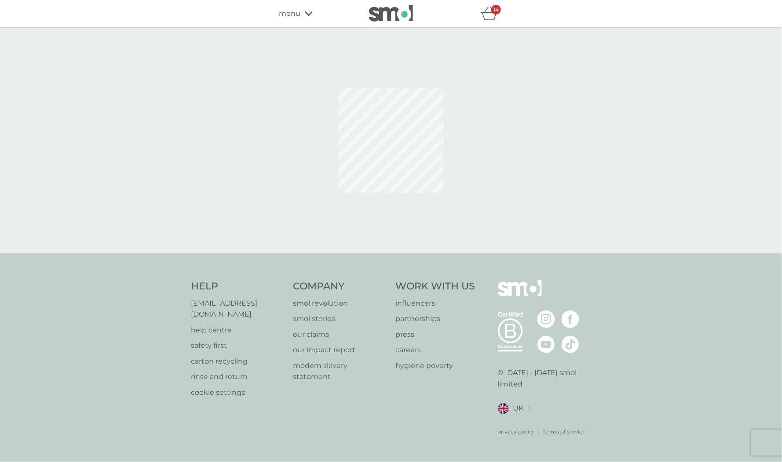
select select "91"
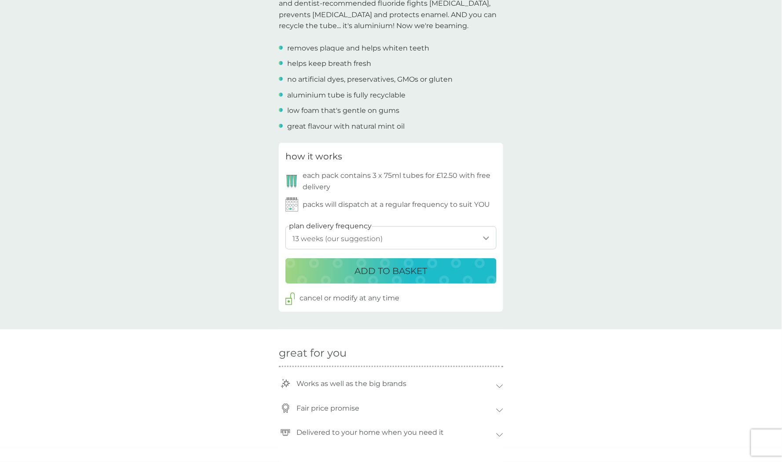
scroll to position [317, 0]
click at [394, 279] on button "ADD TO BASKET" at bounding box center [390, 270] width 211 height 25
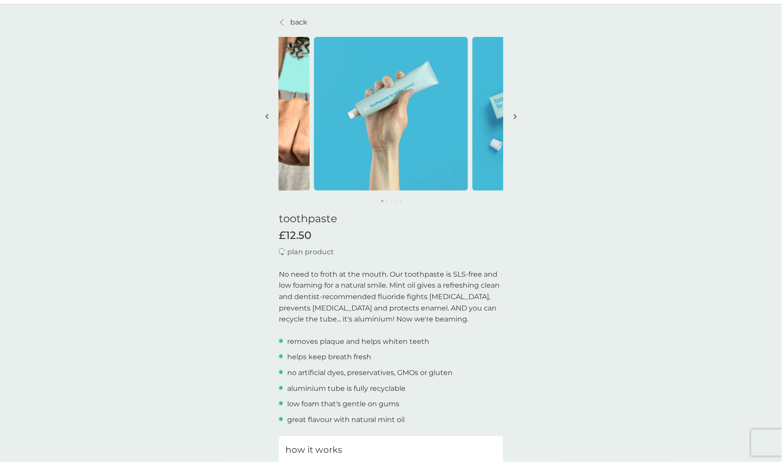
scroll to position [25, 0]
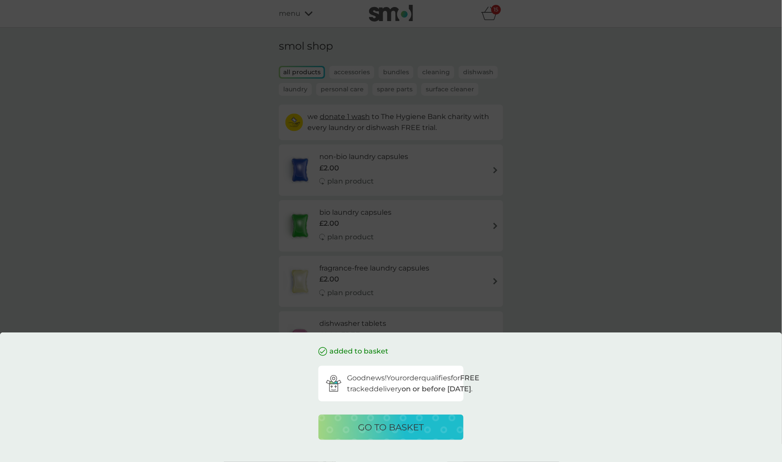
click at [193, 206] on div "added to basket Good news! Your order qualifies for FREE tracked delivery on or…" at bounding box center [391, 231] width 782 height 462
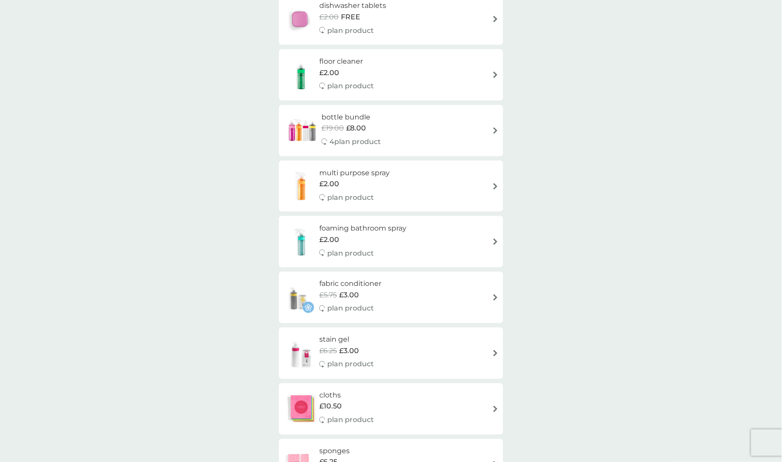
scroll to position [319, 0]
click at [373, 338] on h6 "stain gel" at bounding box center [346, 339] width 55 height 11
select select "182"
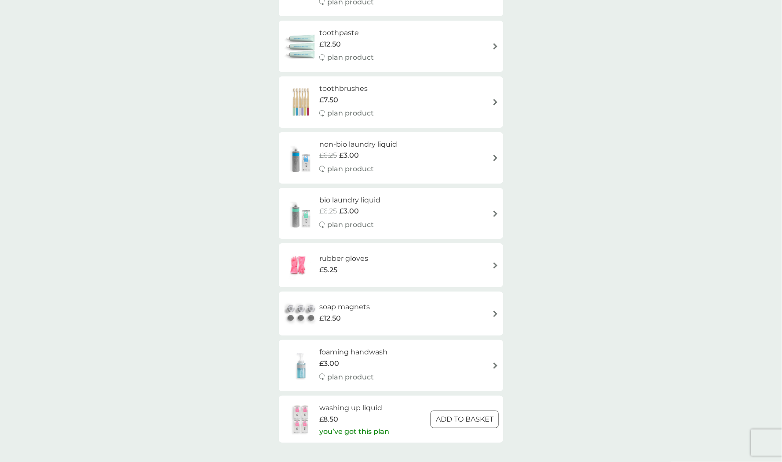
scroll to position [1080, 0]
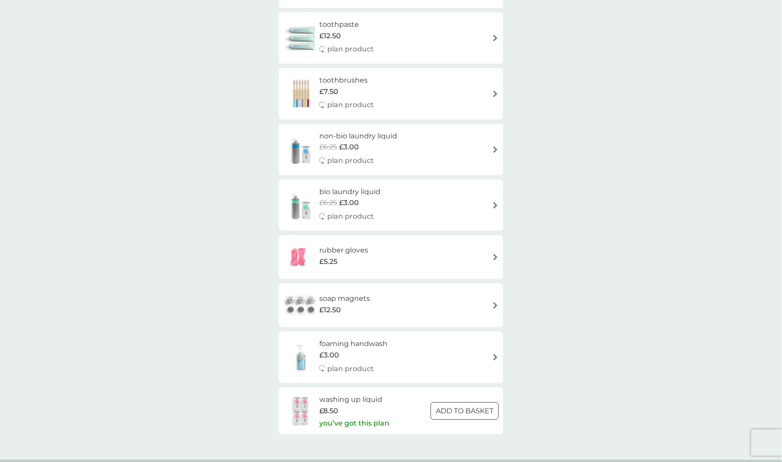
click at [368, 162] on p "plan product" at bounding box center [350, 160] width 47 height 11
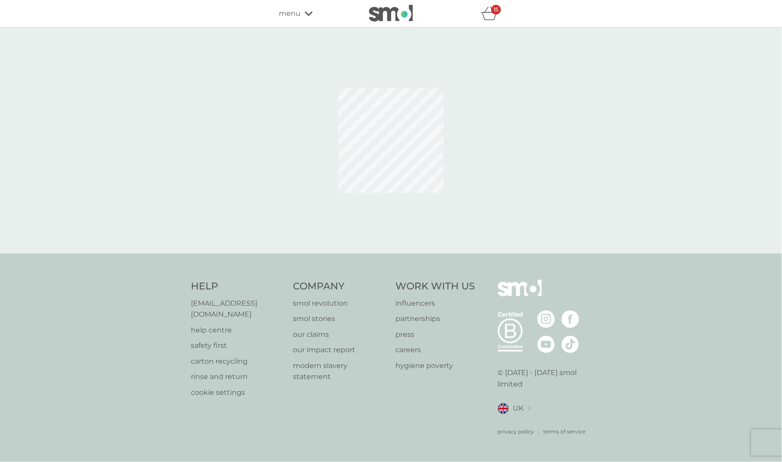
select select "91"
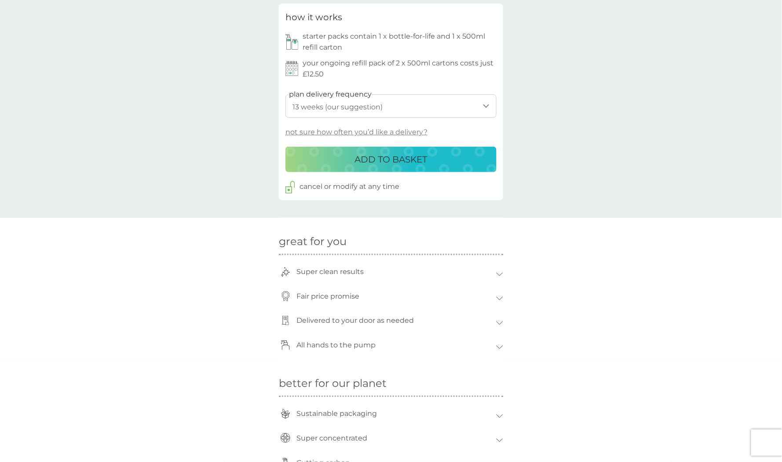
scroll to position [420, 0]
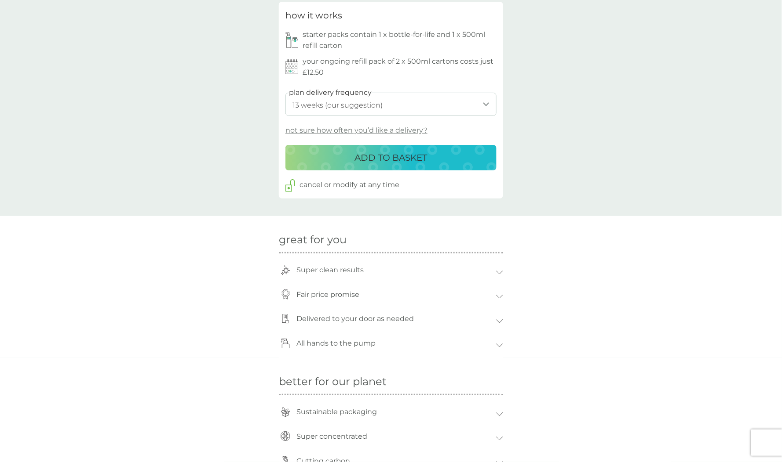
click at [405, 158] on p "ADD TO BASKET" at bounding box center [391, 158] width 73 height 14
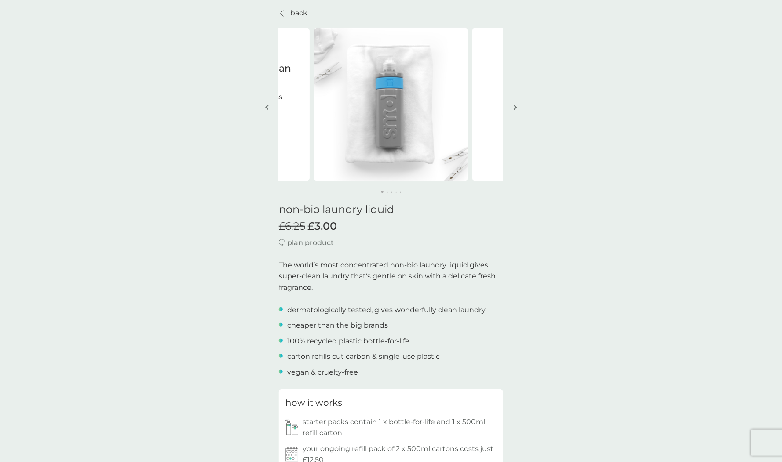
scroll to position [0, 0]
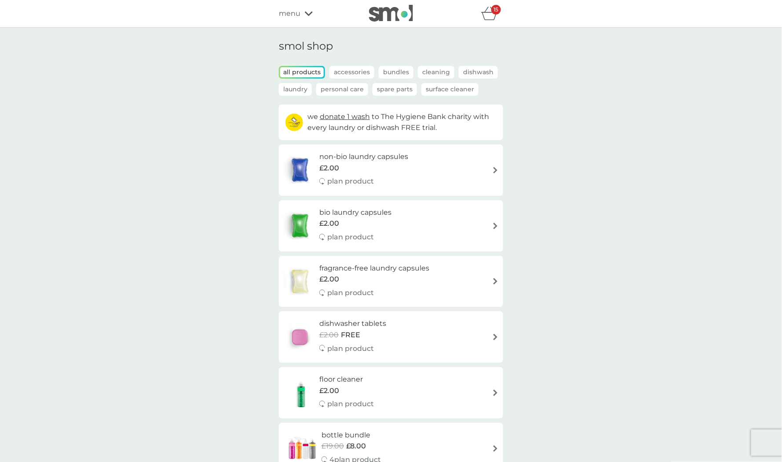
scroll to position [1080, 0]
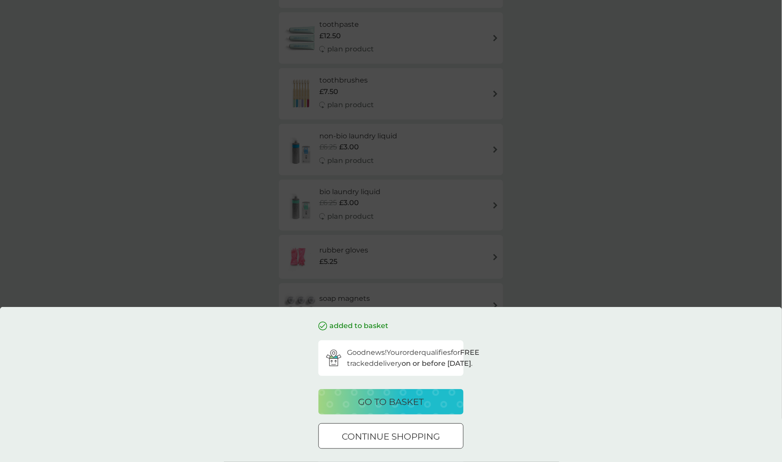
click at [231, 184] on div "added to basket Good news! Your order qualifies for FREE tracked delivery on or…" at bounding box center [391, 231] width 782 height 462
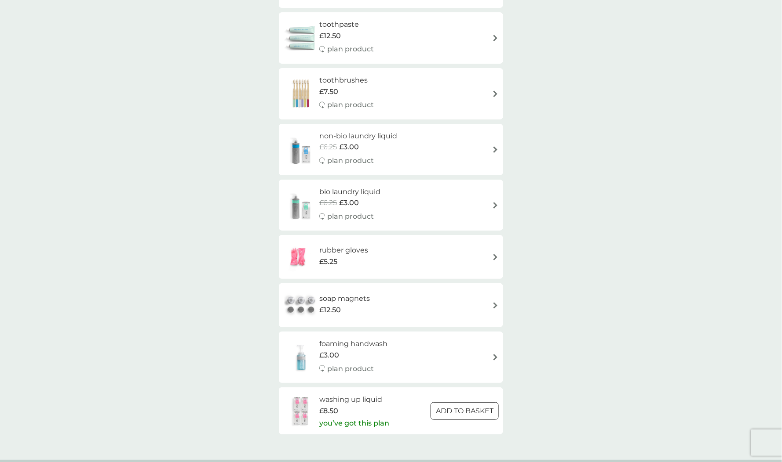
click at [339, 146] on div "£6.25 £3.00" at bounding box center [358, 147] width 78 height 11
select select "91"
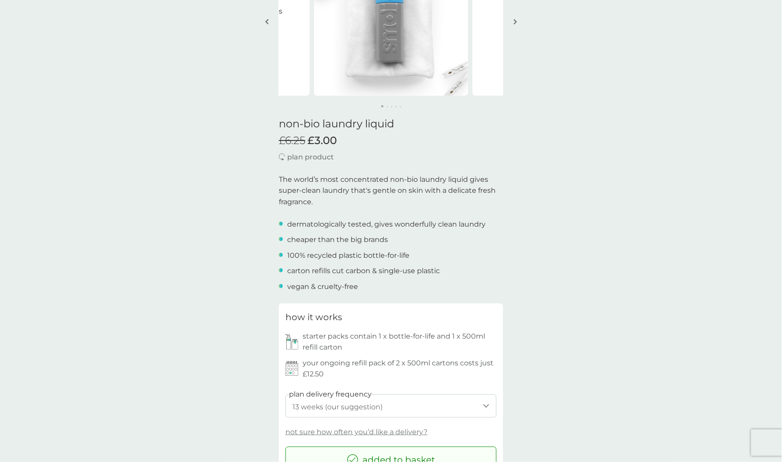
scroll to position [36, 0]
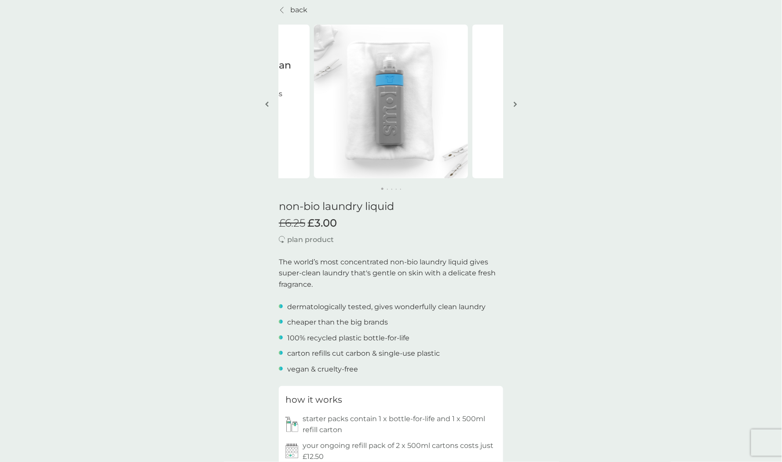
click at [283, 7] on icon at bounding box center [282, 10] width 4 height 7
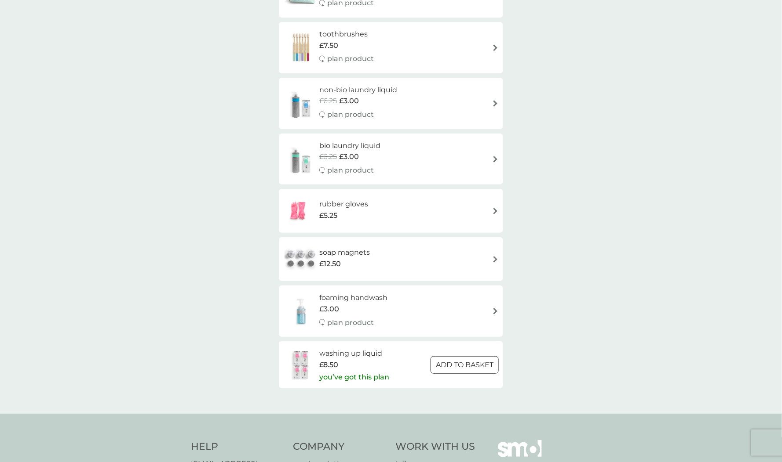
scroll to position [1140, 0]
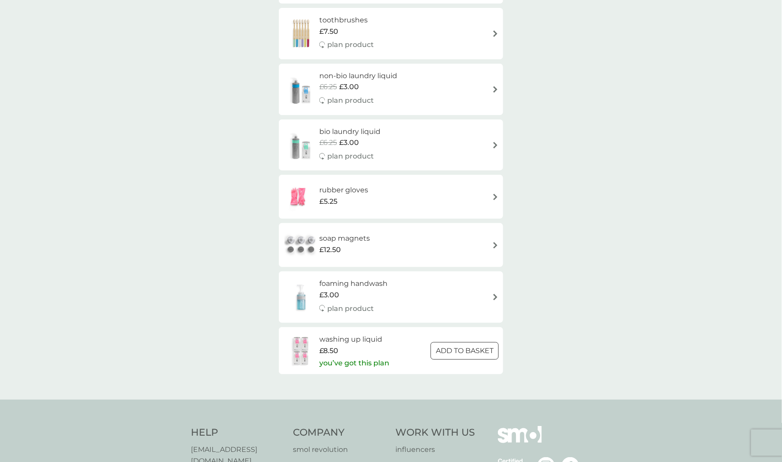
click at [335, 293] on span "£3.00" at bounding box center [329, 295] width 20 height 11
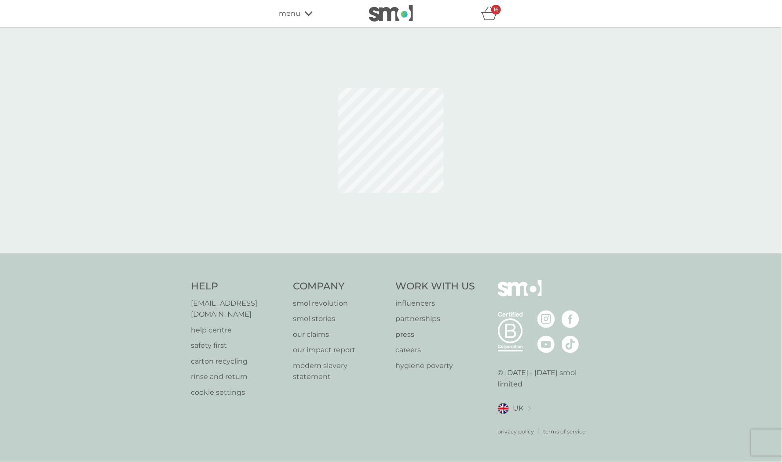
select select "119"
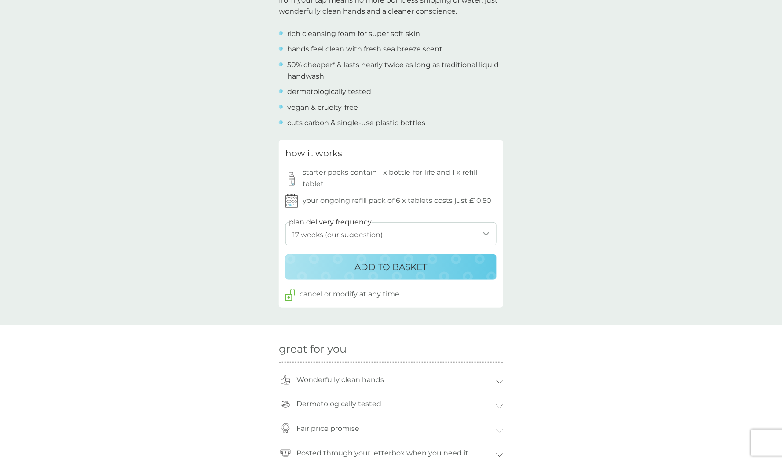
click at [314, 270] on div "ADD TO BASKET" at bounding box center [390, 267] width 193 height 14
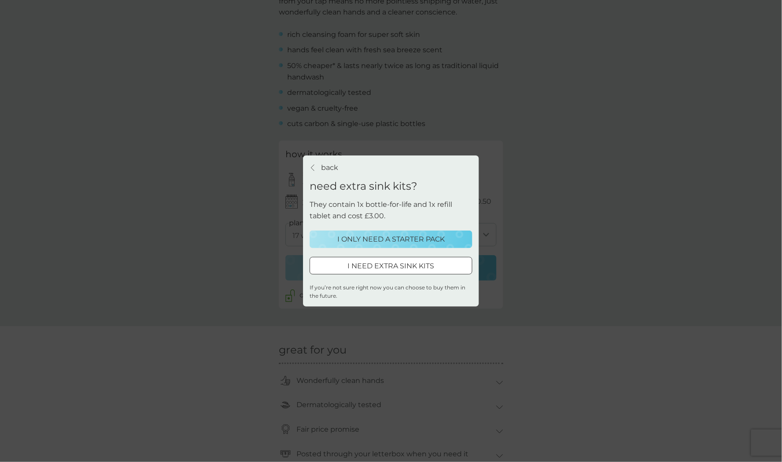
click at [359, 237] on p "I ONLY NEED A STARTER PACK" at bounding box center [390, 239] width 107 height 11
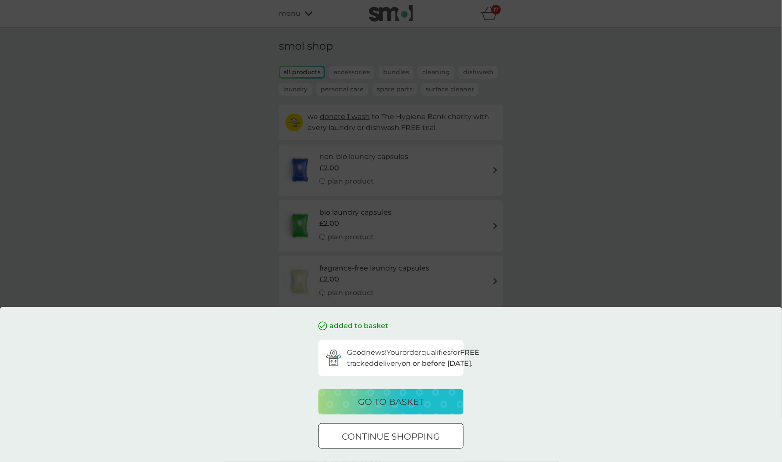
click at [493, 14] on div "added to basket Good news! Your order qualifies for FREE tracked delivery on or…" at bounding box center [391, 231] width 782 height 462
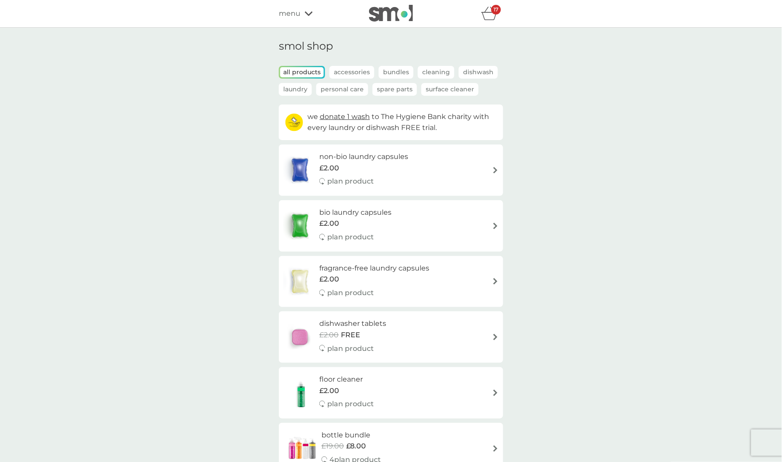
click at [490, 14] on icon "basket" at bounding box center [489, 14] width 17 height 14
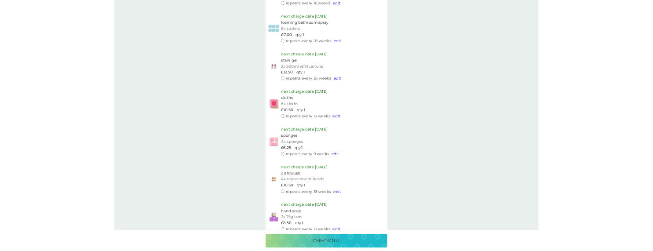
scroll to position [1665, 0]
